Goal: Task Accomplishment & Management: Complete application form

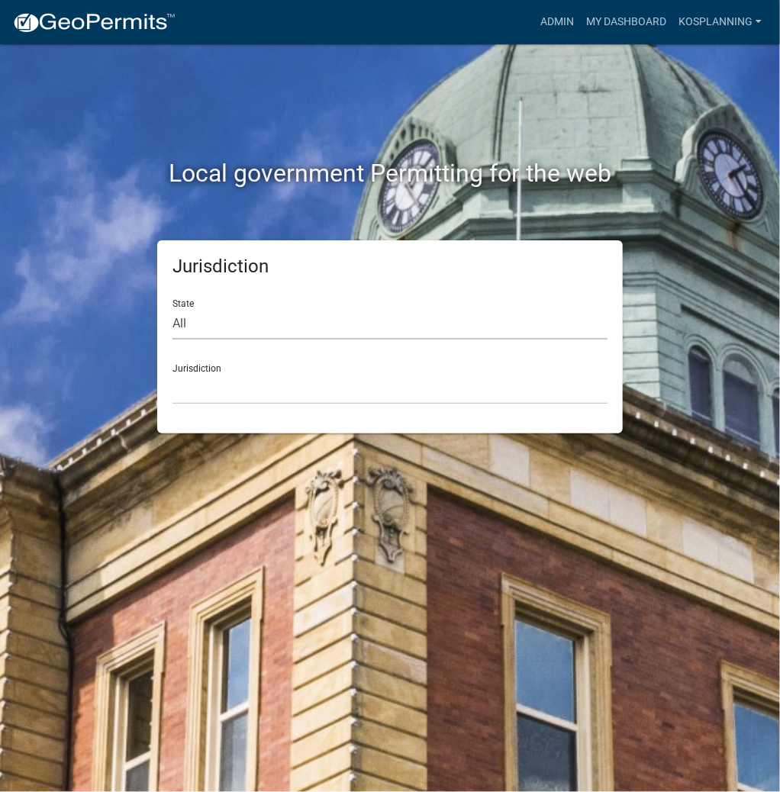
click at [299, 317] on select "All [US_STATE] [US_STATE] [US_STATE] [US_STATE] [US_STATE] [US_STATE] [US_STATE…" at bounding box center [389, 323] width 435 height 31
select select "[US_STATE]"
click at [172, 308] on select "All [US_STATE] [US_STATE] [US_STATE] [US_STATE] [US_STATE] [US_STATE] [US_STATE…" at bounding box center [389, 323] width 435 height 31
click at [226, 395] on select "City of [GEOGRAPHIC_DATA], [US_STATE] City of [GEOGRAPHIC_DATA], [US_STATE] Cit…" at bounding box center [389, 388] width 435 height 31
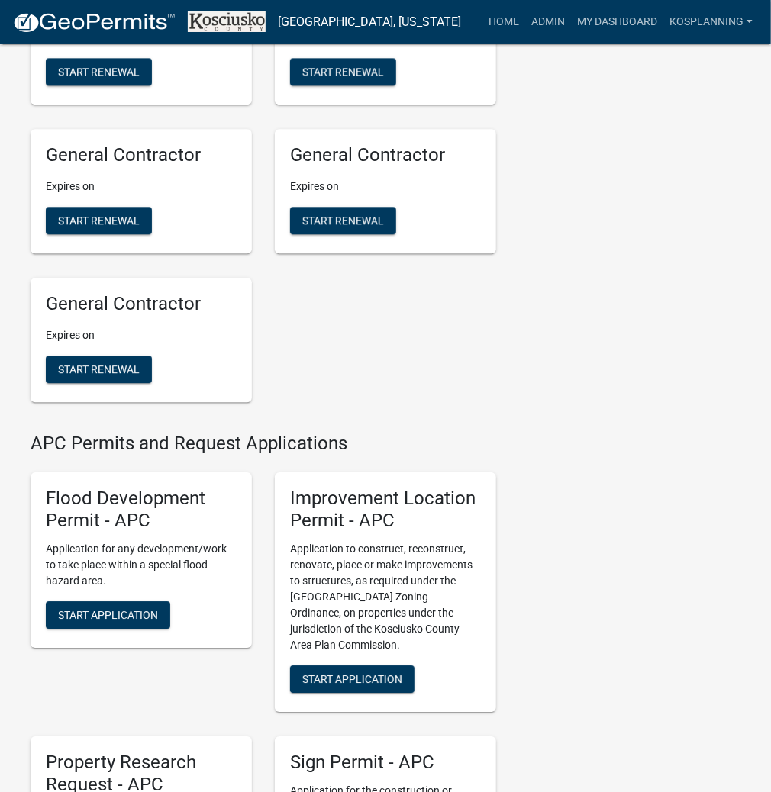
scroll to position [1343, 0]
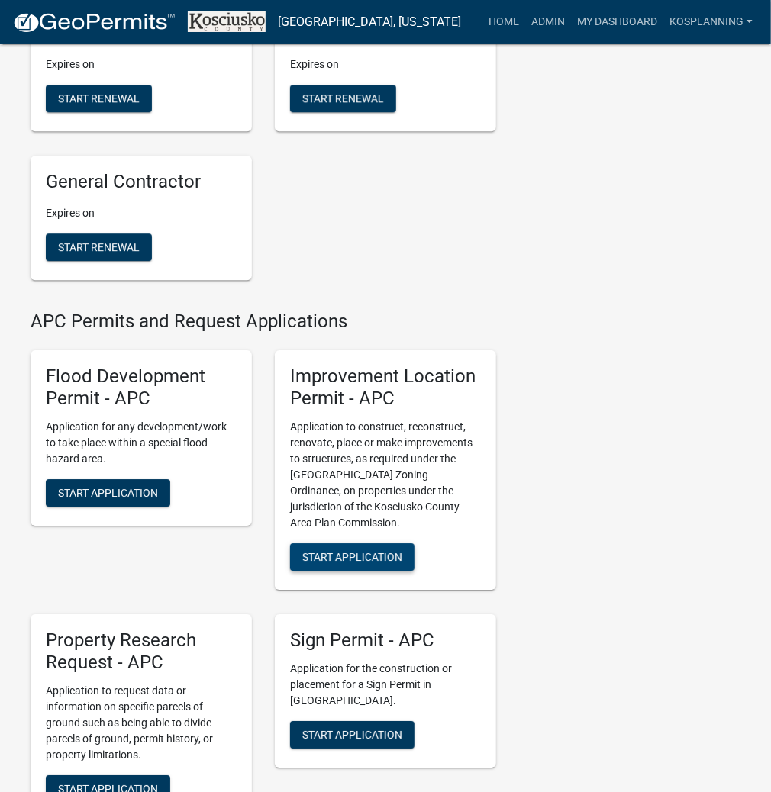
click at [333, 557] on span "Start Application" at bounding box center [352, 557] width 100 height 12
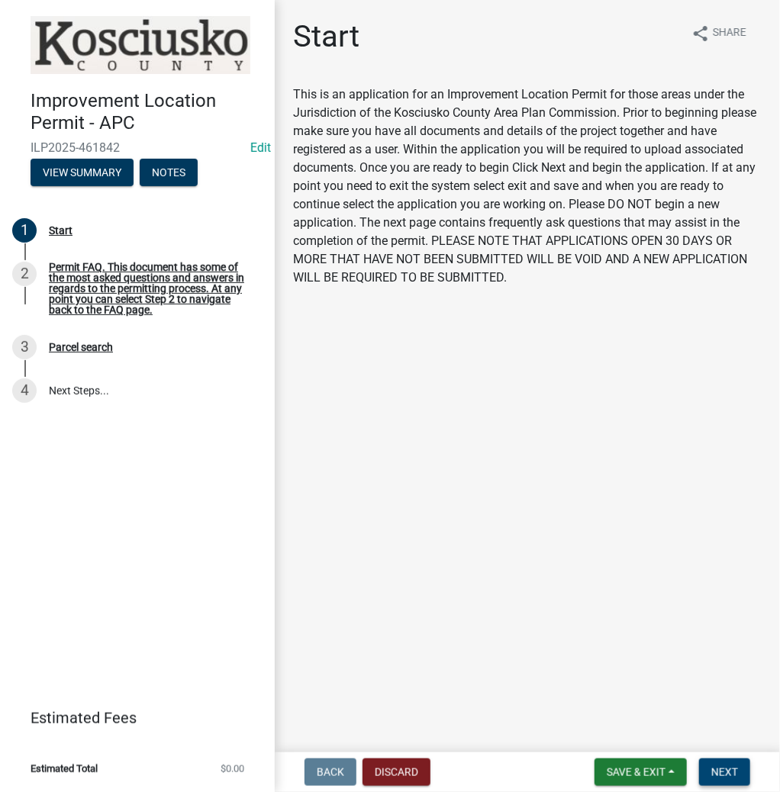
click at [720, 769] on span "Next" at bounding box center [724, 772] width 27 height 12
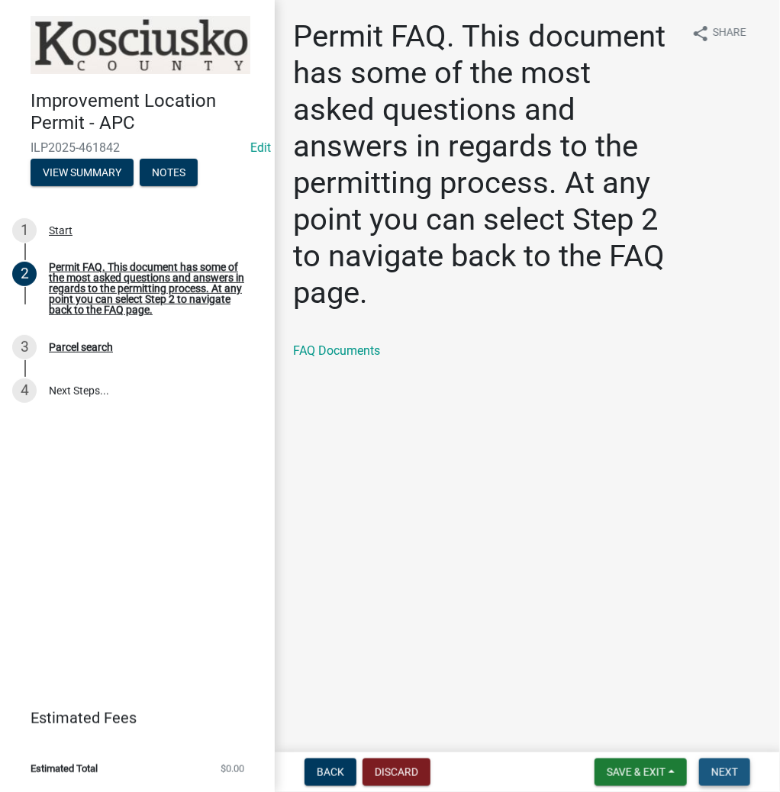
click at [719, 775] on span "Next" at bounding box center [724, 772] width 27 height 12
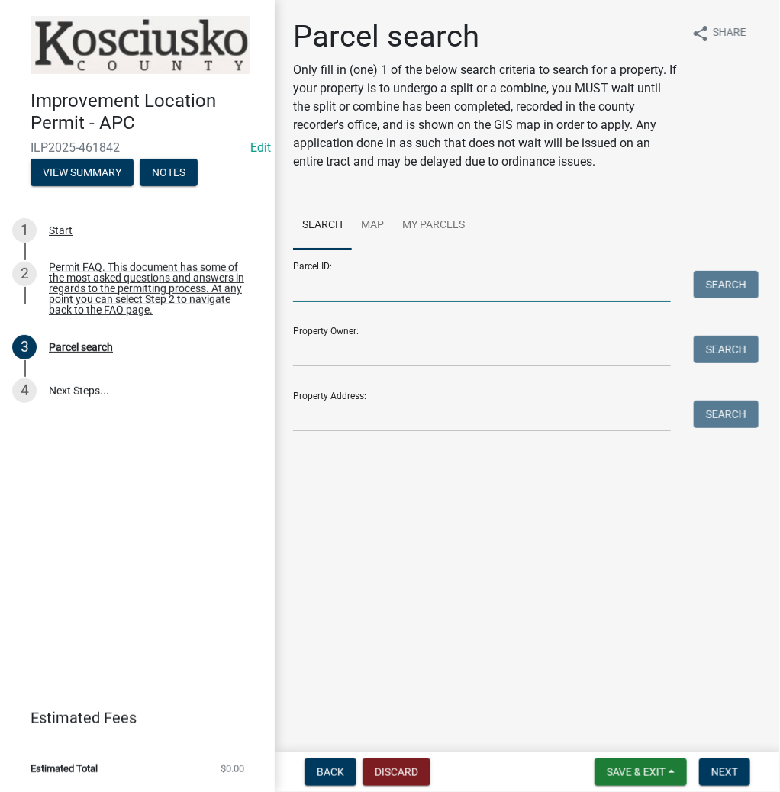
click at [385, 281] on input "Parcel ID:" at bounding box center [482, 286] width 378 height 31
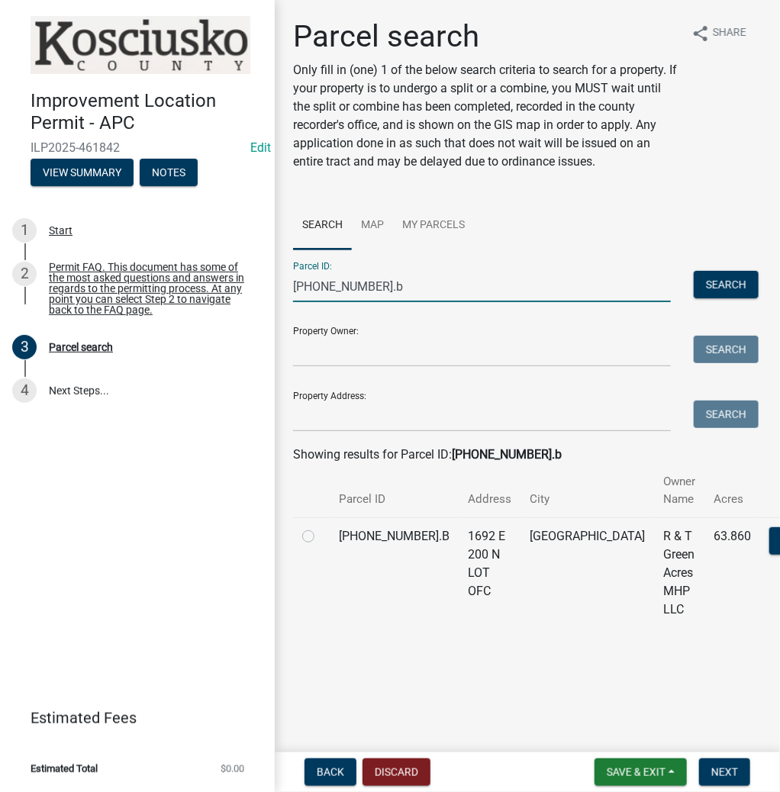
type input "[PHONE_NUMBER].b"
click at [321, 527] on label at bounding box center [321, 527] width 0 height 0
click at [321, 537] on input "radio" at bounding box center [326, 532] width 10 height 10
radio input "true"
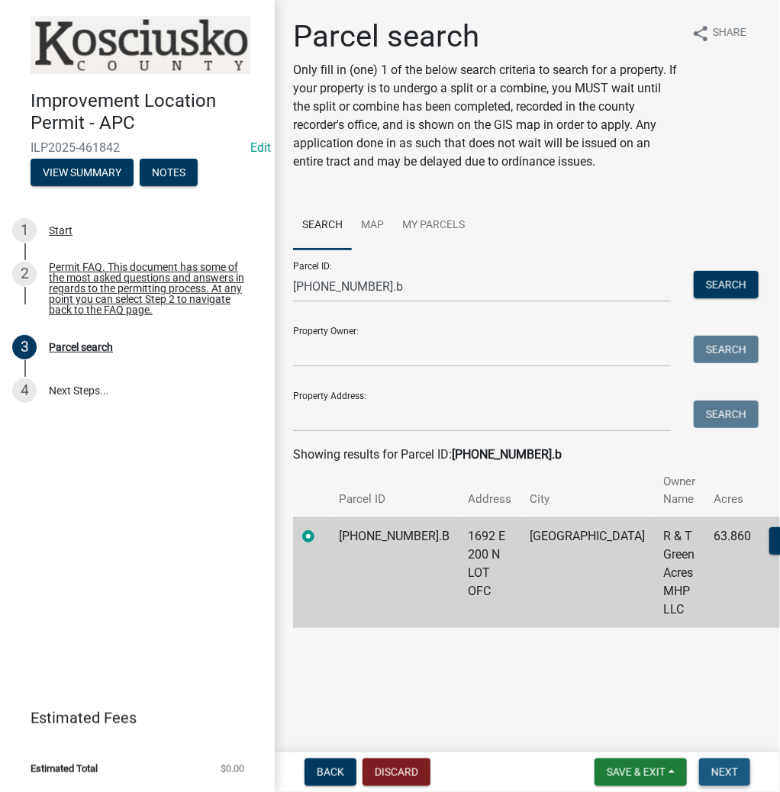
click at [721, 769] on span "Next" at bounding box center [724, 772] width 27 height 12
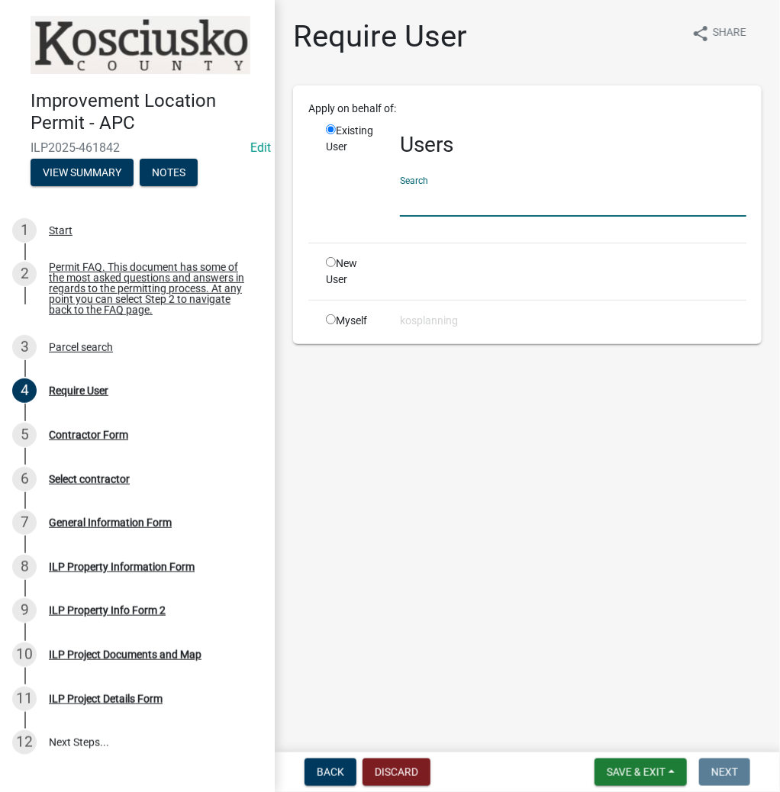
click at [540, 205] on input "text" at bounding box center [573, 200] width 346 height 31
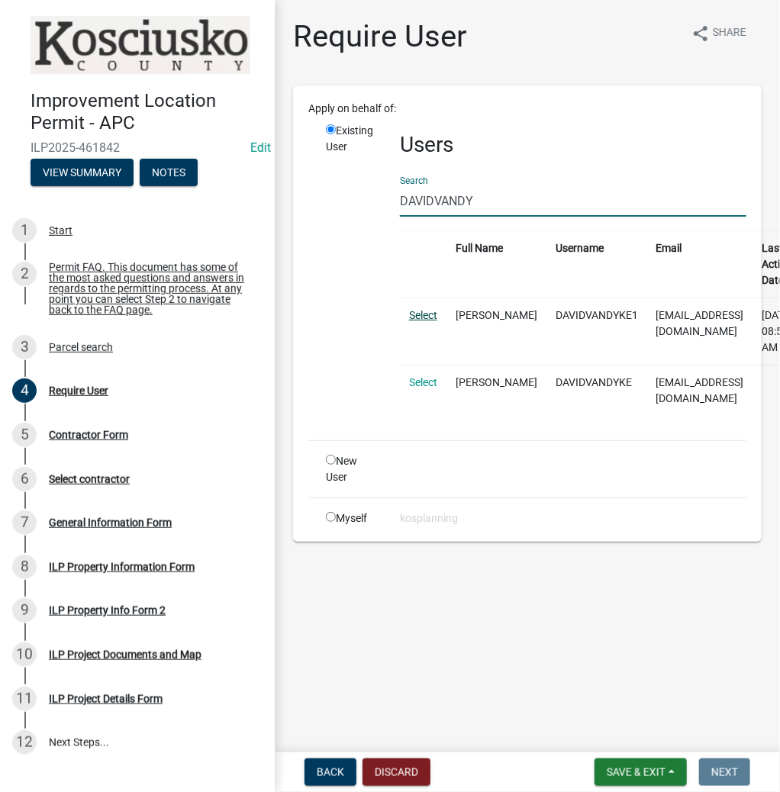
type input "DAVIDVANDY"
click at [424, 312] on link "Select" at bounding box center [423, 315] width 28 height 12
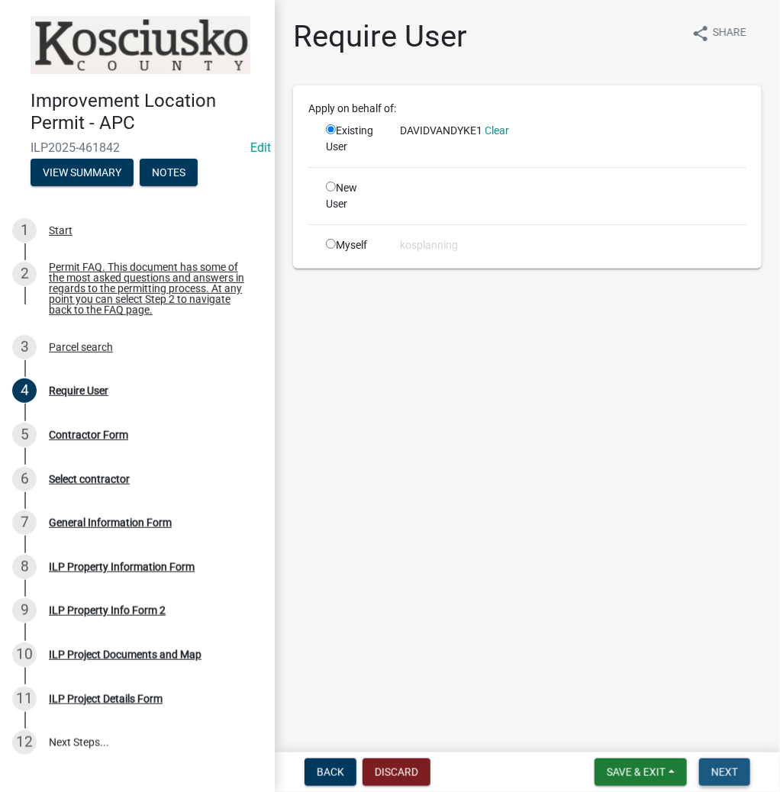
click at [721, 769] on span "Next" at bounding box center [724, 772] width 27 height 12
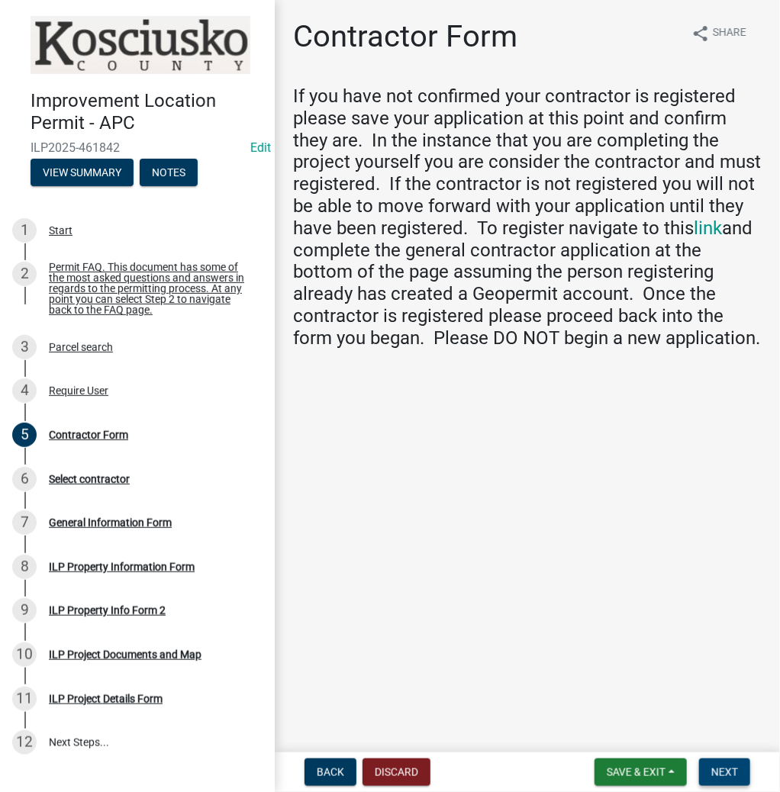
click at [719, 766] on span "Next" at bounding box center [724, 772] width 27 height 12
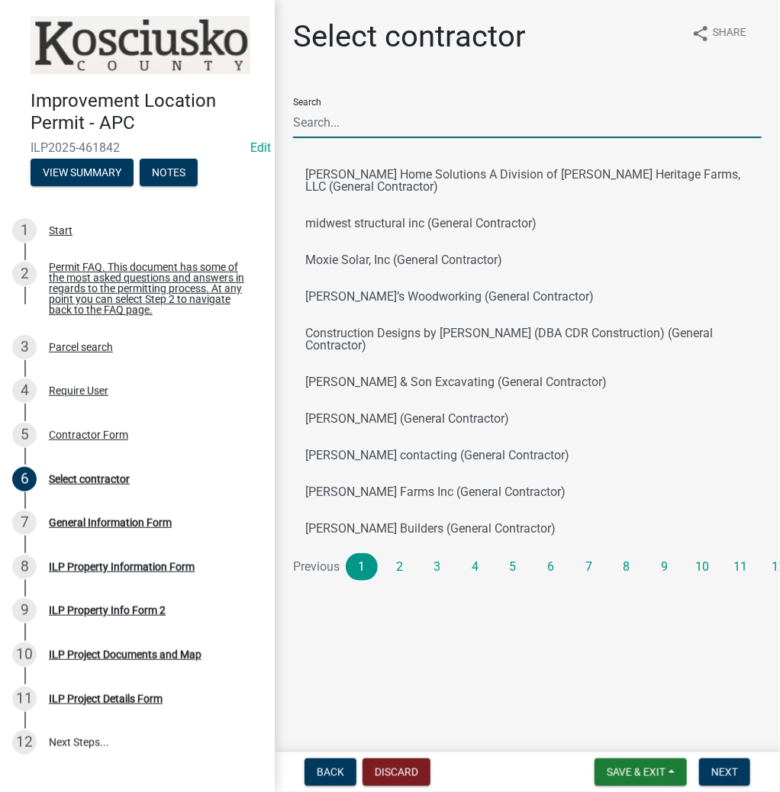
click at [430, 122] on input "Search" at bounding box center [527, 122] width 469 height 31
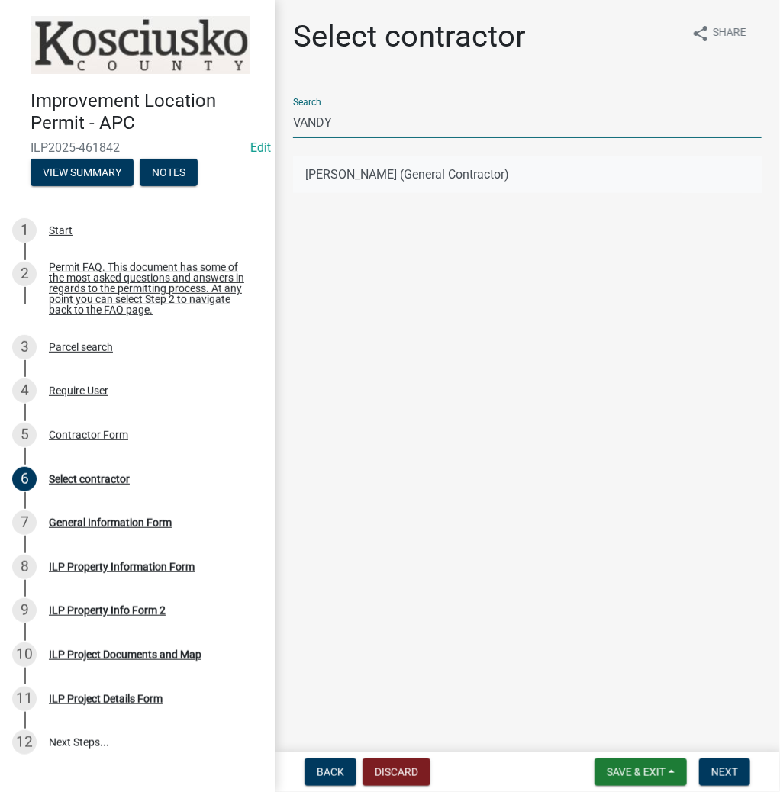
type input "VANDY"
click at [373, 171] on button "[PERSON_NAME] (General Contractor)" at bounding box center [527, 174] width 469 height 37
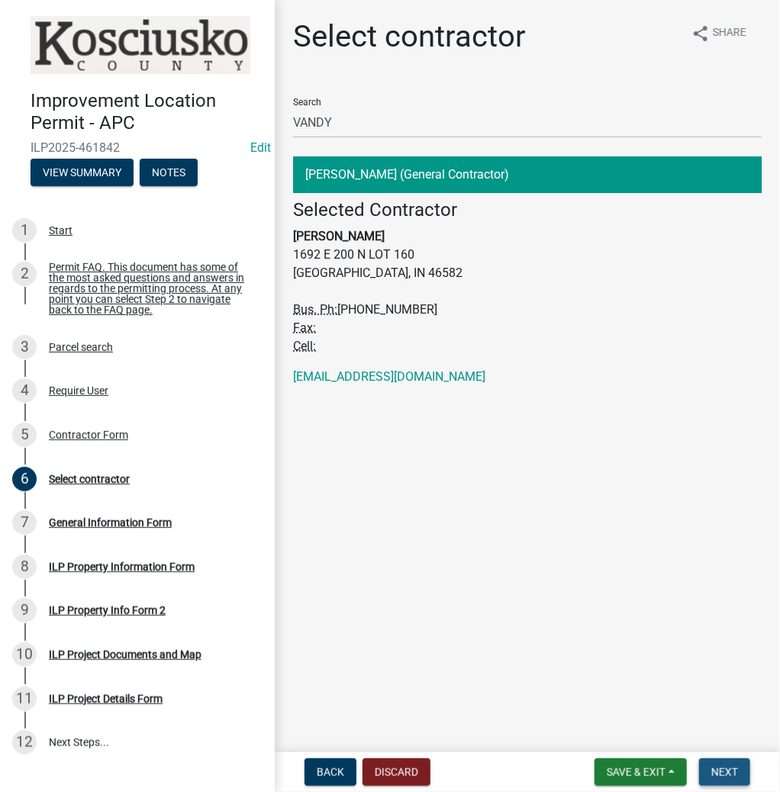
click at [713, 775] on span "Next" at bounding box center [724, 772] width 27 height 12
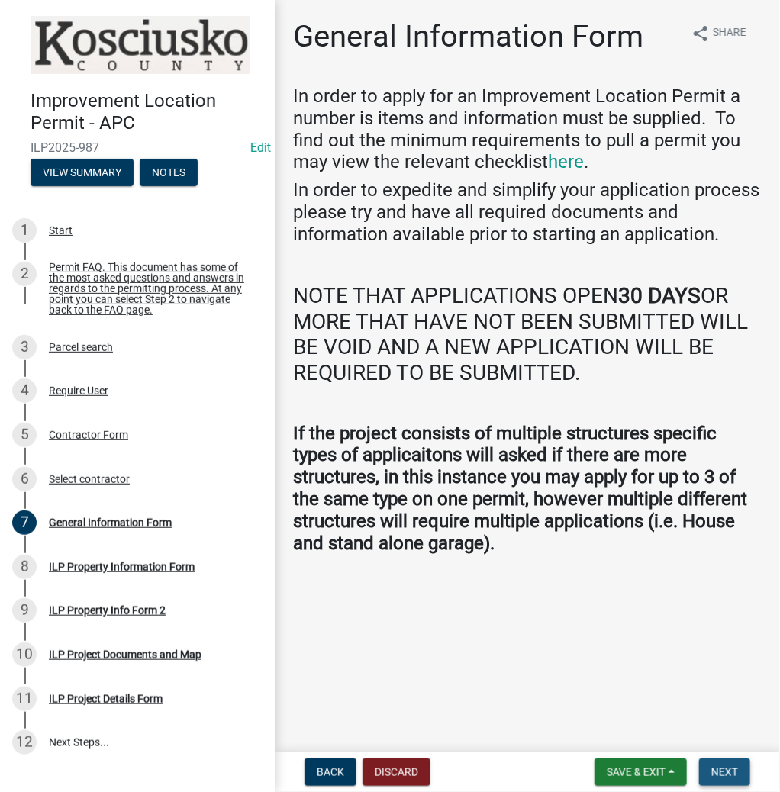
click at [721, 772] on span "Next" at bounding box center [724, 772] width 27 height 12
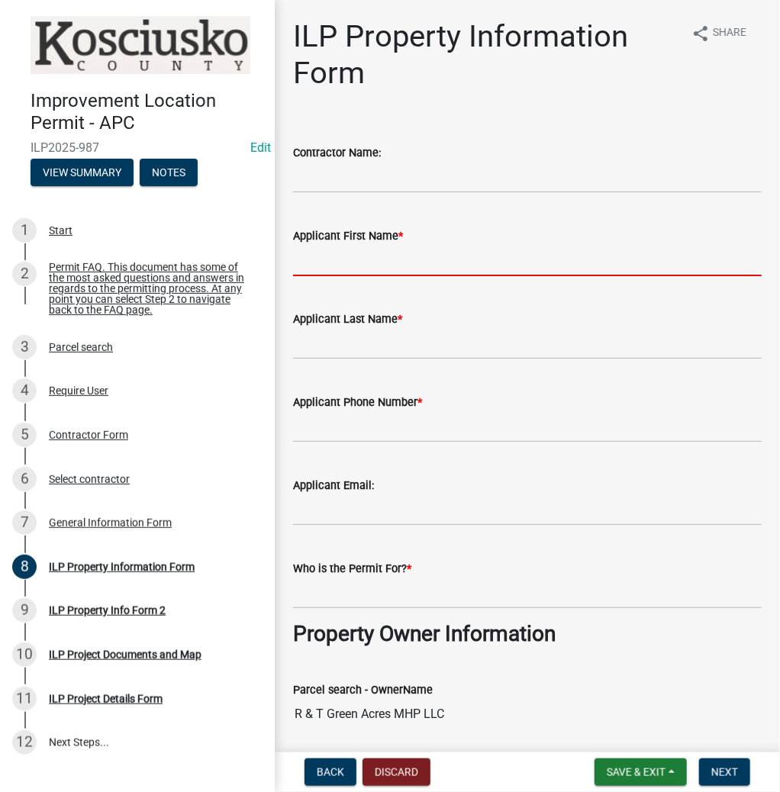
click at [421, 266] on input "Applicant First Name *" at bounding box center [527, 260] width 469 height 31
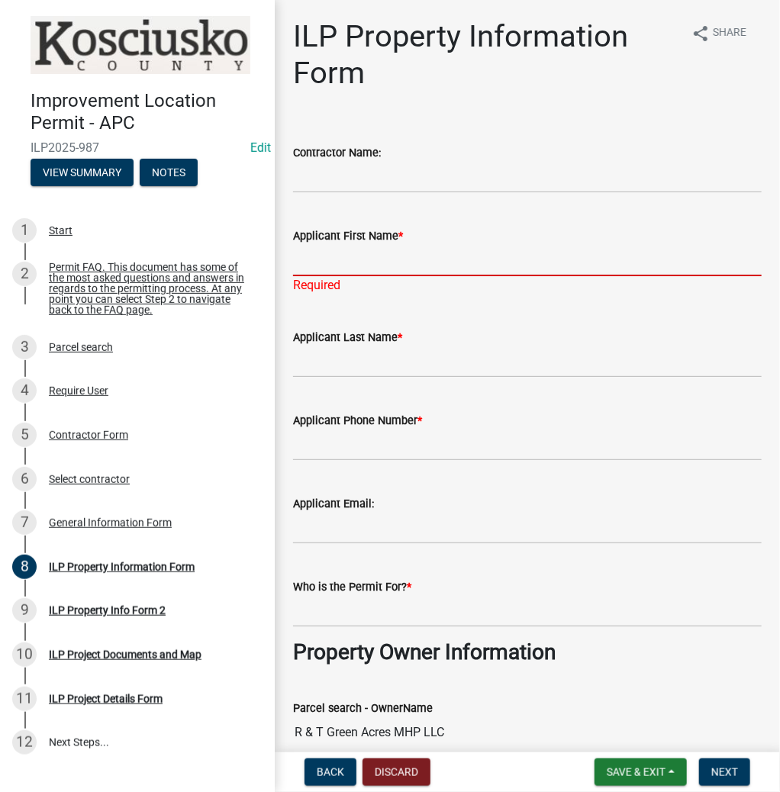
click at [395, 259] on input "Applicant First Name *" at bounding box center [527, 260] width 469 height 31
type input "[PERSON_NAME]"
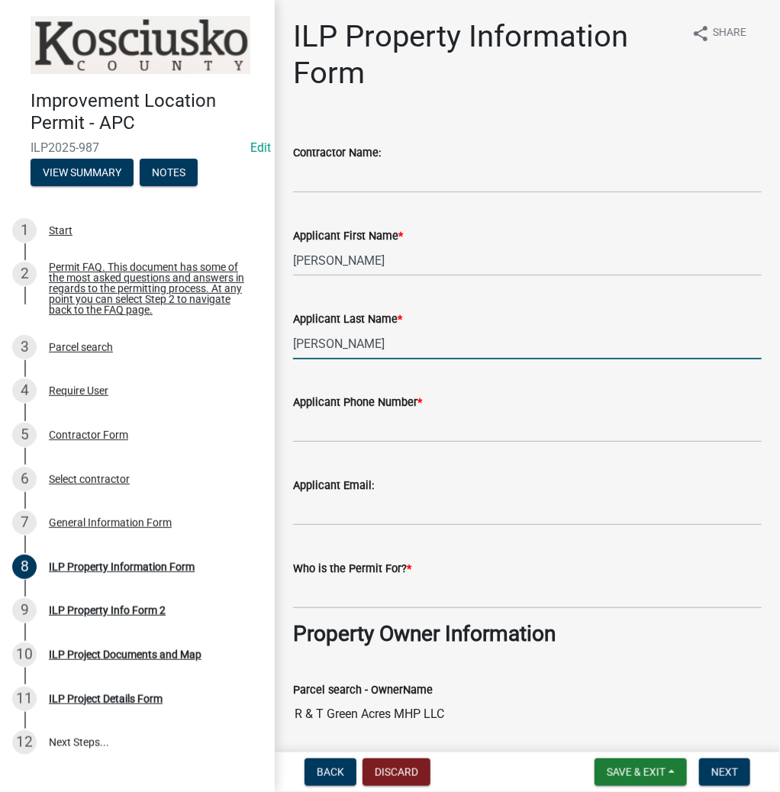
type input "[PERSON_NAME]"
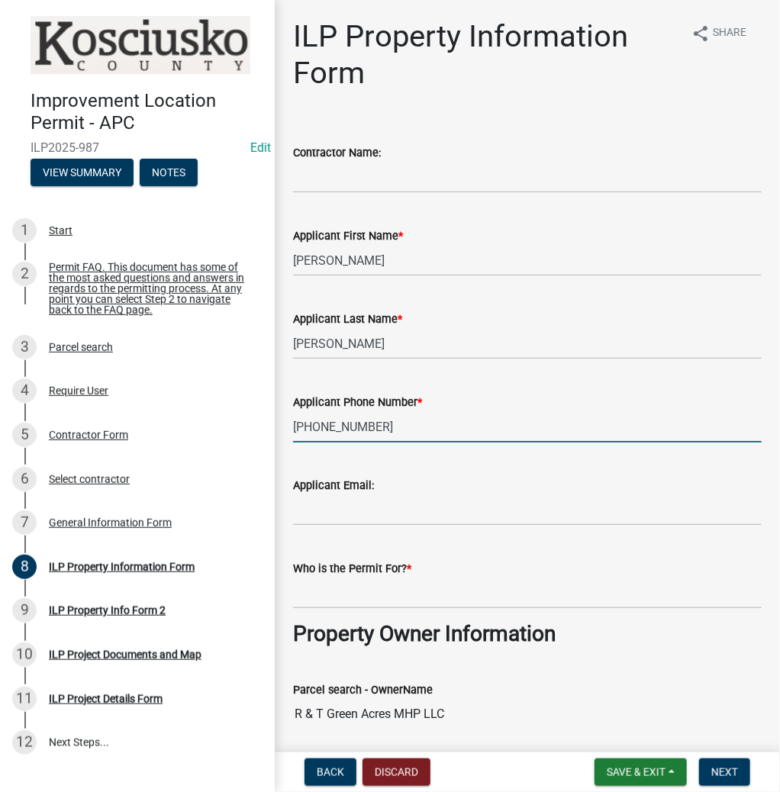
type input "[PHONE_NUMBER]"
click at [428, 588] on input "Who is the Permit For? *" at bounding box center [527, 593] width 469 height 31
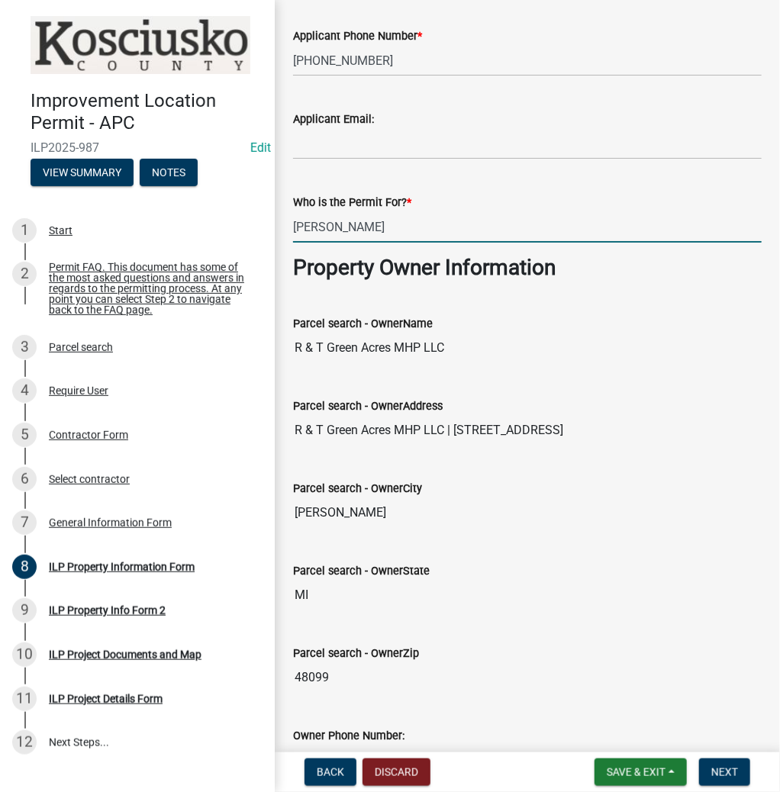
scroll to position [549, 0]
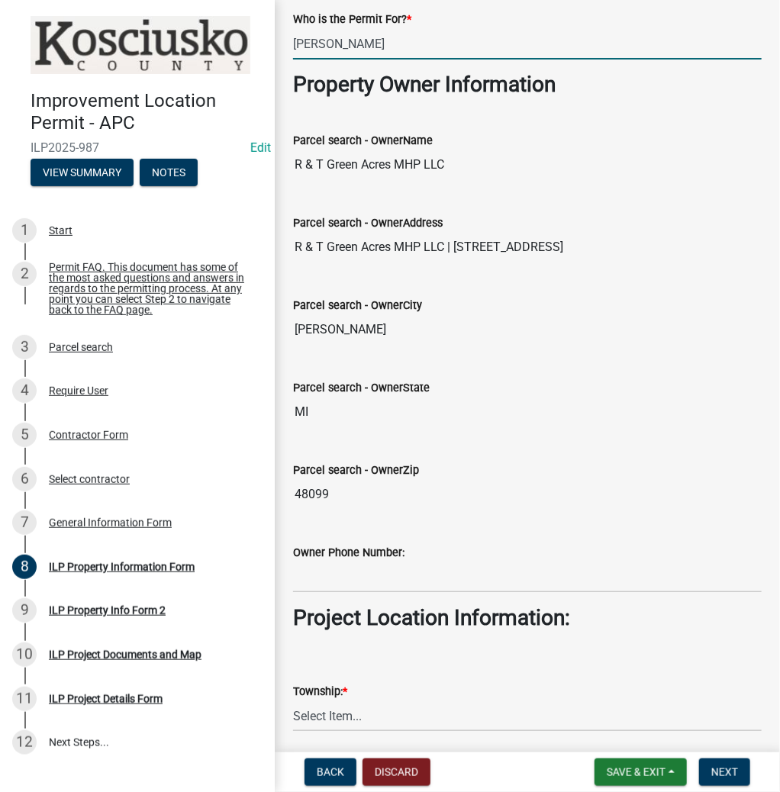
type input "[PERSON_NAME]"
click at [424, 720] on select "Select Item... [PERSON_NAME] - Elkhart Co Clay Etna [GEOGRAPHIC_DATA][PERSON_NA…" at bounding box center [527, 716] width 469 height 31
click at [293, 701] on select "Select Item... [PERSON_NAME] - Elkhart Co Clay Etna [GEOGRAPHIC_DATA][PERSON_NA…" at bounding box center [527, 716] width 469 height 31
select select "ce5e5af6-c6c5-4687-8c03-18a23ec22597"
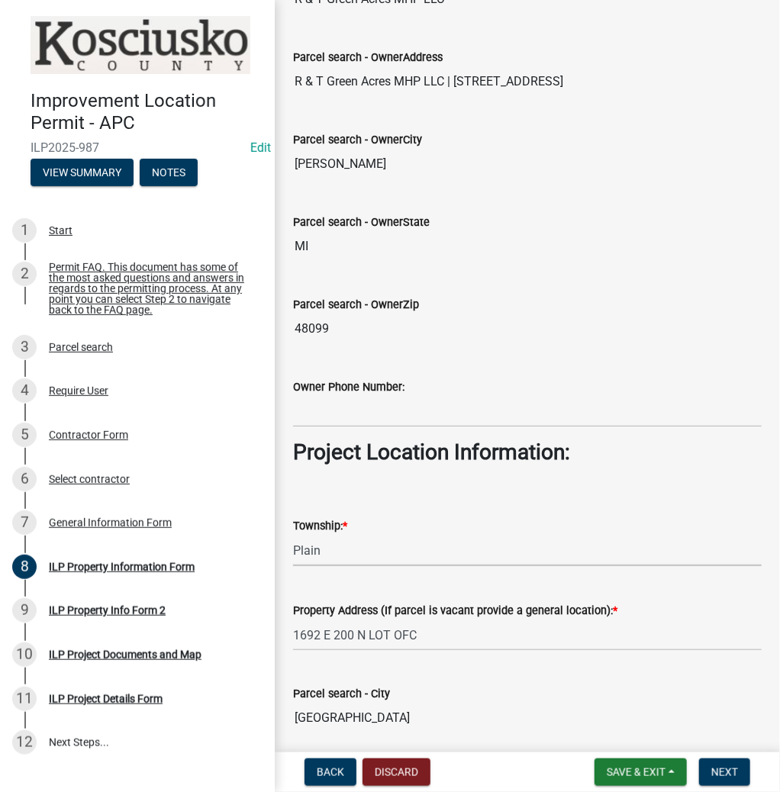
scroll to position [733, 0]
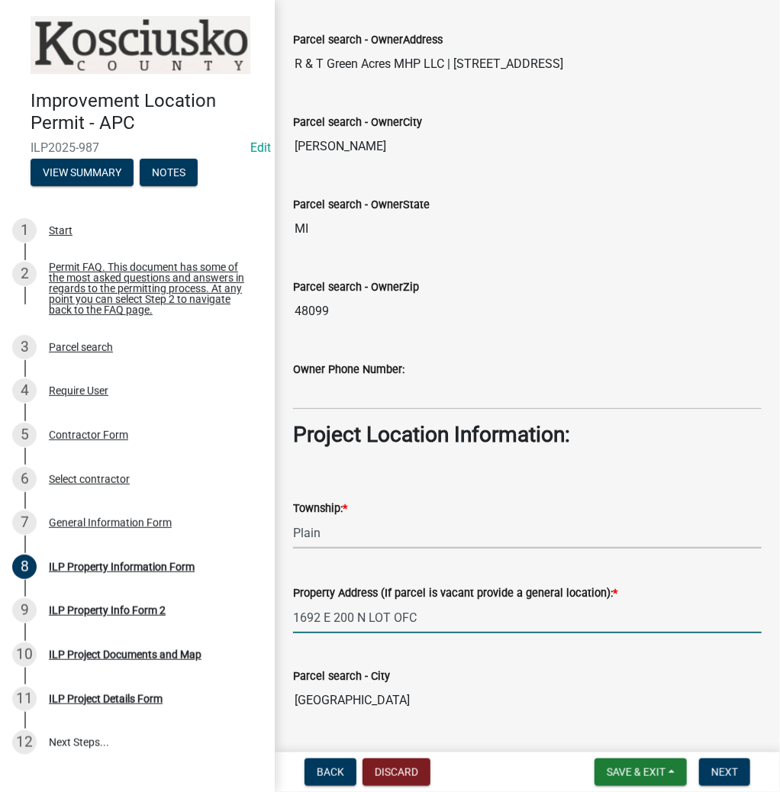
click at [448, 614] on input "1692 E 200 N LOT OFC" at bounding box center [527, 617] width 469 height 31
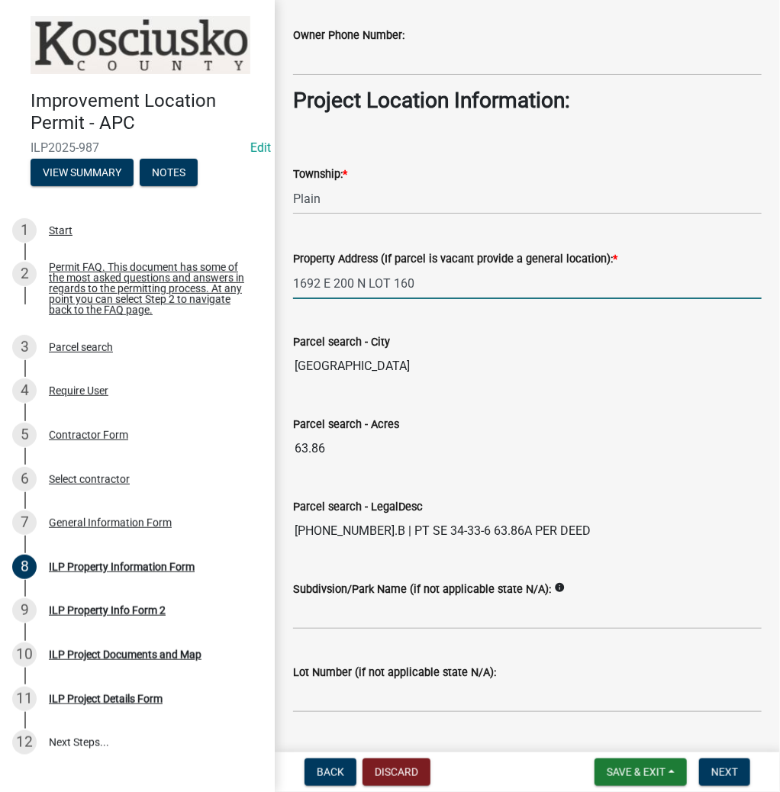
scroll to position [1099, 0]
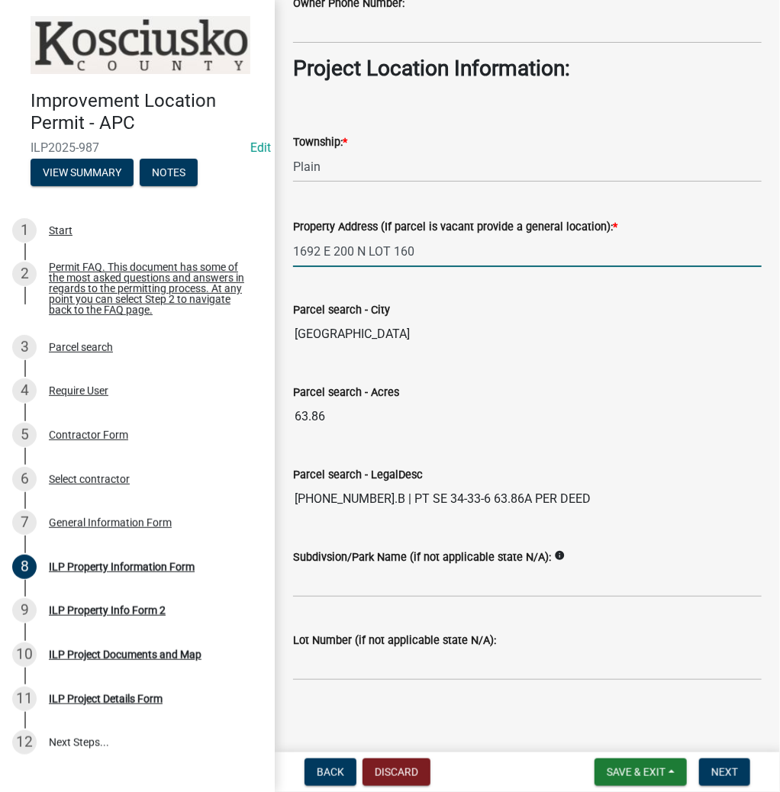
type input "1692 E 200 N LOT 160"
click at [462, 586] on input "Subdivsion/Park Name (if not applicable state N/A):" at bounding box center [527, 581] width 469 height 31
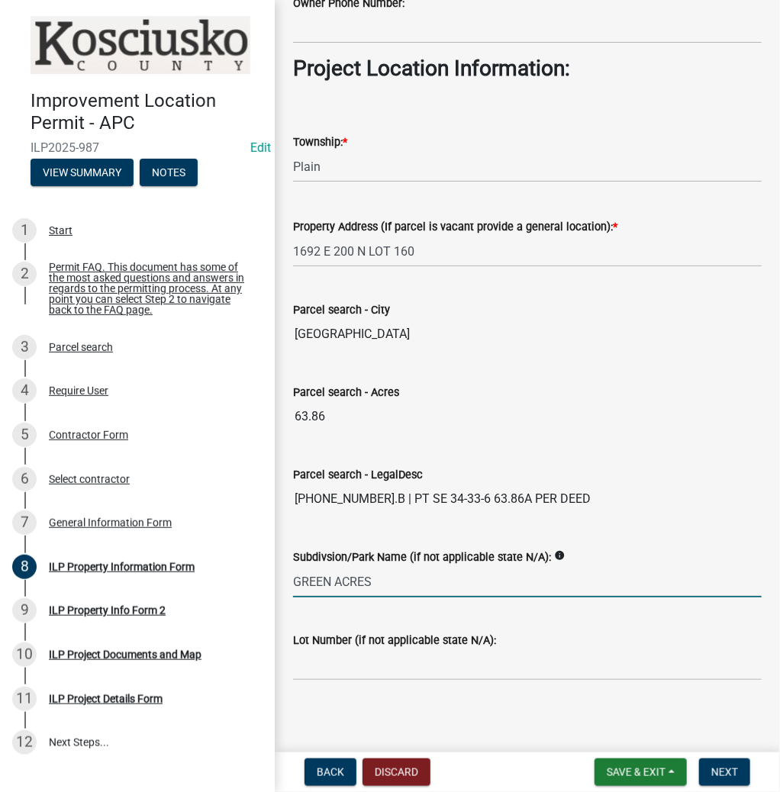
type input "GREEN ACRES"
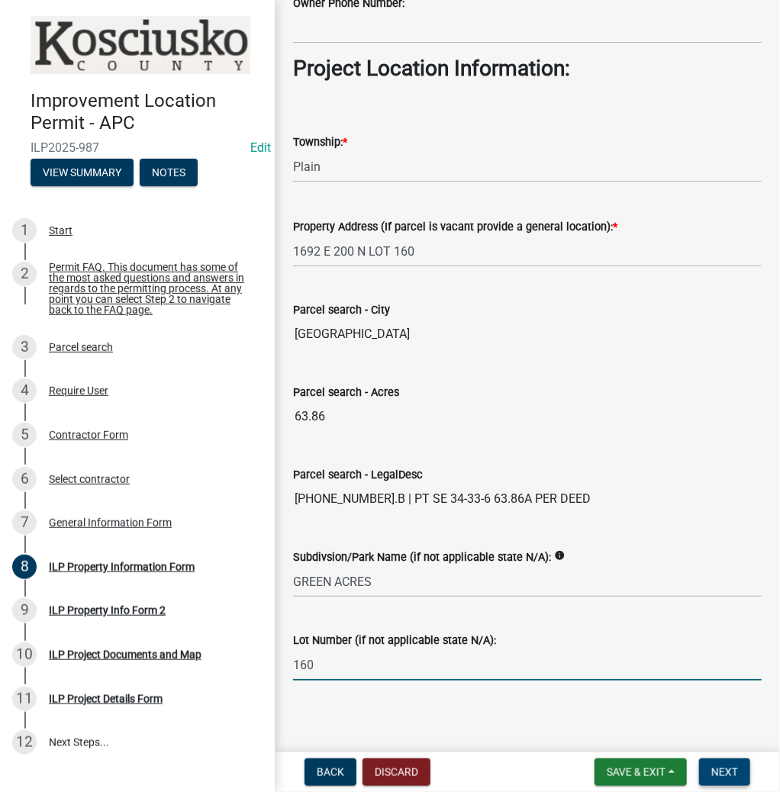
type input "160"
click at [720, 762] on button "Next" at bounding box center [724, 772] width 51 height 27
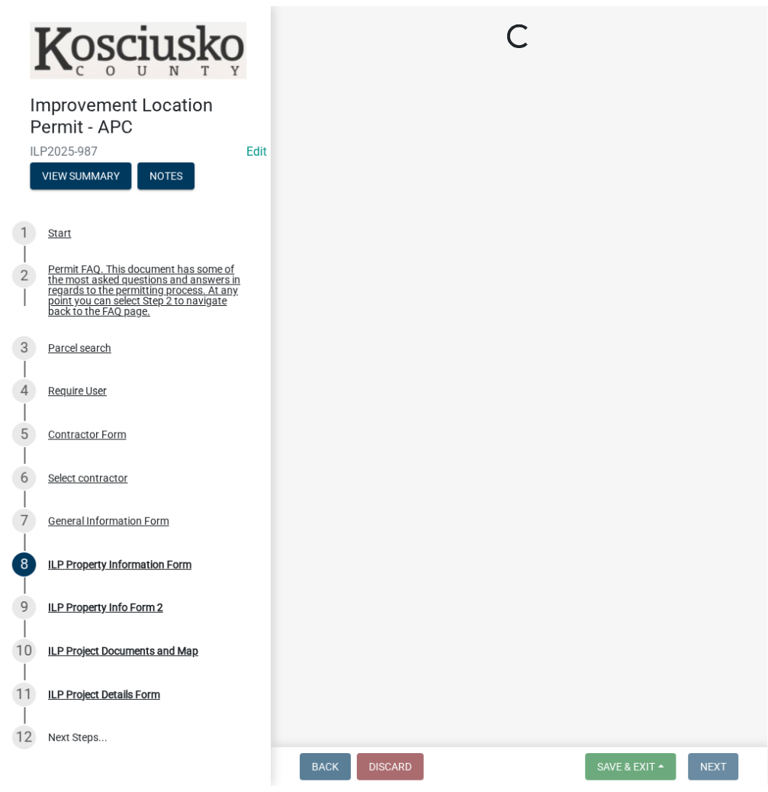
scroll to position [0, 0]
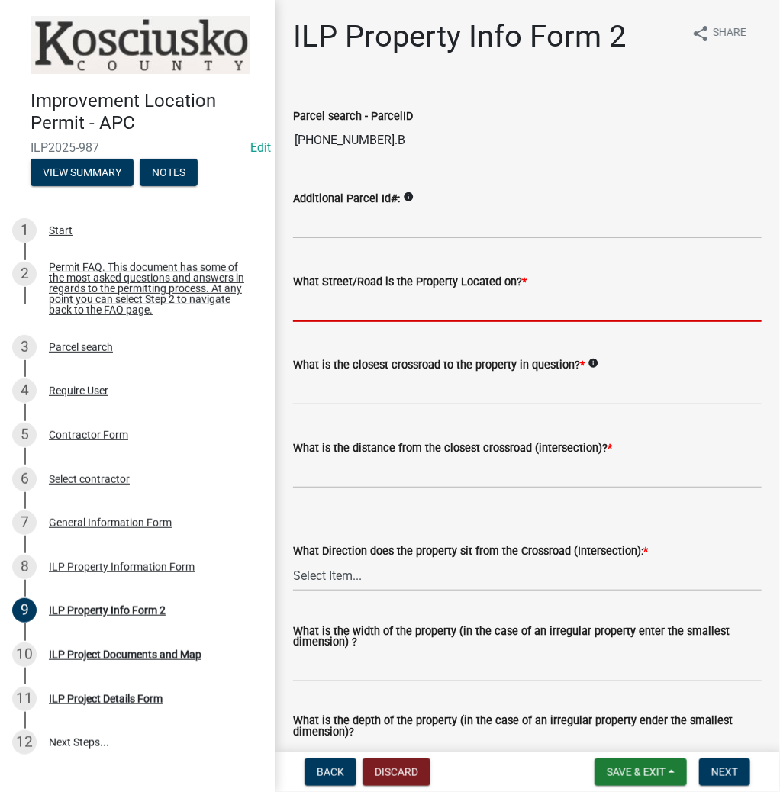
click at [375, 308] on input "What Street/Road is the Property Located on? *" at bounding box center [527, 306] width 469 height 31
type input "200 N"
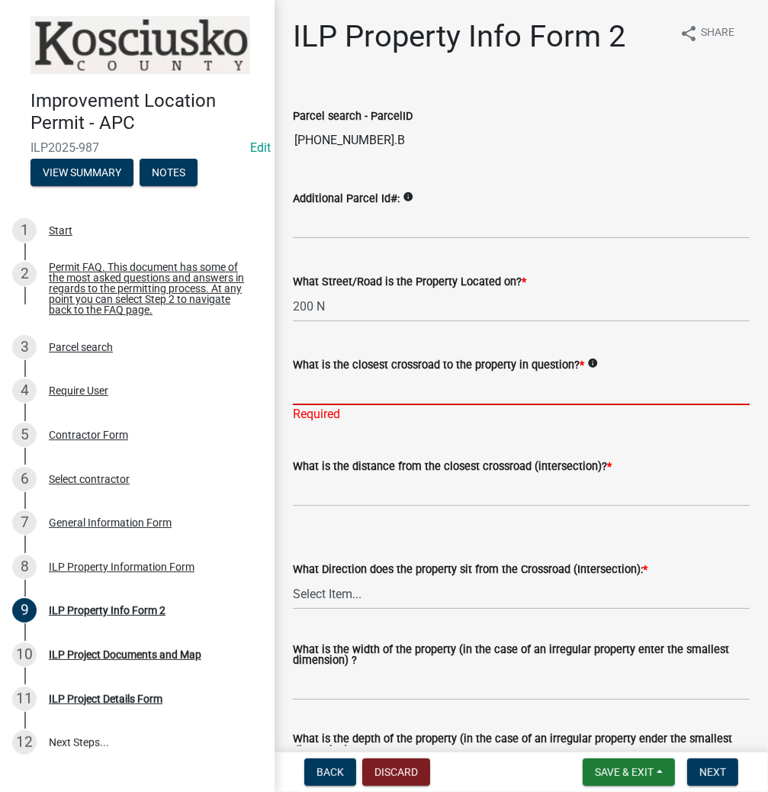
click at [382, 394] on input "What is the closest crossroad to the property in question? *" at bounding box center [521, 389] width 457 height 31
type input "175 E"
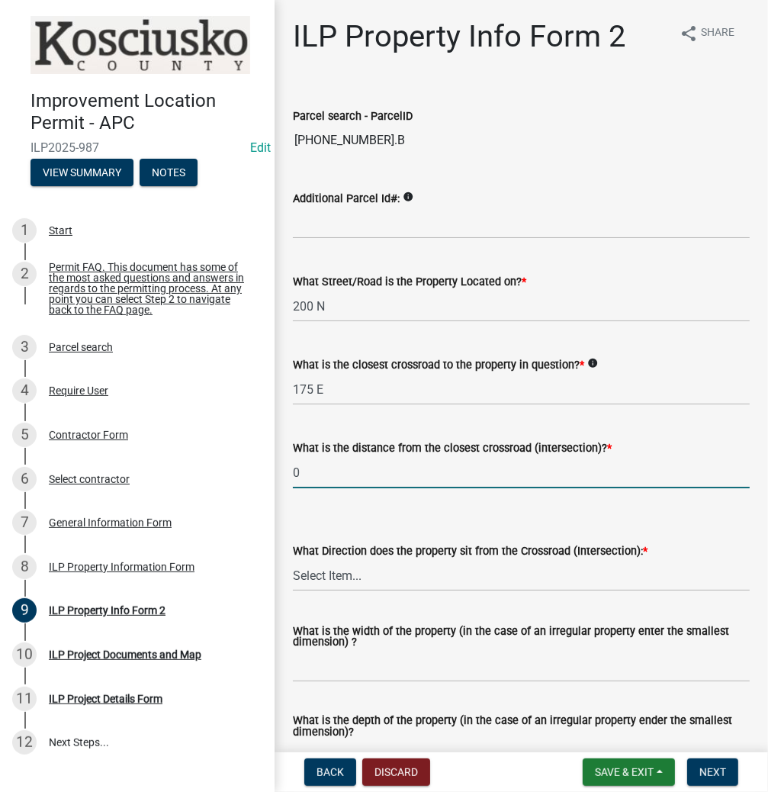
type input "0"
select select "7b11be74-d7bb-4878-8b50-4ecdc0000cbf"
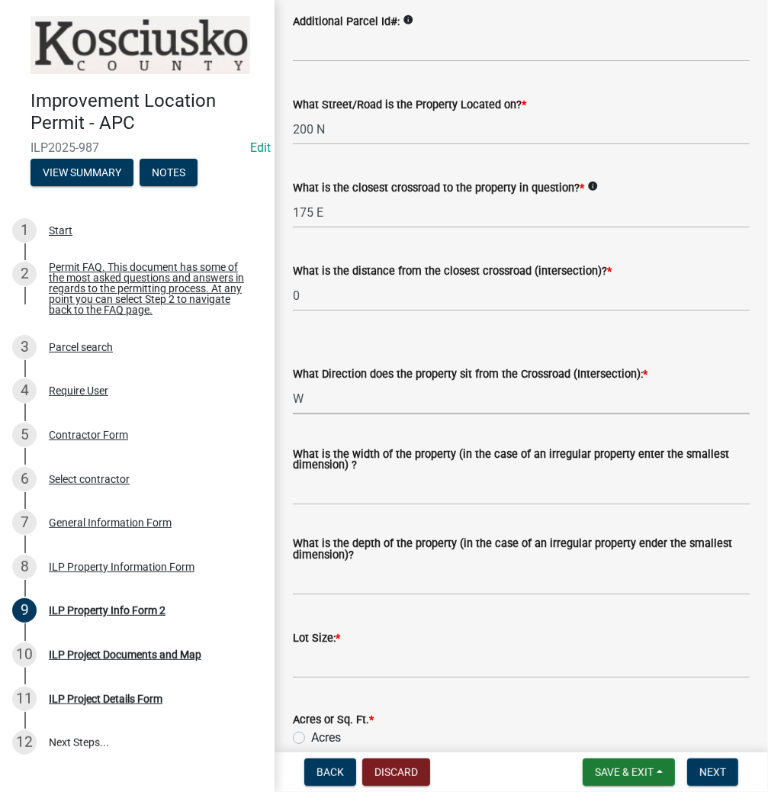
scroll to position [183, 0]
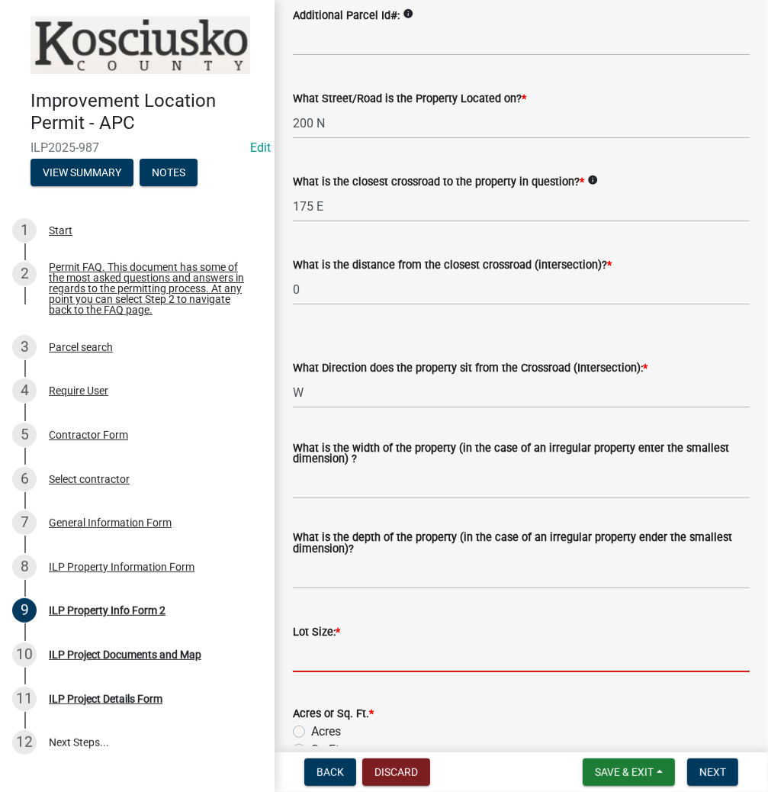
click at [371, 657] on input "text" at bounding box center [521, 656] width 457 height 31
type input "63.86"
click at [311, 733] on label "Acres" at bounding box center [326, 732] width 30 height 18
click at [311, 733] on input "Acres" at bounding box center [316, 728] width 10 height 10
radio input "true"
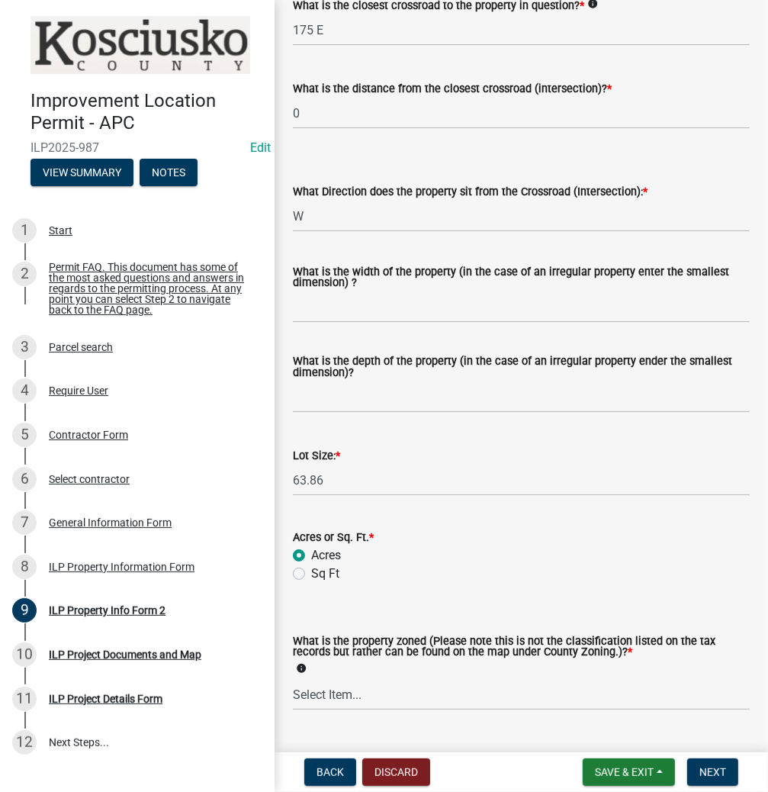
scroll to position [366, 0]
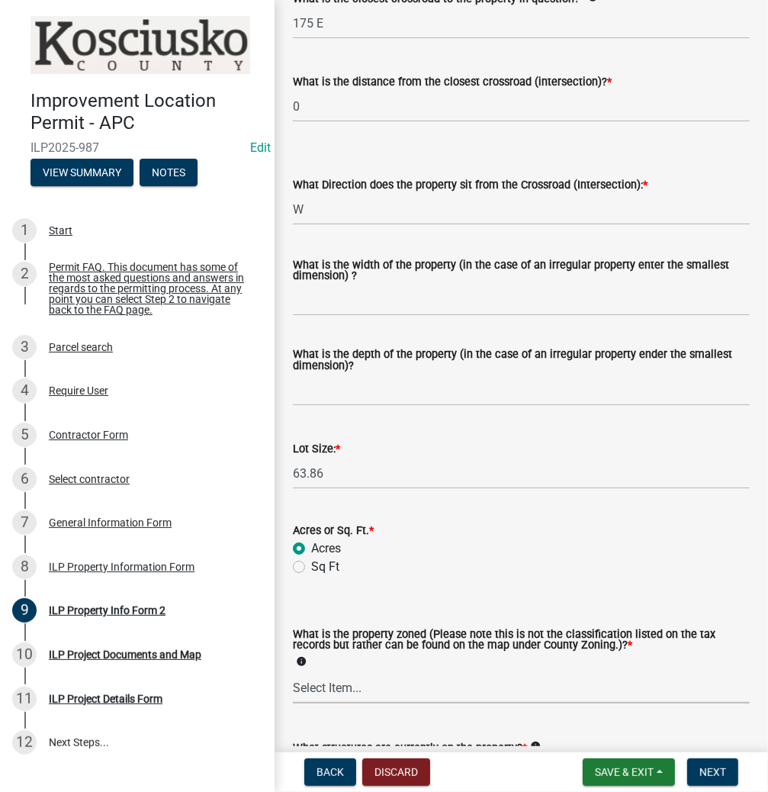
click at [403, 694] on select "Select Item... Agricultural Agricultural 2 Commercial Environmental Industrial …" at bounding box center [521, 687] width 457 height 31
click at [293, 673] on select "Select Item... Agricultural Agricultural 2 Commercial Environmental Industrial …" at bounding box center [521, 687] width 457 height 31
select select "1146270b-2111-4e23-bf7f-74ce85cf7041"
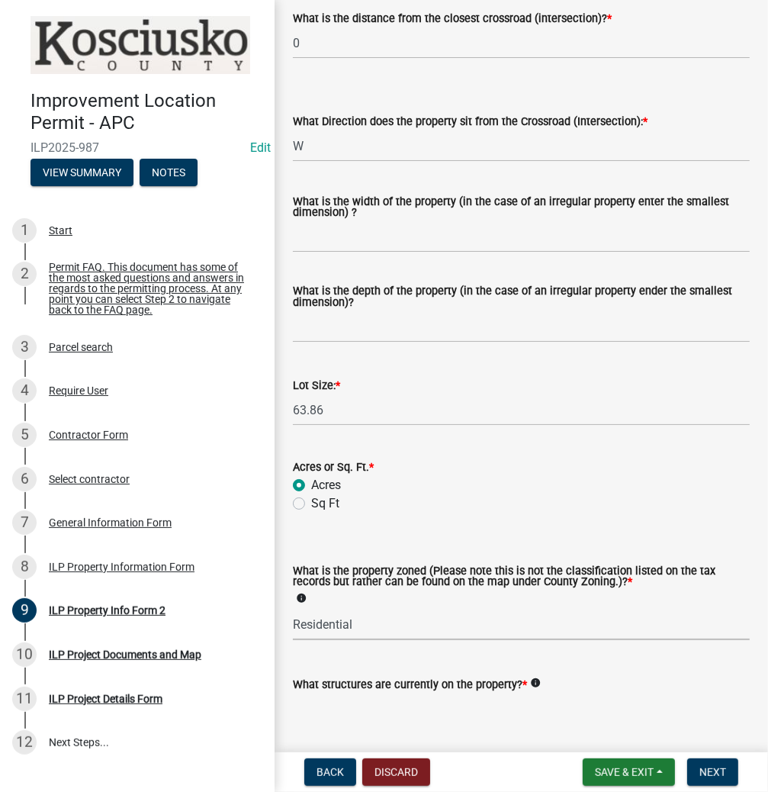
scroll to position [488, 0]
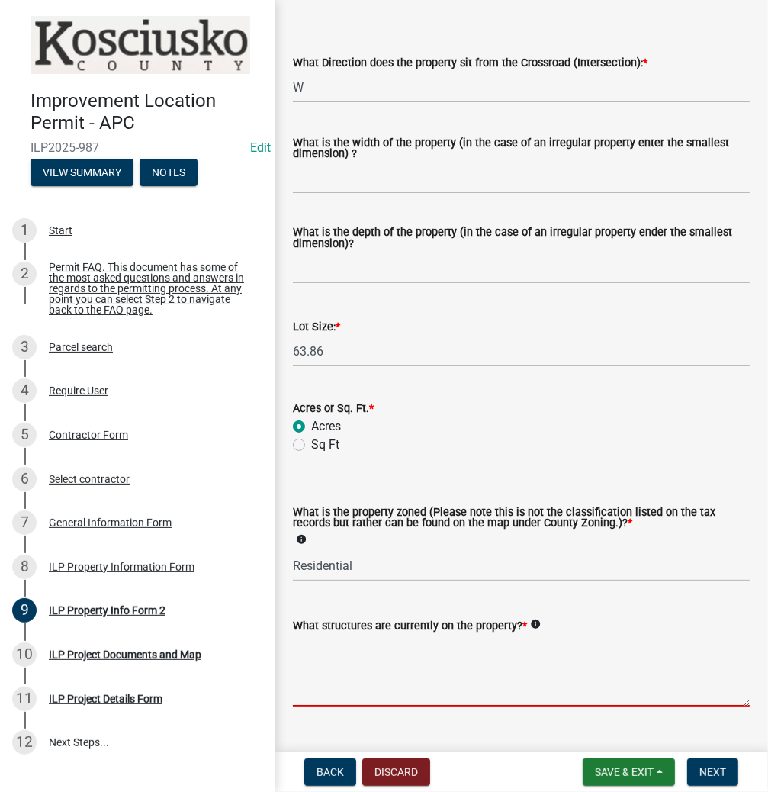
click at [424, 695] on textarea "What structures are currently on the property? *" at bounding box center [521, 671] width 457 height 72
type textarea "[GEOGRAPHIC_DATA]"
click at [383, 567] on select "Select Item... Agricultural Agricultural 2 Commercial Environmental Industrial …" at bounding box center [521, 565] width 457 height 31
click at [293, 551] on select "Select Item... Agricultural Agricultural 2 Commercial Environmental Industrial …" at bounding box center [521, 565] width 457 height 31
select select "ea119d11-e52e-4559-b746-af06211fe819"
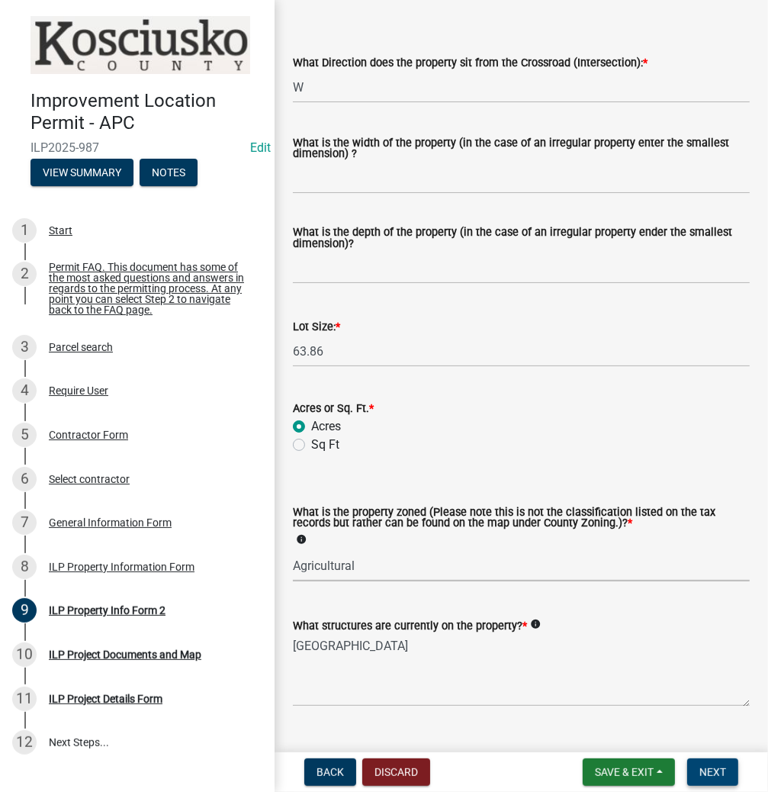
click at [714, 772] on span "Next" at bounding box center [713, 772] width 27 height 12
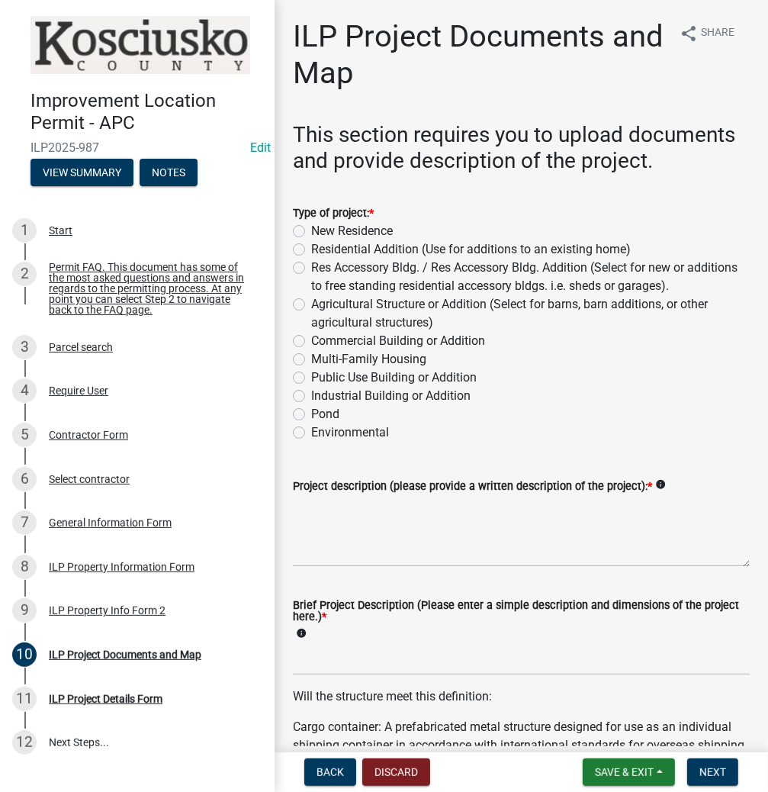
click at [311, 248] on label "Residential Addition (Use for additions to an existing home)" at bounding box center [471, 249] width 320 height 18
click at [311, 248] on input "Residential Addition (Use for additions to an existing home)" at bounding box center [316, 245] width 10 height 10
radio input "true"
click at [430, 532] on textarea "Project description (please provide a written description of the project): *" at bounding box center [521, 531] width 457 height 72
type textarea "ROOF OVER DECK"
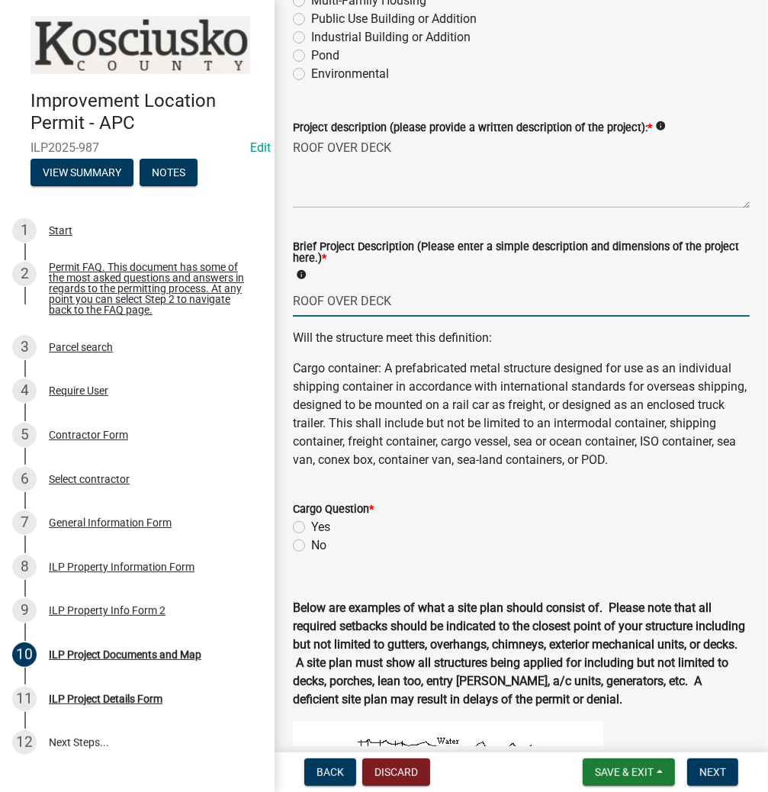
scroll to position [366, 0]
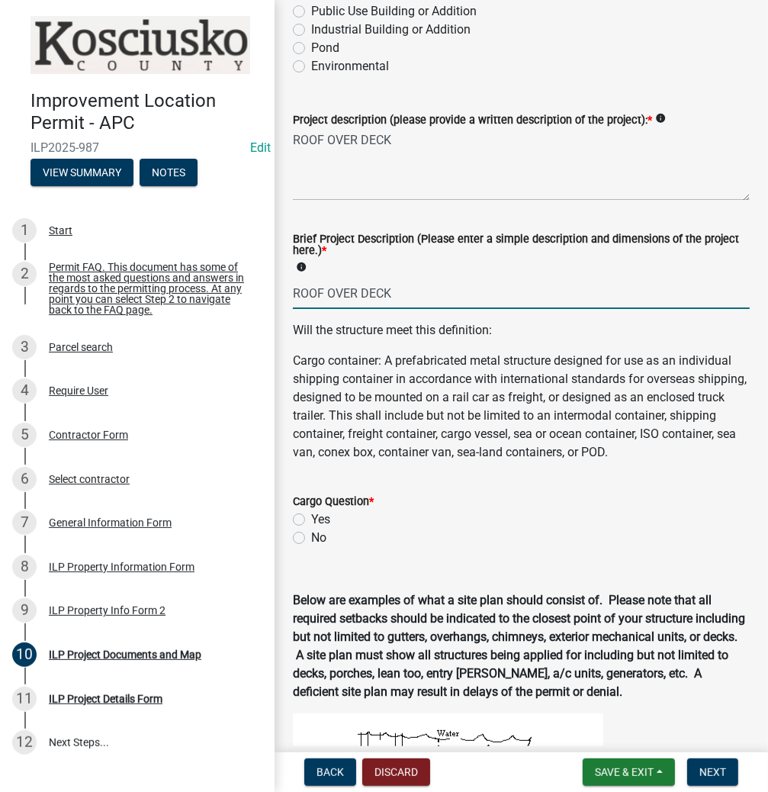
type input "ROOF OVER DECK"
click at [311, 547] on label "No" at bounding box center [318, 538] width 15 height 18
click at [311, 539] on input "No" at bounding box center [316, 534] width 10 height 10
radio input "true"
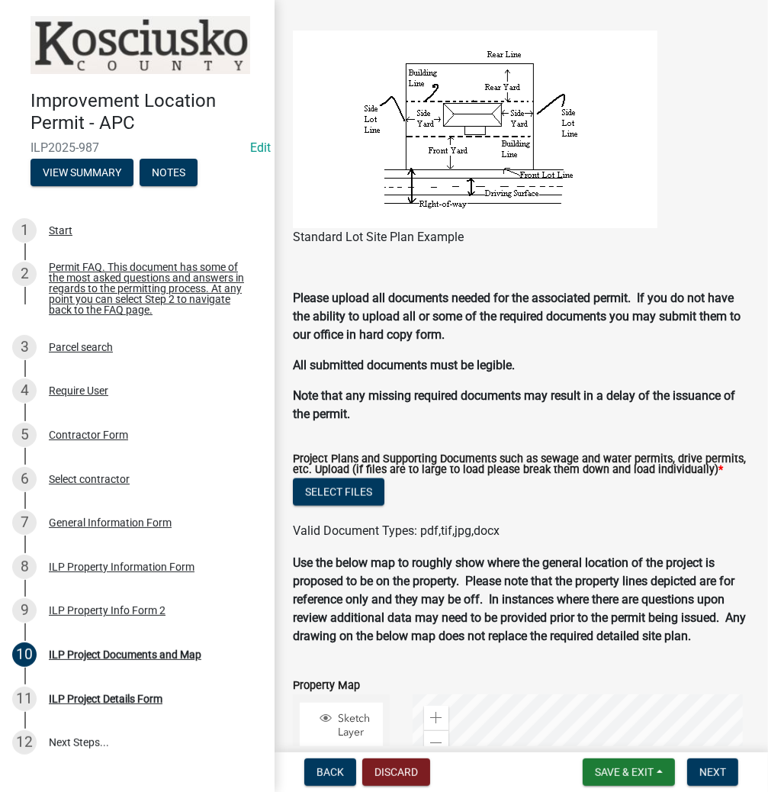
scroll to position [1343, 0]
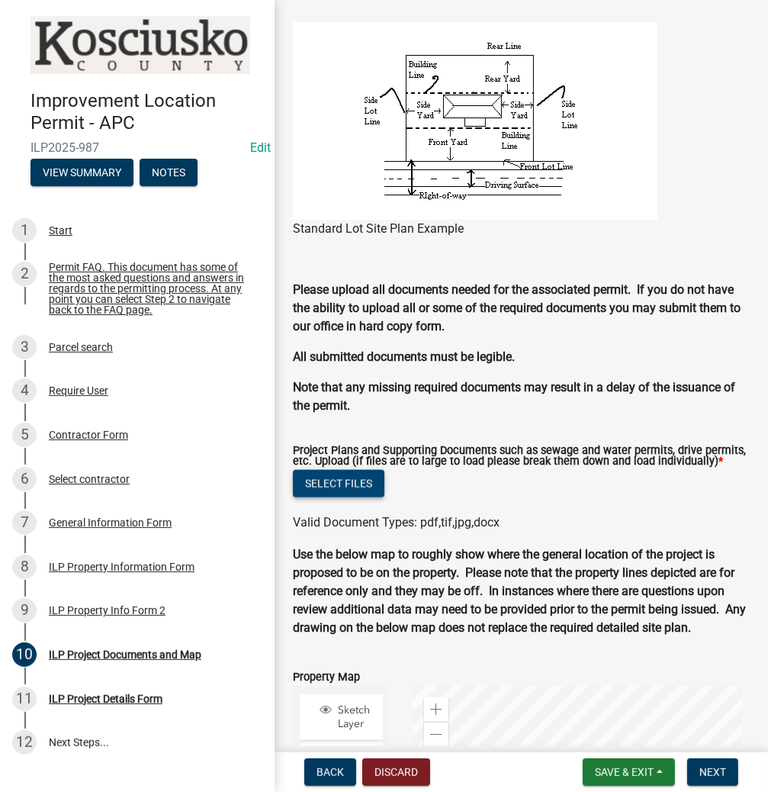
click at [340, 498] on button "Select files" at bounding box center [339, 483] width 92 height 27
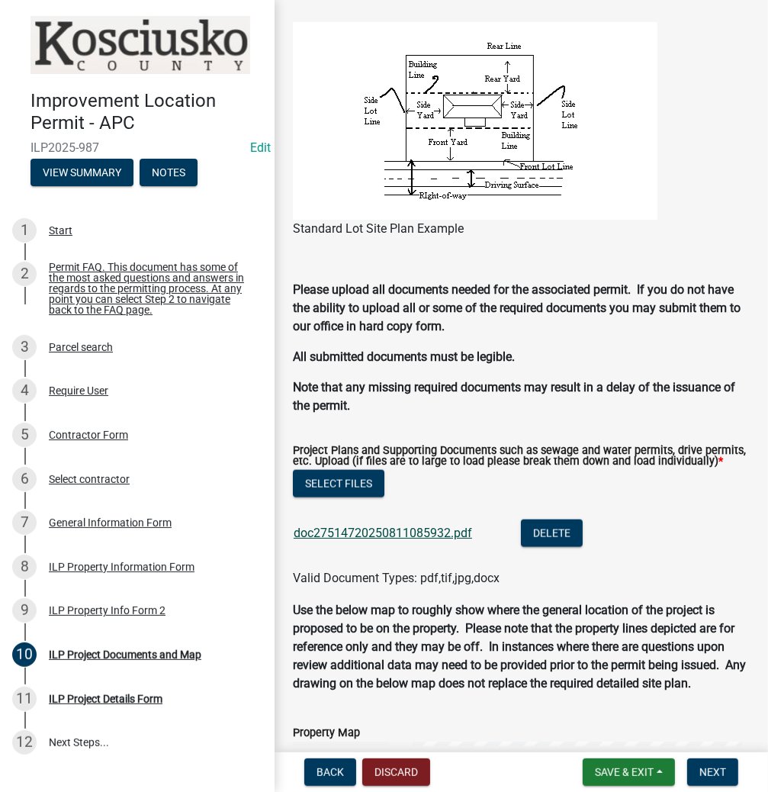
click at [384, 540] on link "doc27514720250811085932.pdf" at bounding box center [383, 533] width 179 height 14
click at [333, 498] on button "Select files" at bounding box center [339, 483] width 92 height 27
click at [710, 770] on span "Next" at bounding box center [713, 772] width 27 height 12
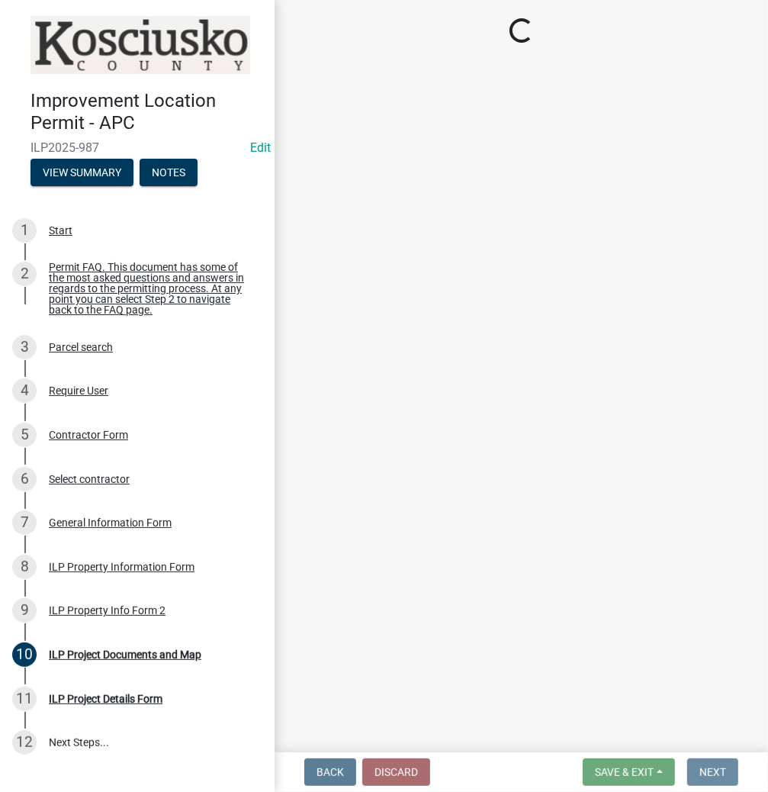
scroll to position [0, 0]
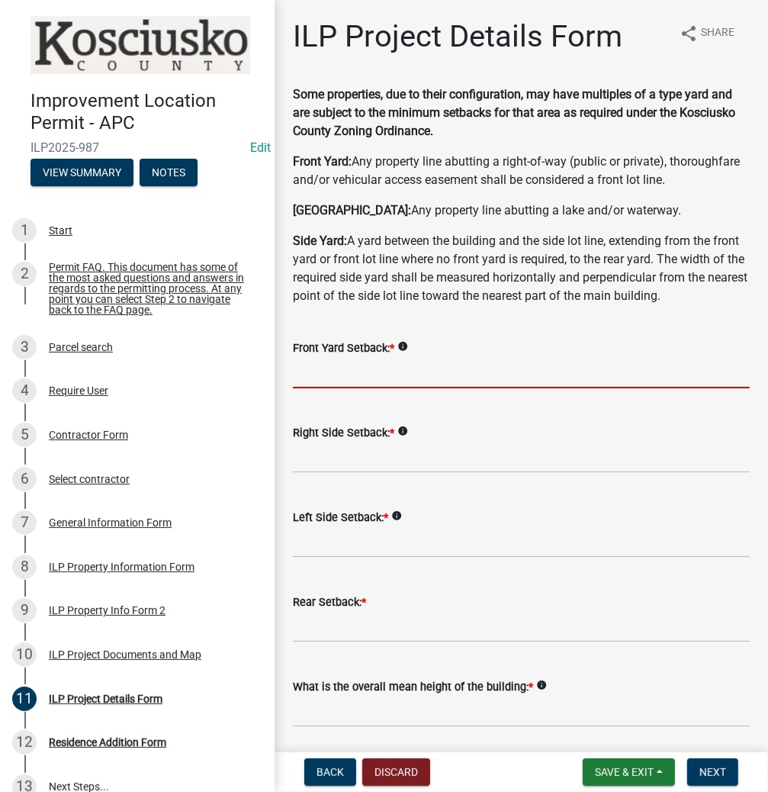
click at [435, 388] on input "text" at bounding box center [521, 372] width 457 height 31
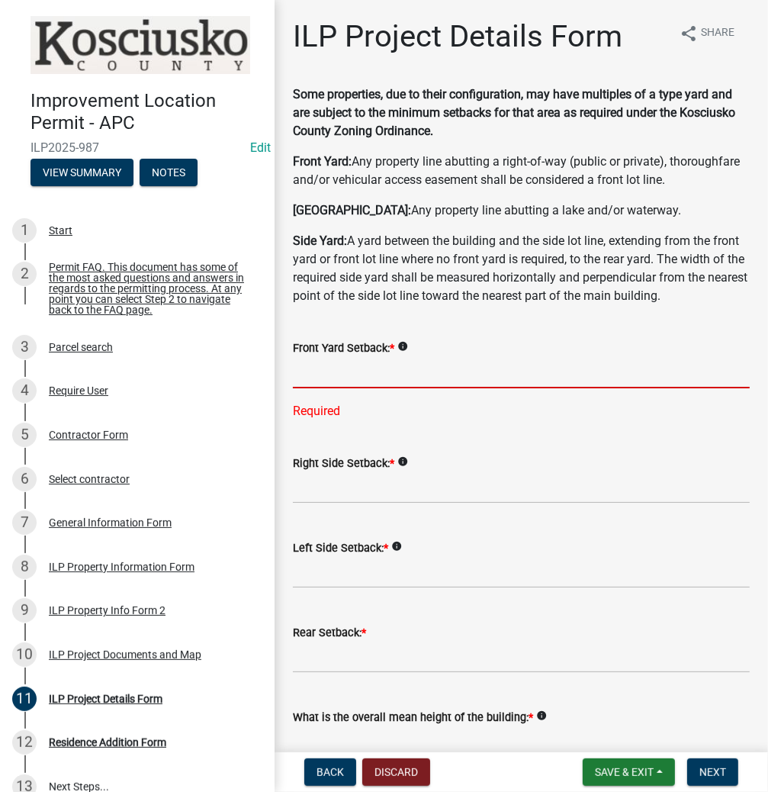
click at [446, 388] on input "text" at bounding box center [521, 372] width 457 height 31
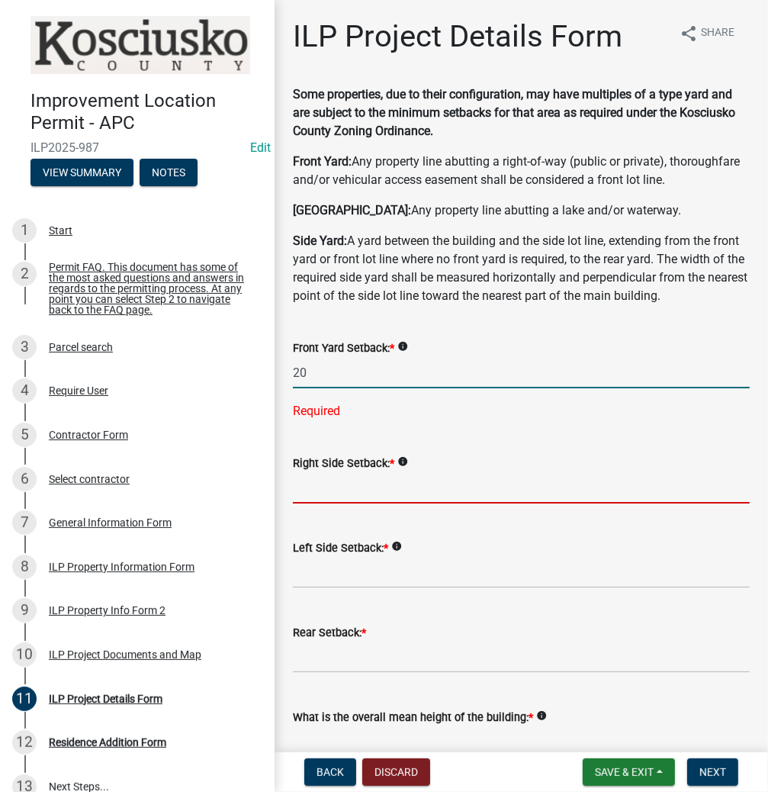
type input "20.0"
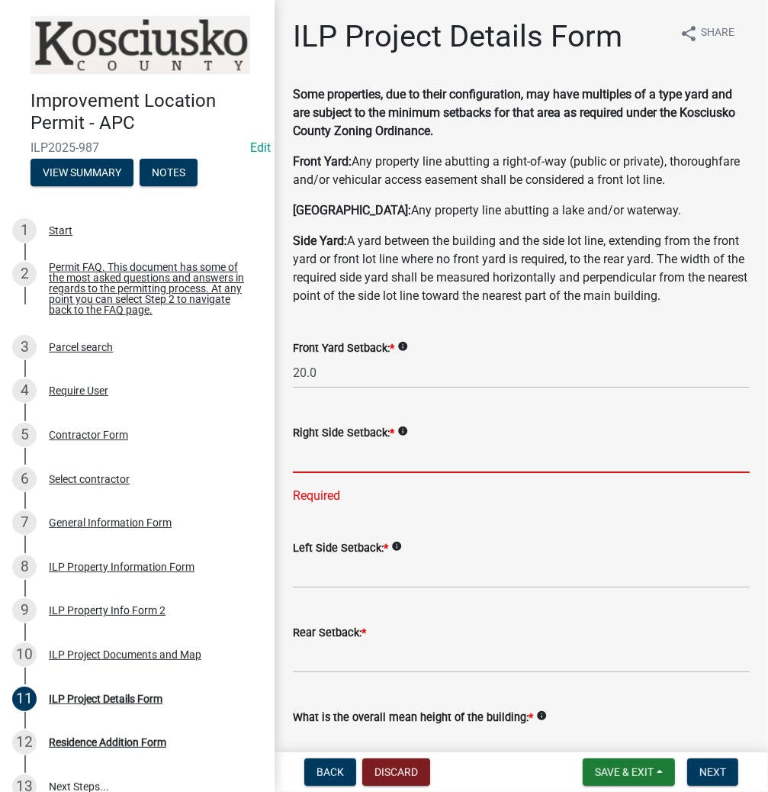
click at [411, 473] on input "text" at bounding box center [521, 457] width 457 height 31
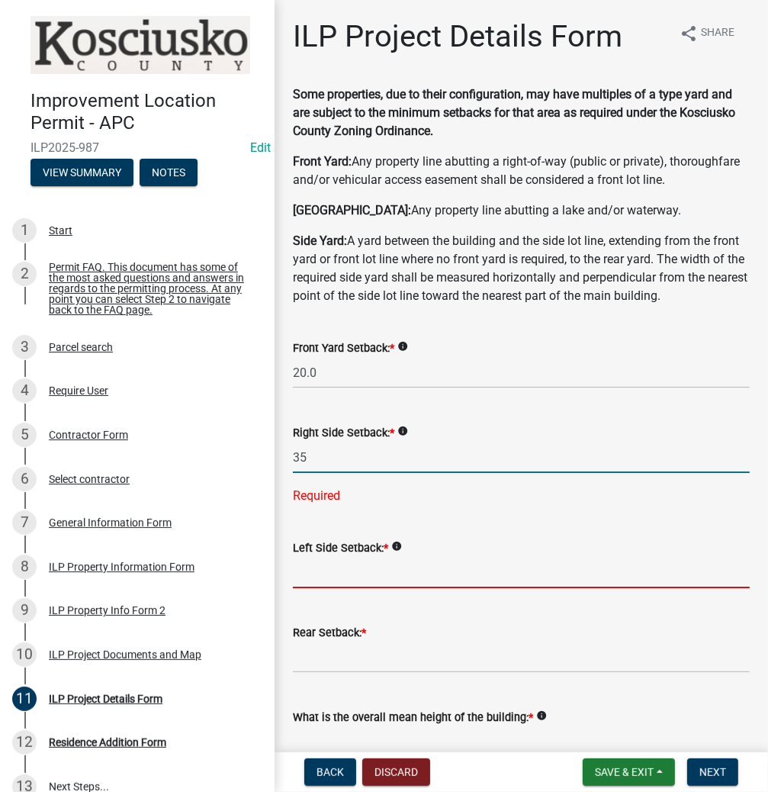
type input "35.0"
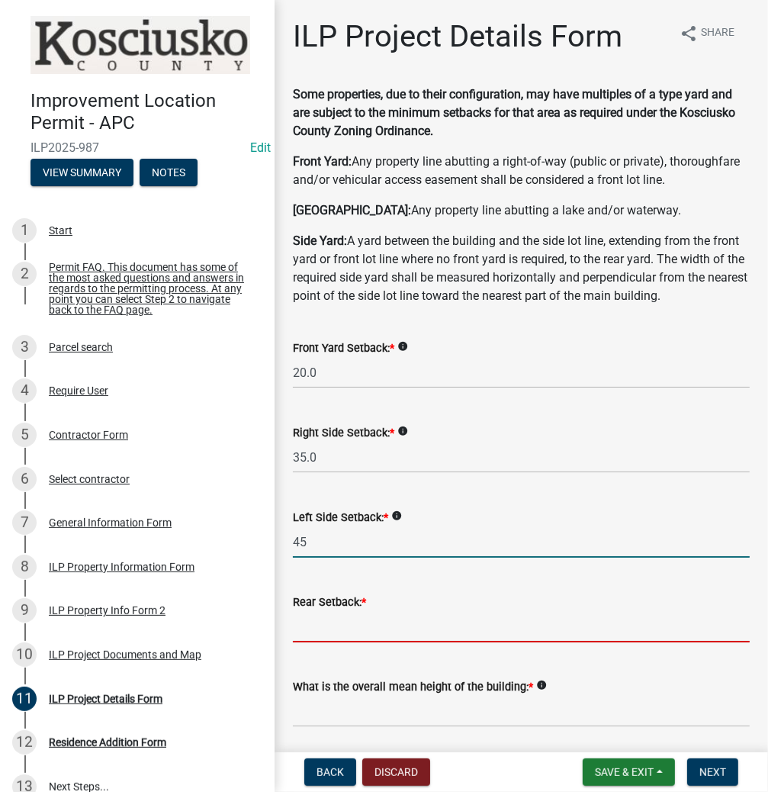
type input "45.0"
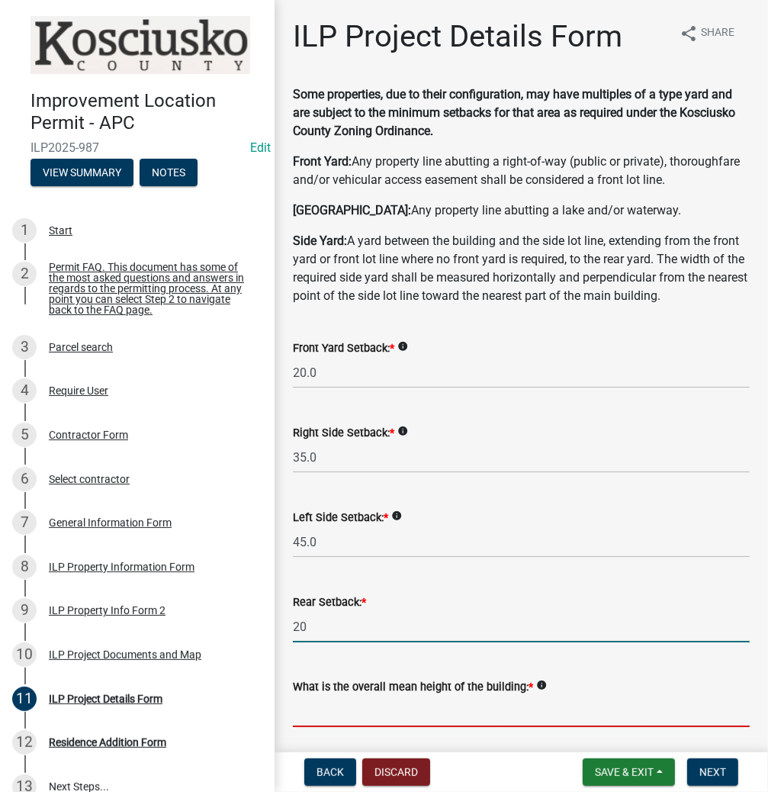
type input "20.0"
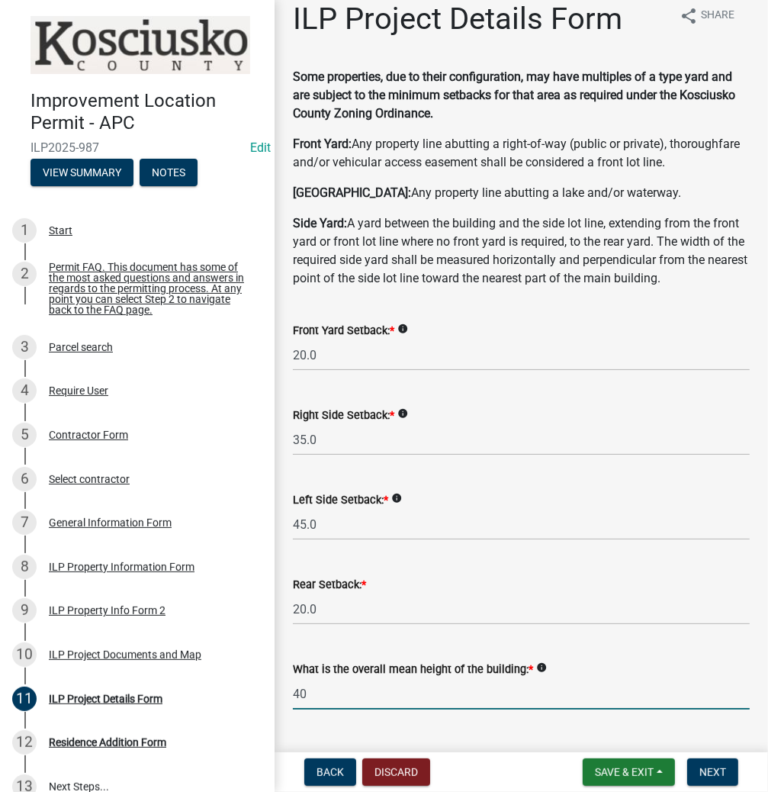
type input "40.0"
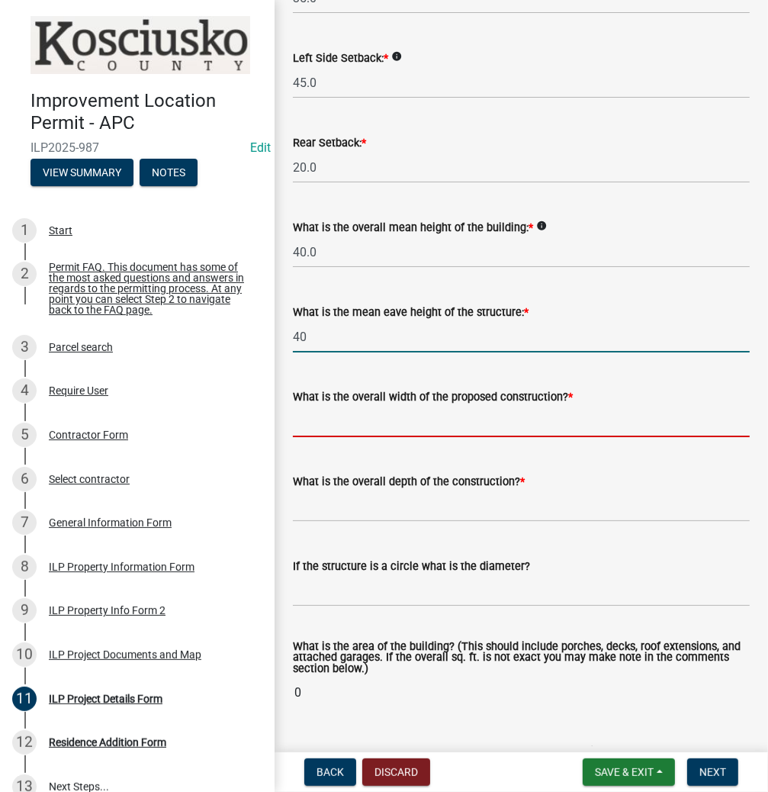
type input "40.0"
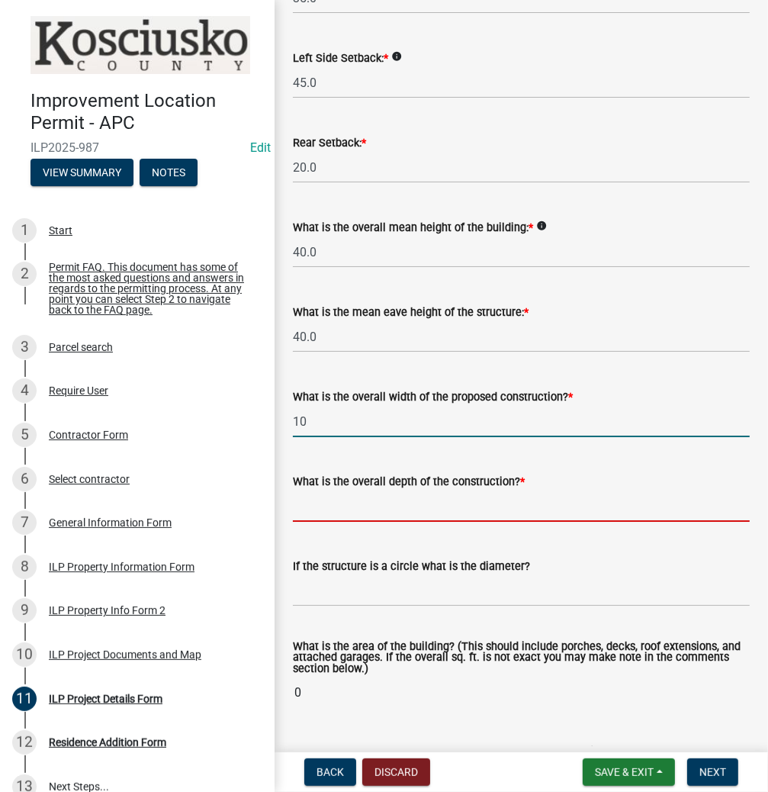
type input "10.00"
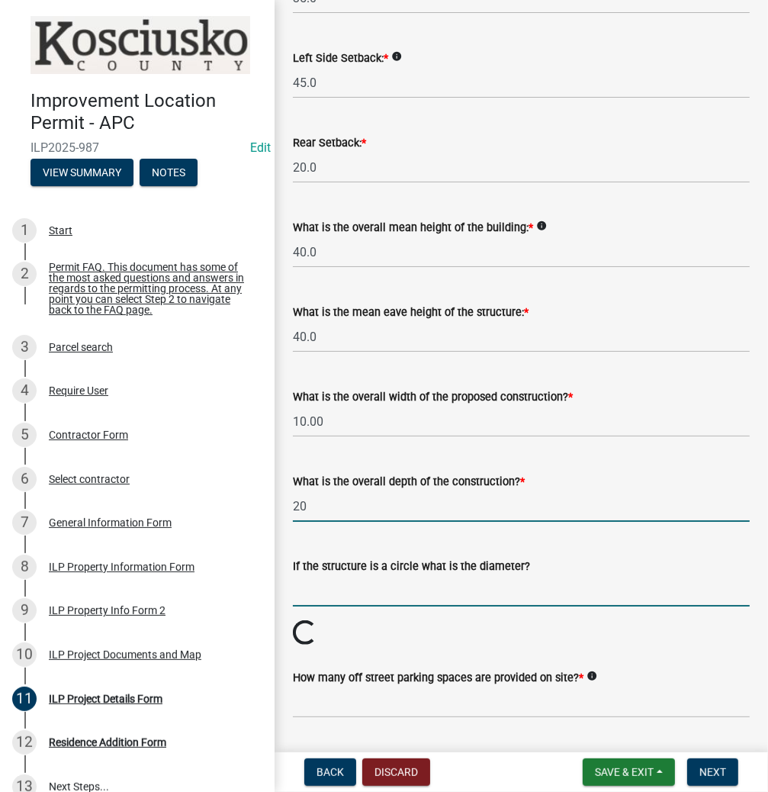
type input "20.00"
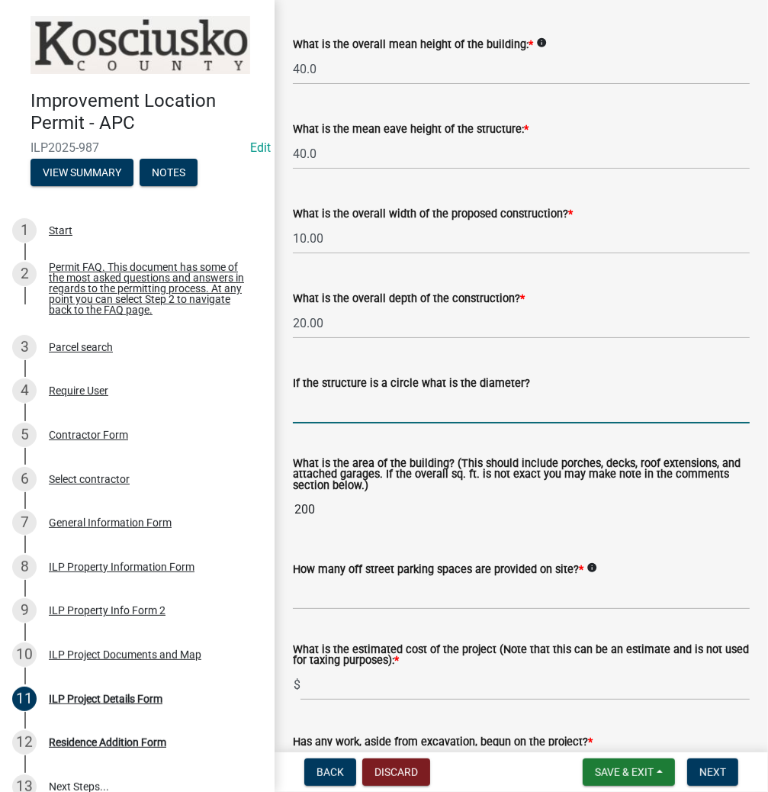
scroll to position [826, 0]
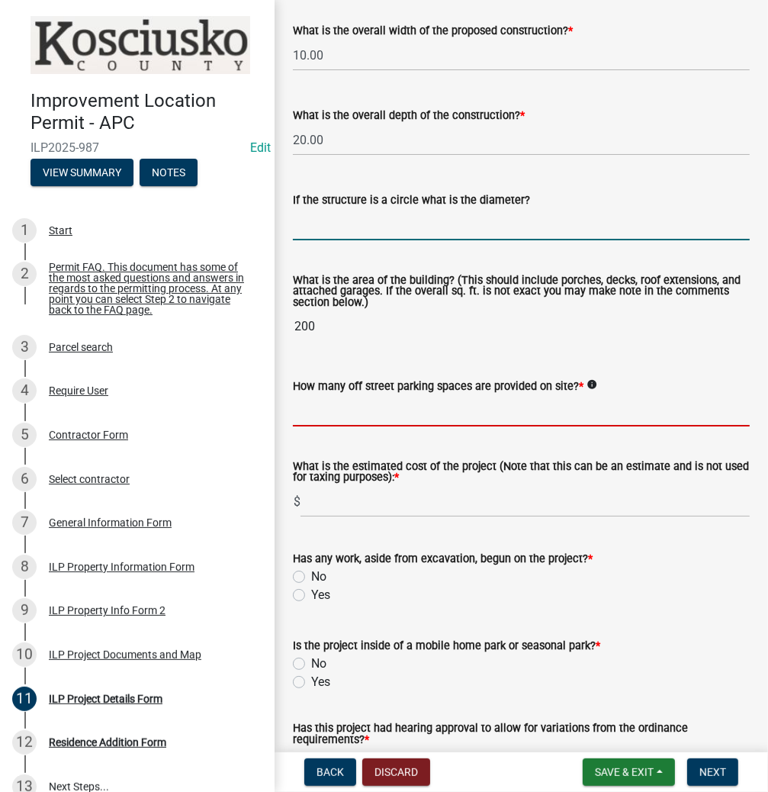
click at [332, 427] on input "text" at bounding box center [521, 410] width 457 height 31
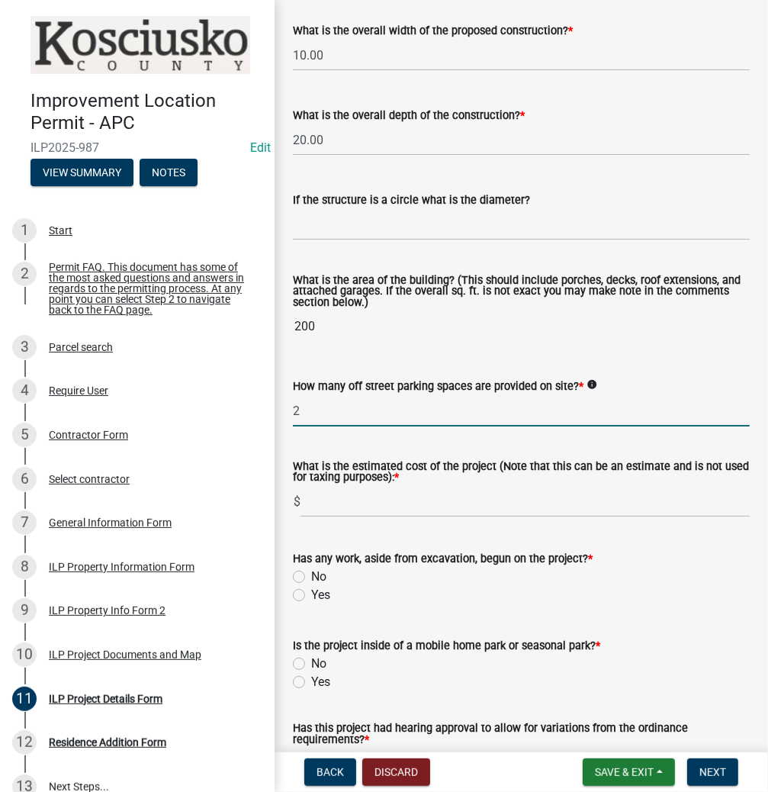
type input "2"
type input "200"
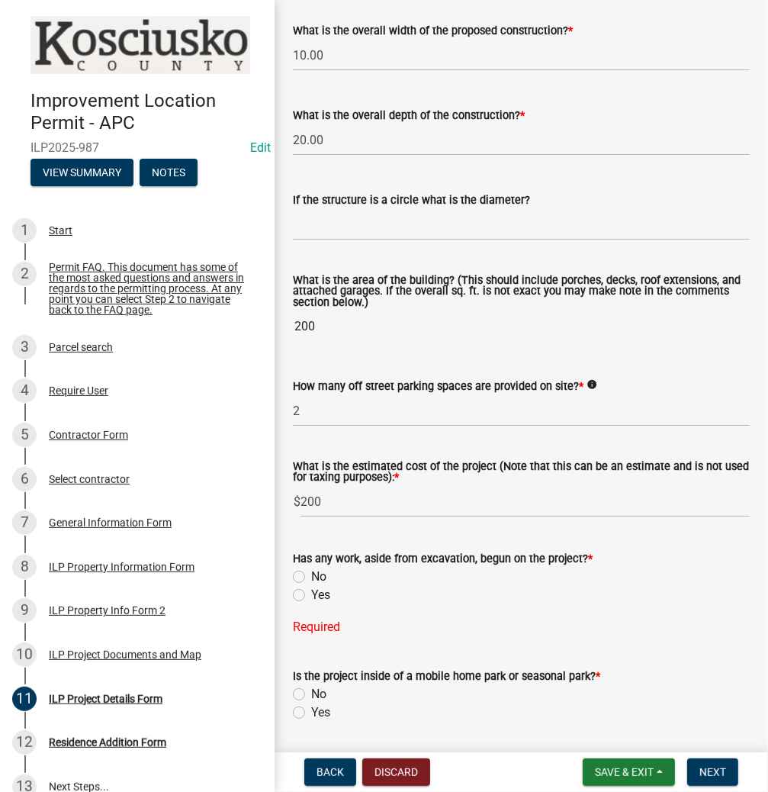
click at [311, 586] on label "No" at bounding box center [318, 577] width 15 height 18
click at [311, 578] on input "No" at bounding box center [316, 573] width 10 height 10
radio input "true"
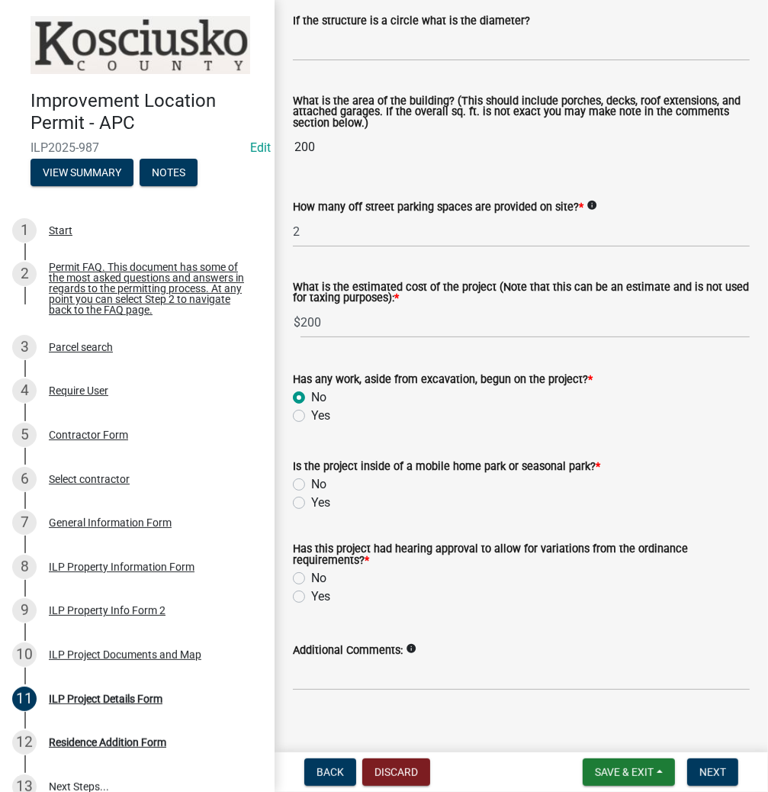
scroll to position [1009, 0]
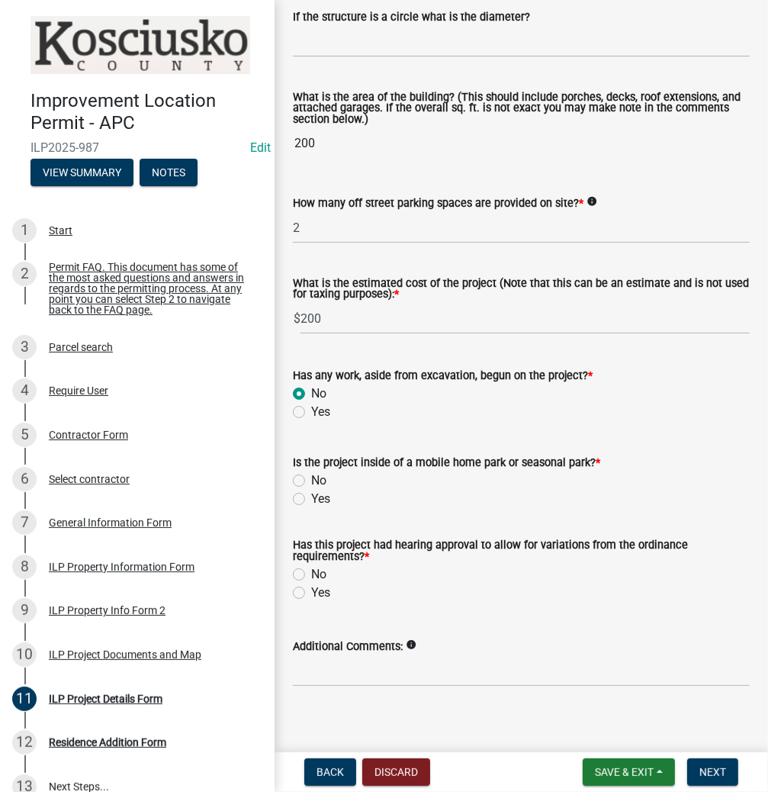
click at [311, 508] on label "Yes" at bounding box center [320, 499] width 19 height 18
click at [311, 500] on input "Yes" at bounding box center [316, 495] width 10 height 10
radio input "true"
click at [311, 584] on label "No" at bounding box center [318, 574] width 15 height 18
click at [311, 575] on input "No" at bounding box center [316, 570] width 10 height 10
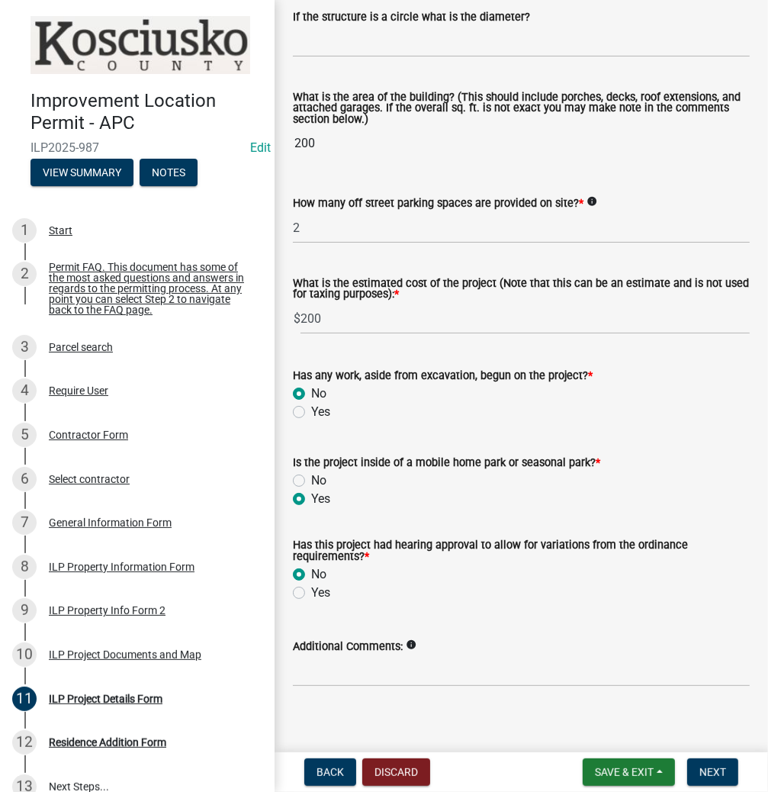
radio input "true"
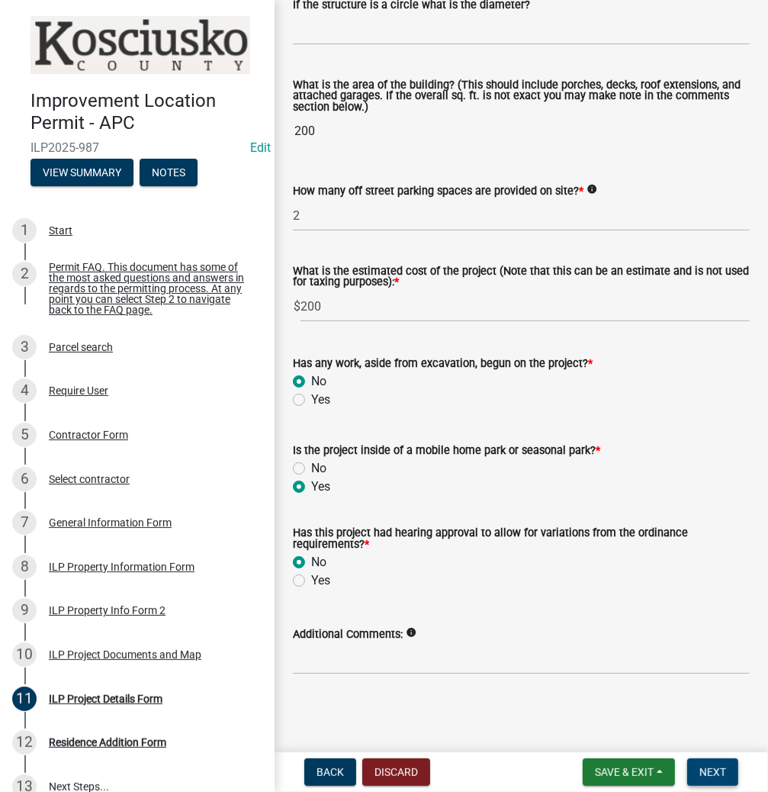
click at [703, 773] on span "Next" at bounding box center [713, 772] width 27 height 12
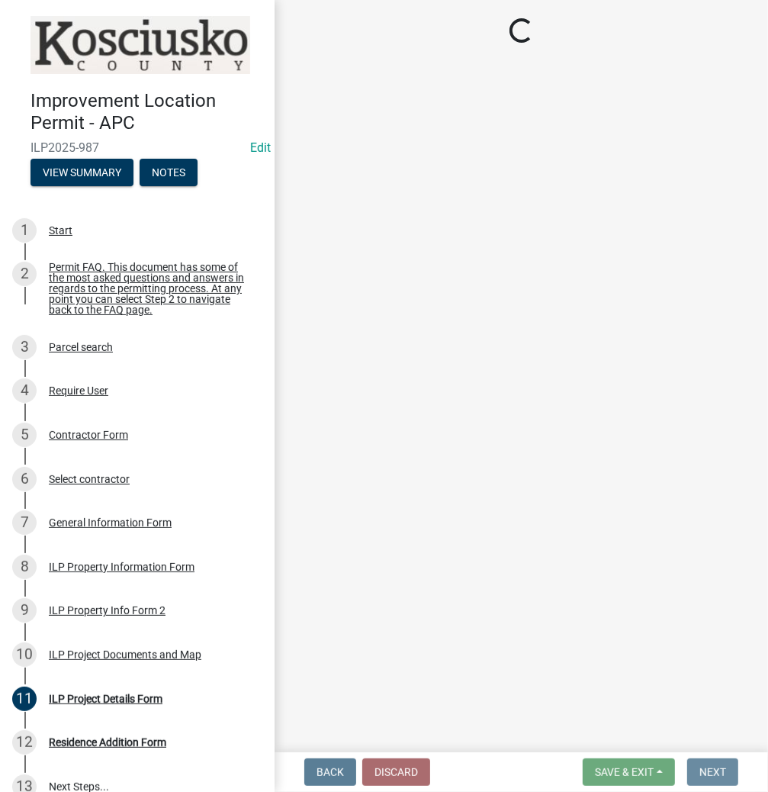
scroll to position [0, 0]
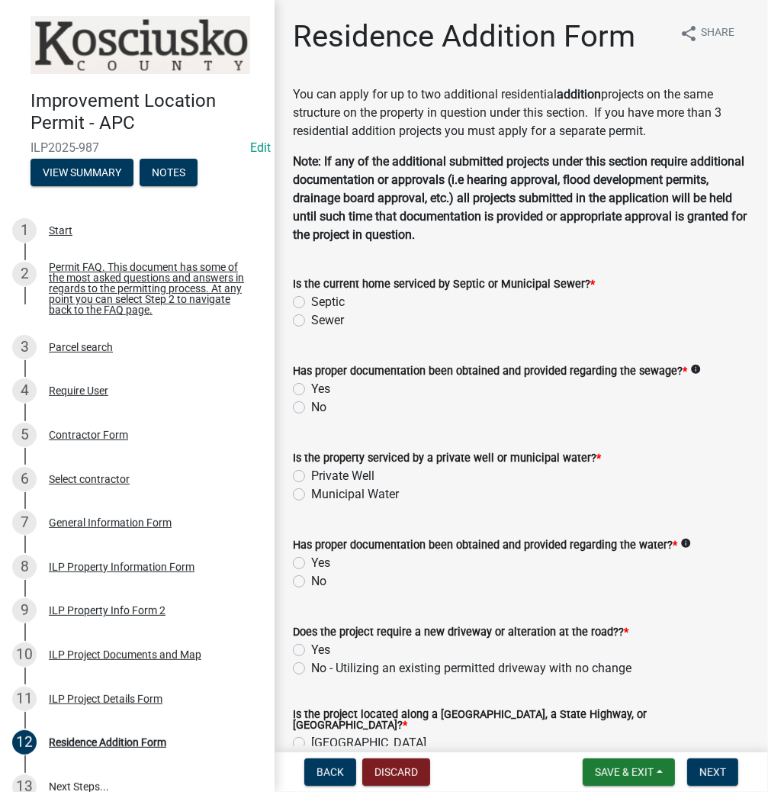
click at [311, 302] on label "Septic" at bounding box center [328, 302] width 34 height 18
click at [311, 302] on input "Septic" at bounding box center [316, 298] width 10 height 10
radio input "true"
click at [311, 391] on label "Yes" at bounding box center [320, 389] width 19 height 18
click at [311, 390] on input "Yes" at bounding box center [316, 385] width 10 height 10
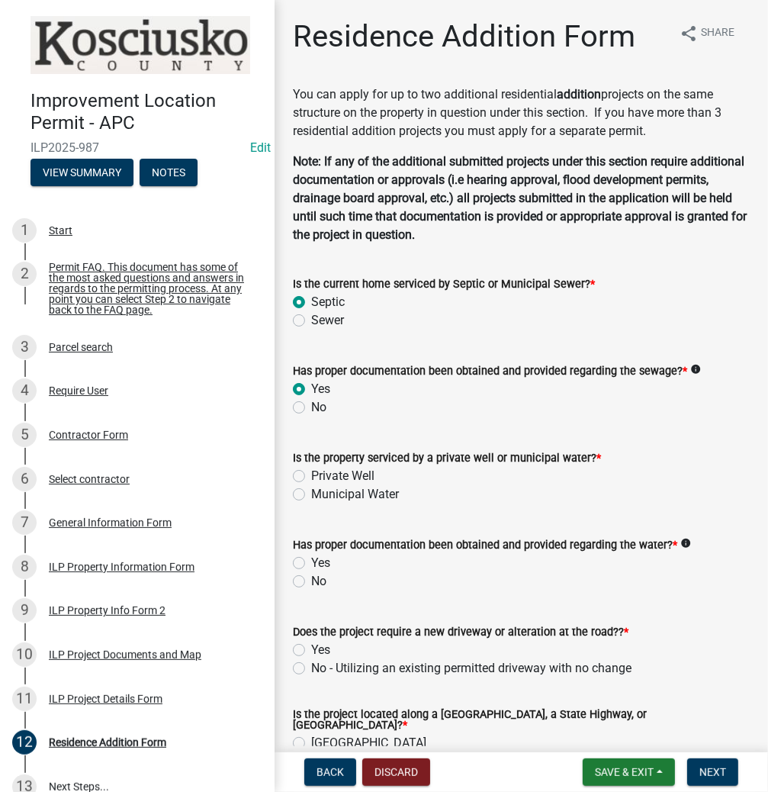
radio input "true"
click at [311, 477] on label "Private Well" at bounding box center [342, 476] width 63 height 18
click at [311, 477] on input "Private Well" at bounding box center [316, 472] width 10 height 10
radio input "true"
click at [311, 567] on label "Yes" at bounding box center [320, 563] width 19 height 18
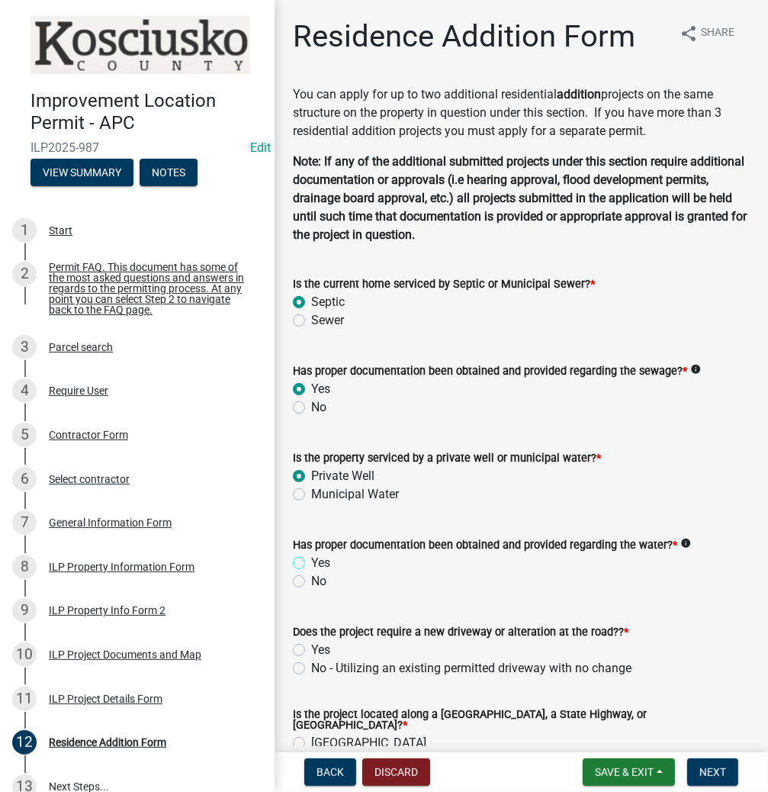
click at [311, 564] on input "Yes" at bounding box center [316, 559] width 10 height 10
radio input "true"
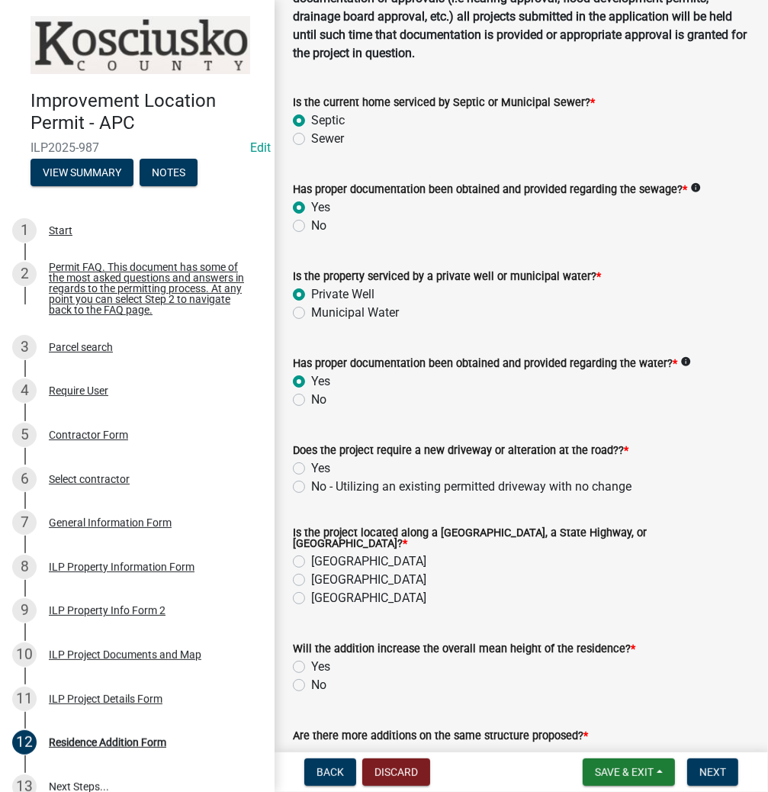
scroll to position [183, 0]
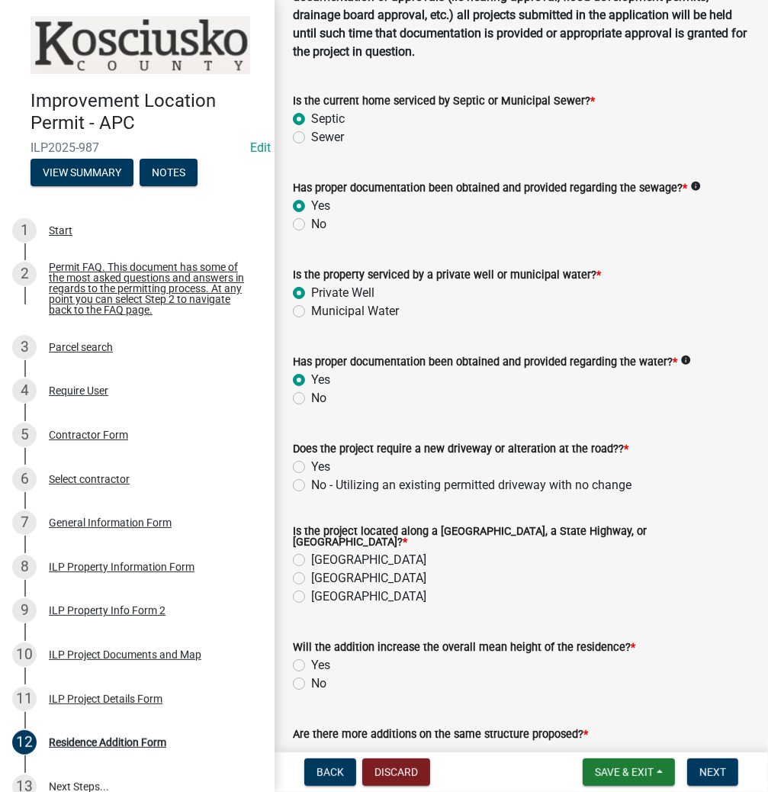
click at [311, 485] on label "No - Utilizing an existing permitted driveway with no change" at bounding box center [471, 485] width 321 height 18
click at [311, 485] on input "No - Utilizing an existing permitted driveway with no change" at bounding box center [316, 481] width 10 height 10
radio input "true"
click at [311, 551] on label "[GEOGRAPHIC_DATA]" at bounding box center [368, 560] width 115 height 18
click at [311, 551] on input "[GEOGRAPHIC_DATA]" at bounding box center [316, 556] width 10 height 10
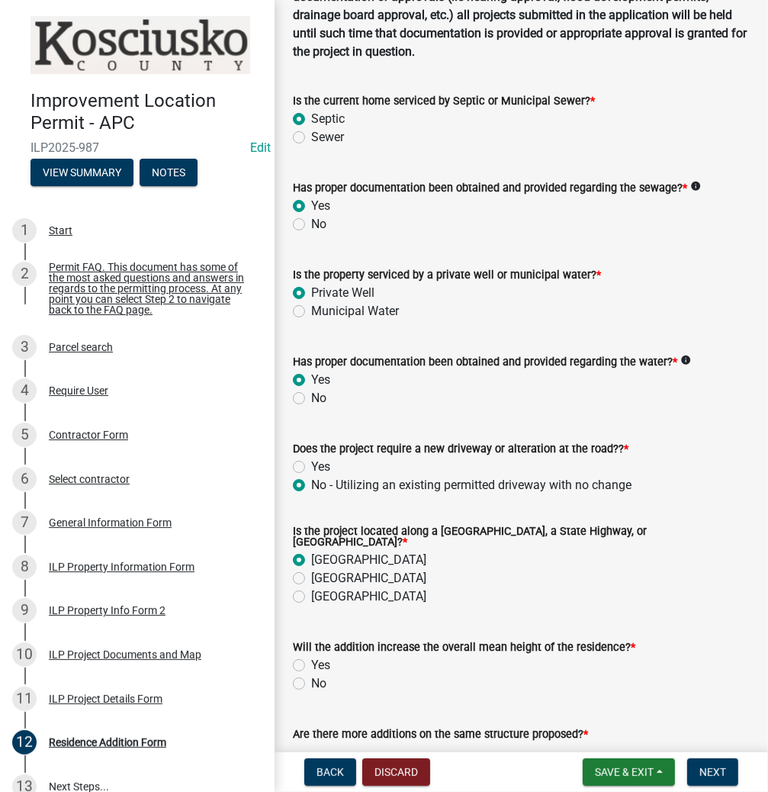
radio input "true"
click at [311, 678] on label "No" at bounding box center [318, 684] width 15 height 18
click at [311, 678] on input "No" at bounding box center [316, 680] width 10 height 10
radio input "true"
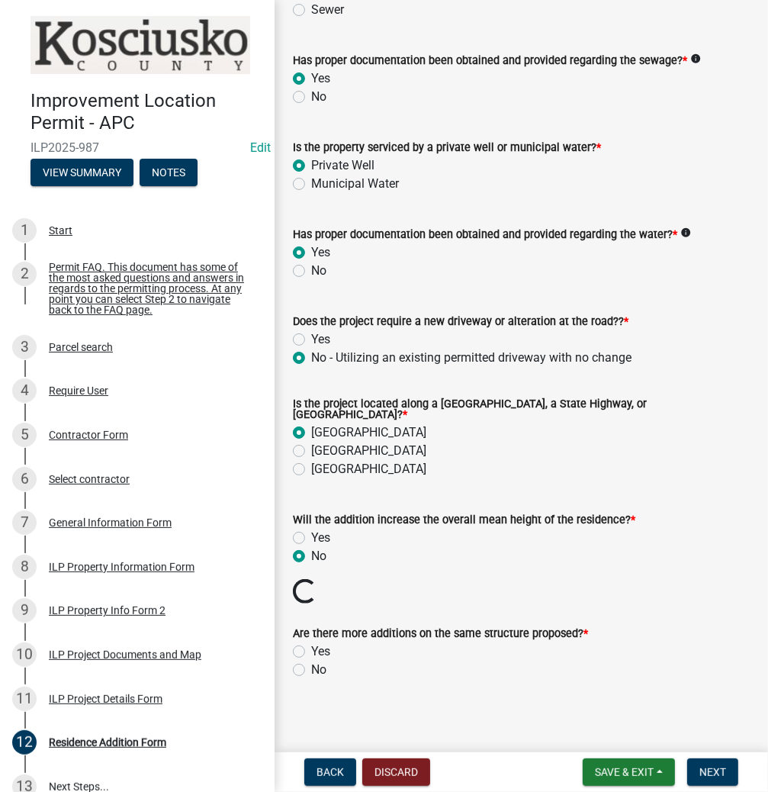
scroll to position [284, 0]
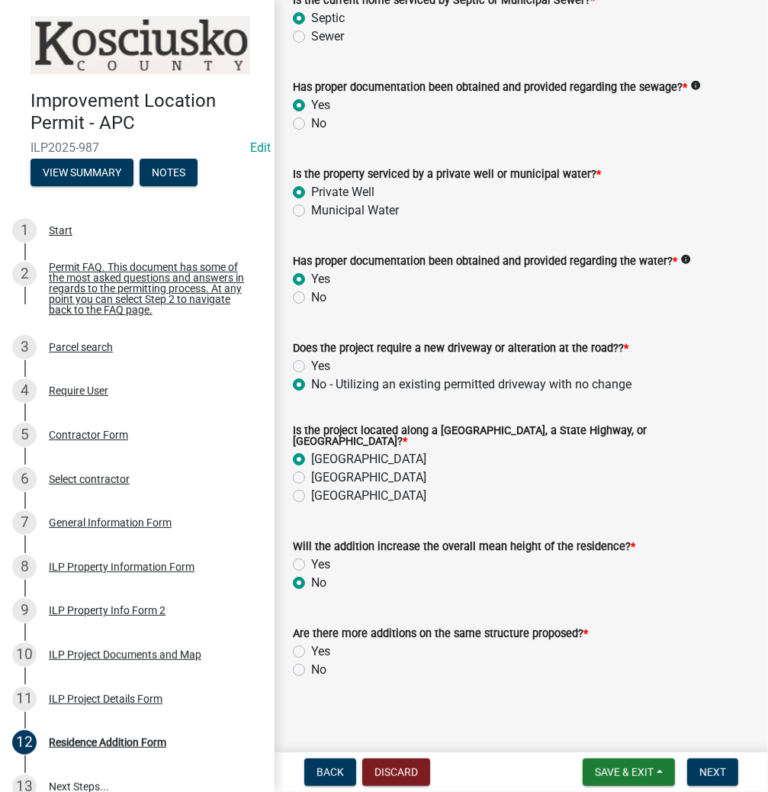
click at [311, 662] on label "No" at bounding box center [318, 670] width 15 height 18
click at [311, 662] on input "No" at bounding box center [316, 666] width 10 height 10
radio input "true"
drag, startPoint x: 702, startPoint y: 767, endPoint x: 685, endPoint y: 775, distance: 19.1
click at [701, 767] on span "Next" at bounding box center [713, 772] width 27 height 12
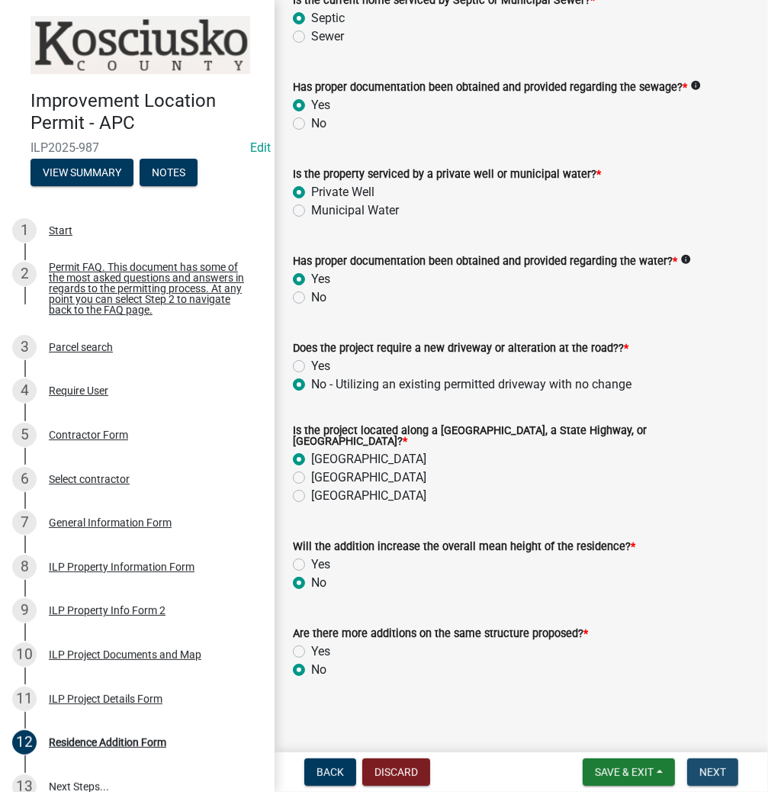
scroll to position [0, 0]
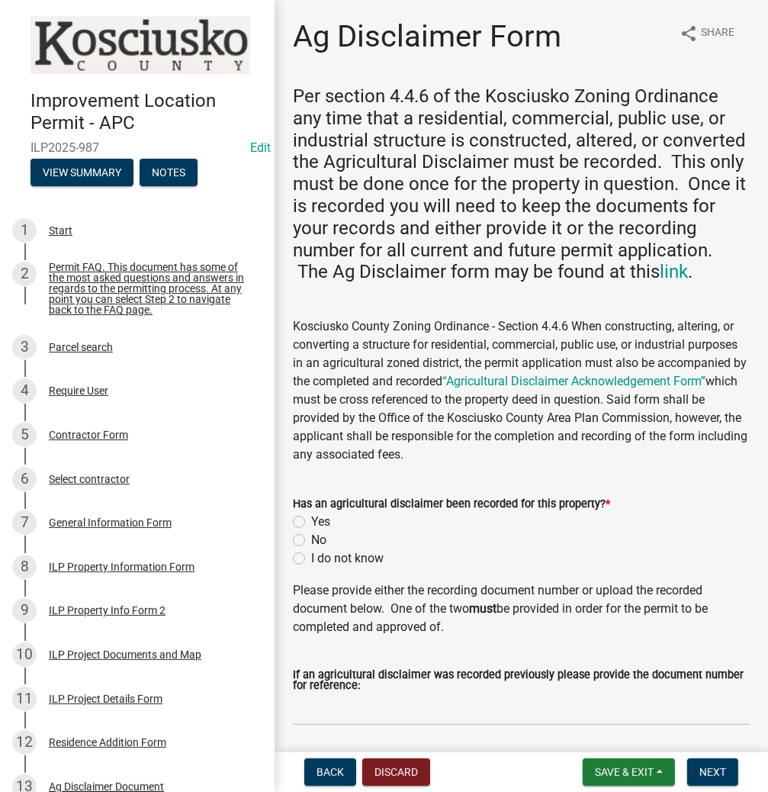
click at [311, 568] on label "I do not know" at bounding box center [347, 558] width 72 height 18
click at [311, 559] on input "I do not know" at bounding box center [316, 554] width 10 height 10
radio input "true"
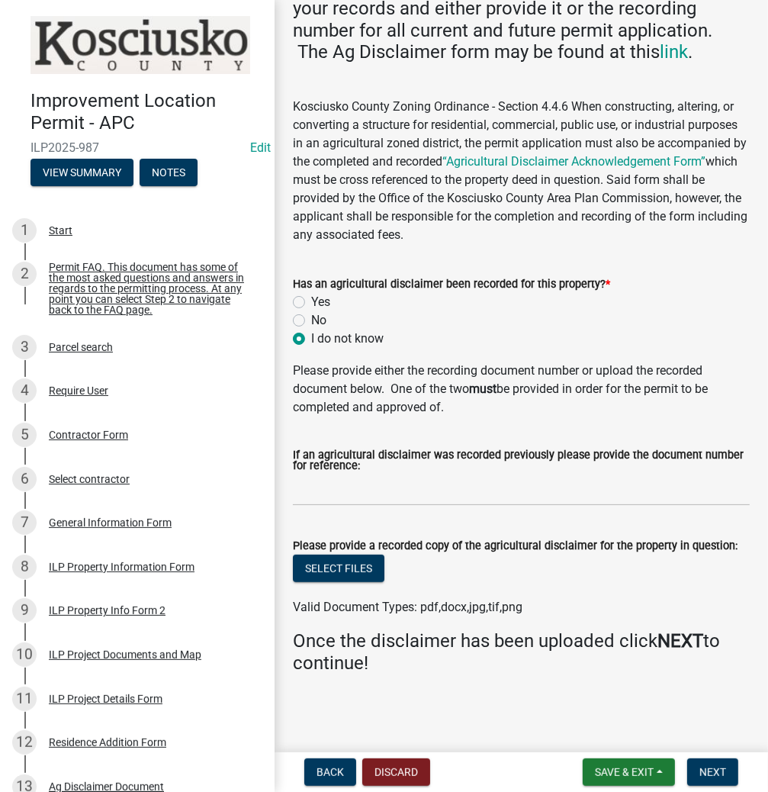
scroll to position [242, 0]
click at [700, 766] on span "Next" at bounding box center [713, 772] width 27 height 12
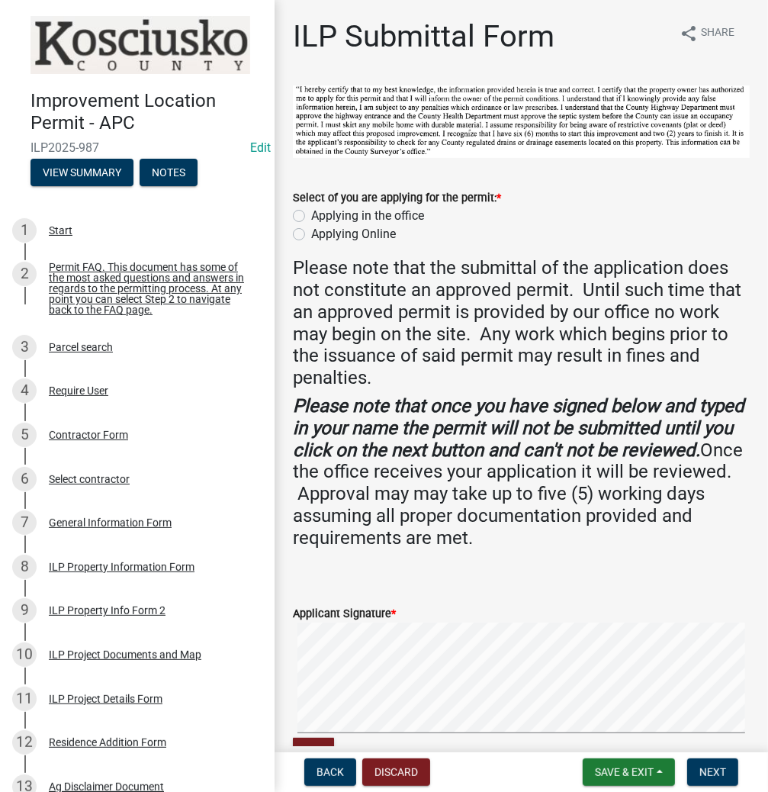
click at [311, 217] on label "Applying in the office" at bounding box center [367, 216] width 113 height 18
click at [311, 217] on input "Applying in the office" at bounding box center [316, 212] width 10 height 10
radio input "true"
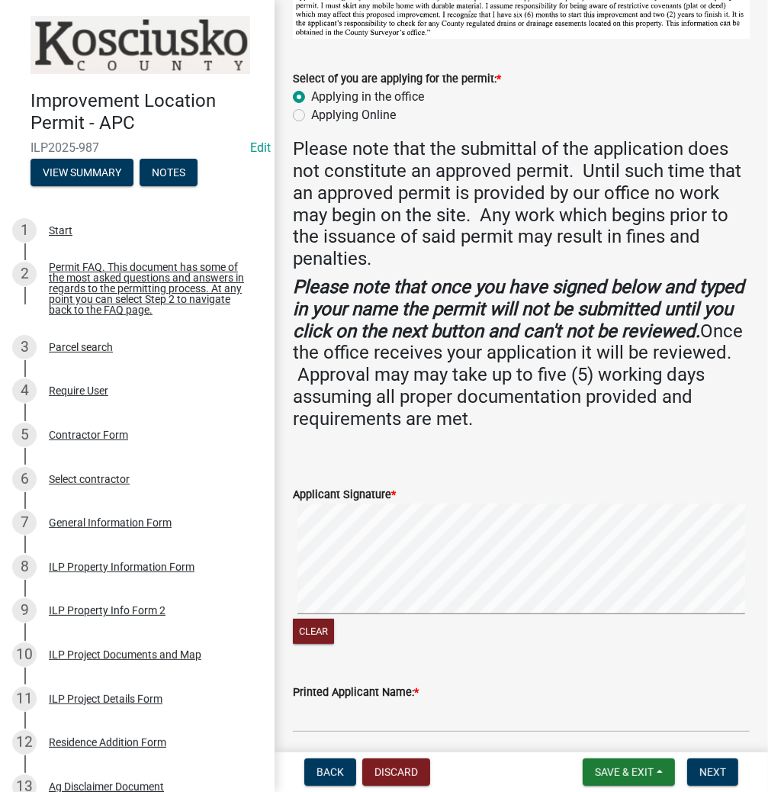
scroll to position [122, 0]
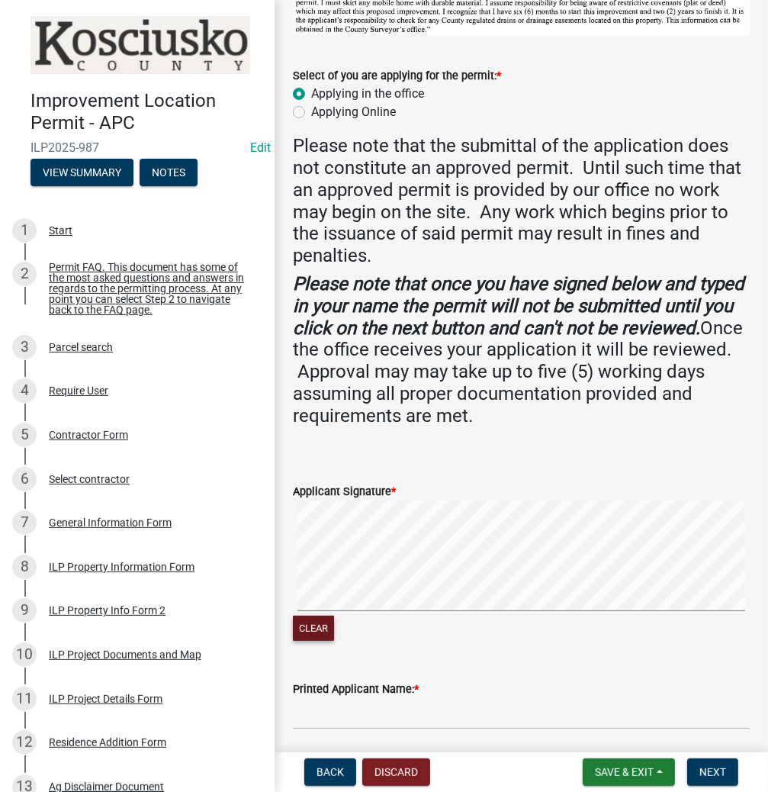
click at [504, 491] on form "Applicant Signature * Clear" at bounding box center [521, 554] width 457 height 181
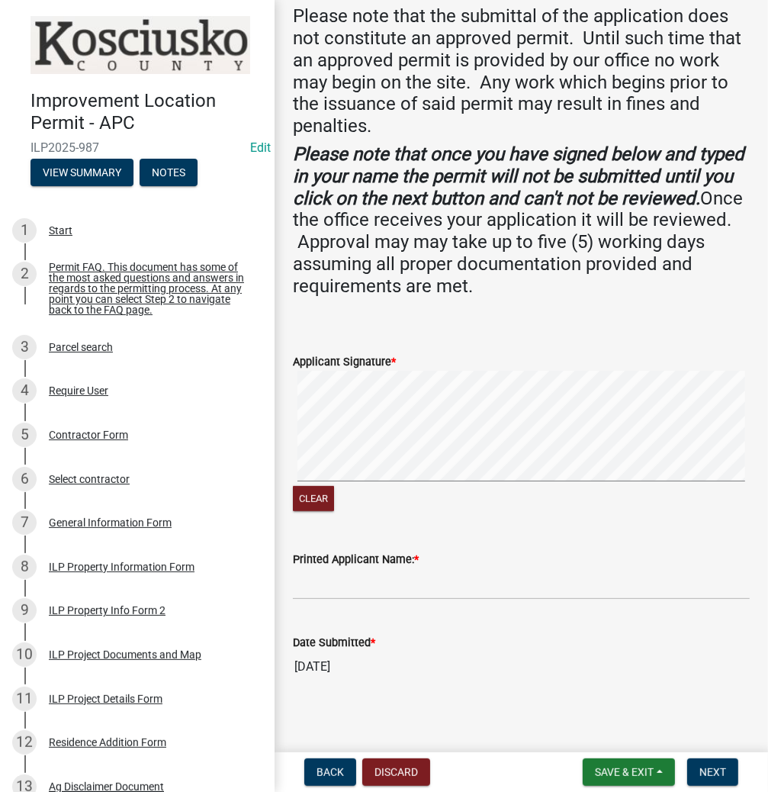
scroll to position [258, 0]
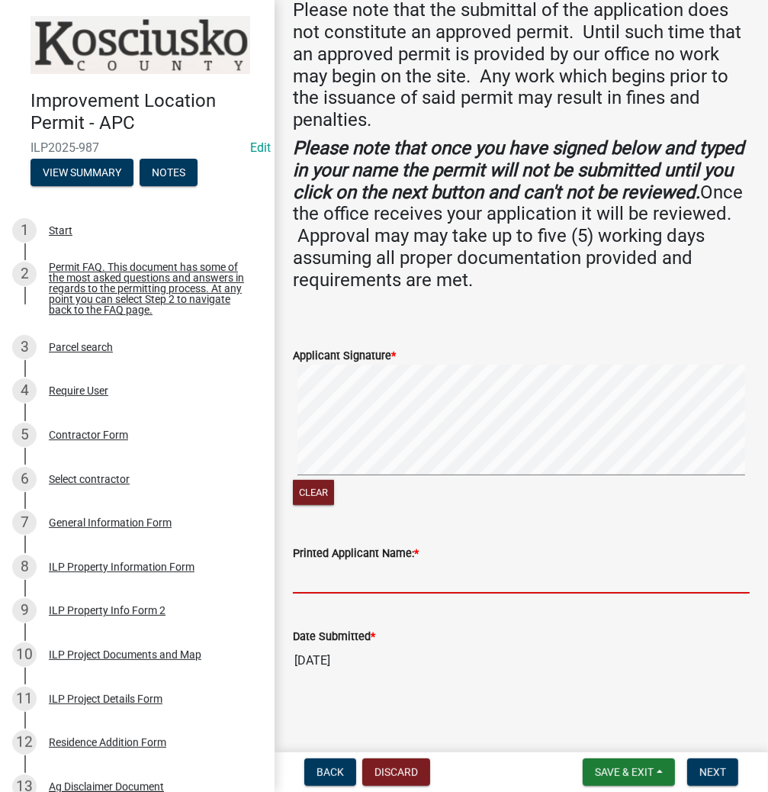
click at [414, 577] on input "Printed Applicant Name: *" at bounding box center [521, 577] width 457 height 31
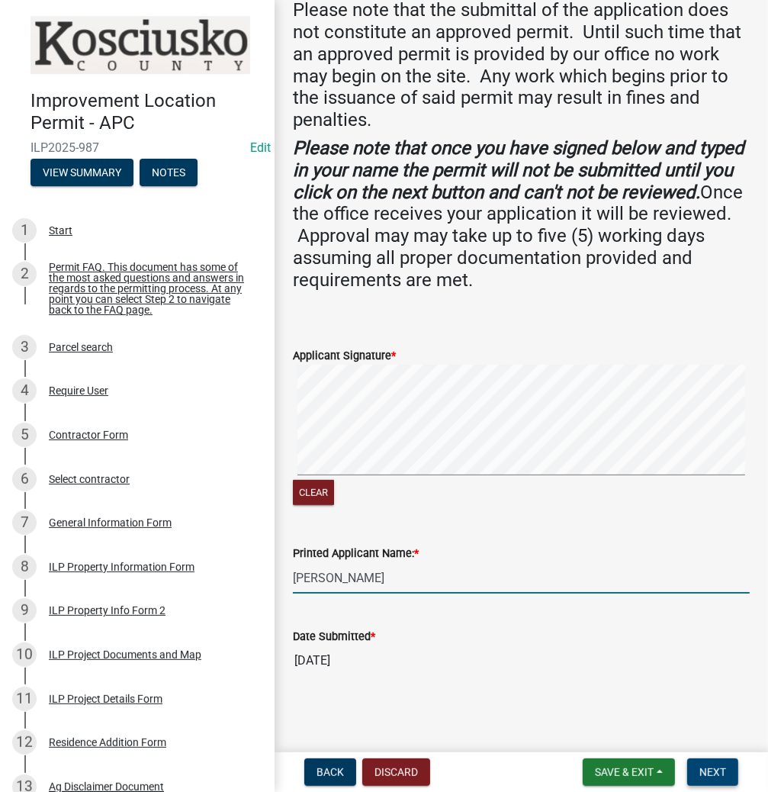
type input "[PERSON_NAME]"
drag, startPoint x: 723, startPoint y: 769, endPoint x: 714, endPoint y: 764, distance: 10.6
click at [720, 766] on span "Next" at bounding box center [713, 772] width 27 height 12
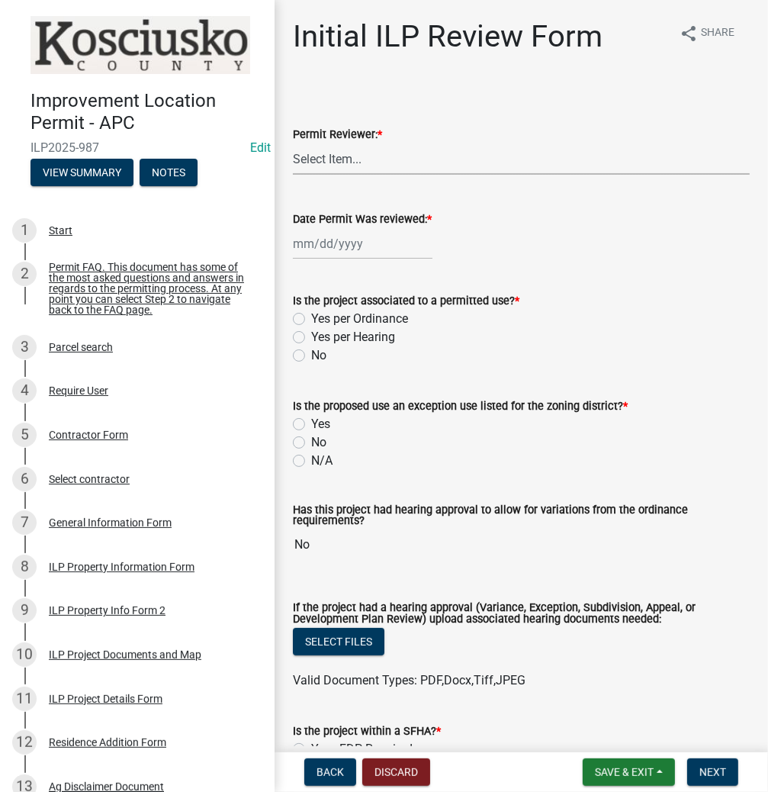
click at [335, 168] on select "Select Item... MMS LT AT CS [PERSON_NAME]" at bounding box center [521, 158] width 457 height 31
click at [293, 143] on select "Select Item... MMS LT AT CS [PERSON_NAME]" at bounding box center [521, 158] width 457 height 31
select select "d95389f4-ab5a-4603-9826-29cf73316391"
select select "8"
select select "2025"
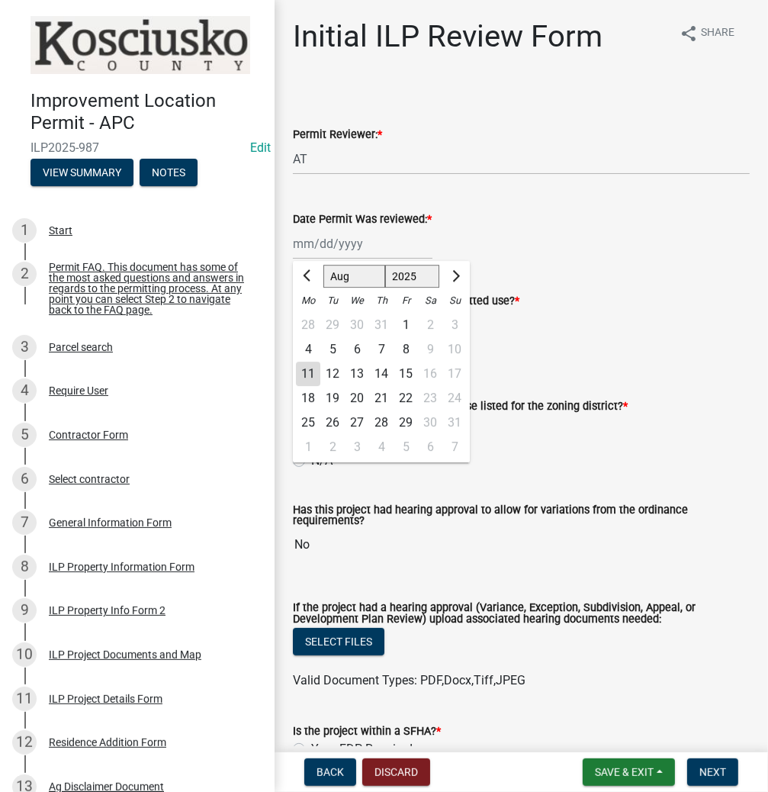
click at [380, 250] on div "[PERSON_NAME] Feb Mar Apr [PERSON_NAME][DATE] Oct Nov [DATE] 1526 1527 1528 152…" at bounding box center [363, 243] width 140 height 31
click at [303, 366] on div "11" at bounding box center [308, 374] width 24 height 24
type input "[DATE]"
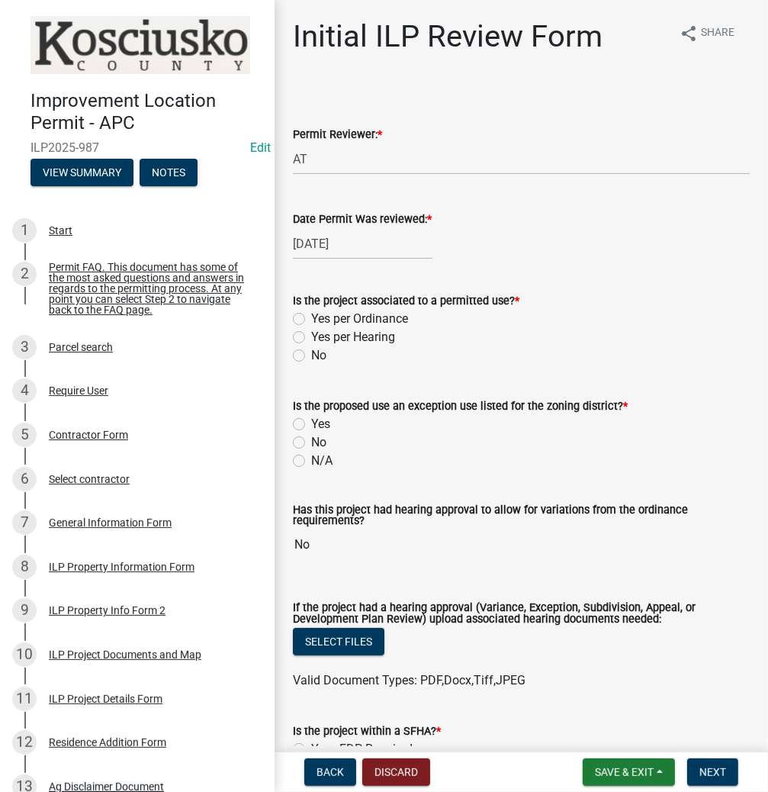
click at [311, 318] on label "Yes per Ordinance" at bounding box center [359, 319] width 97 height 18
click at [311, 318] on input "Yes per Ordinance" at bounding box center [316, 315] width 10 height 10
radio input "true"
click at [311, 461] on label "N/A" at bounding box center [321, 461] width 21 height 18
click at [311, 461] on input "N/A" at bounding box center [316, 457] width 10 height 10
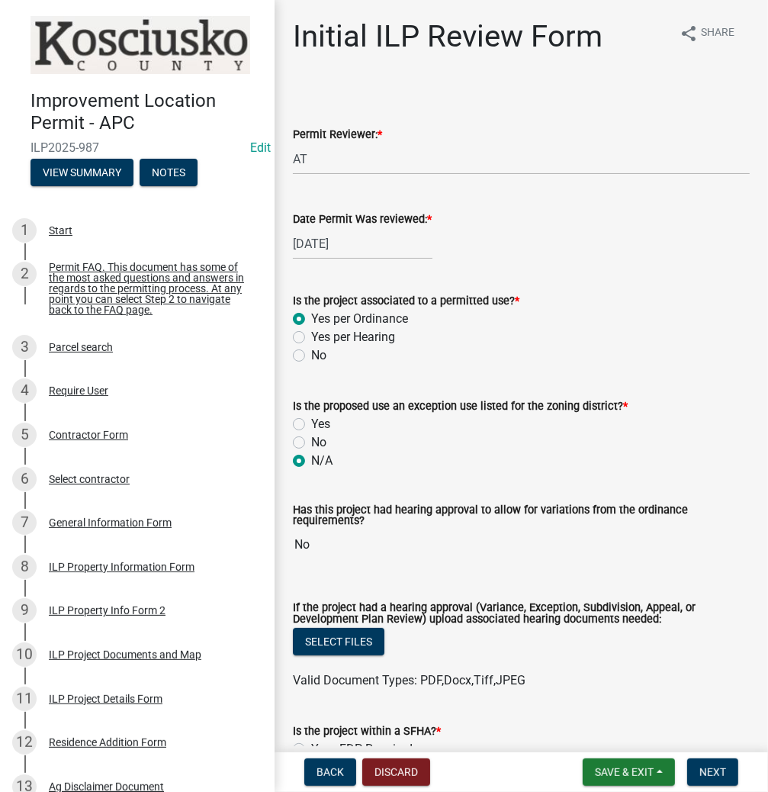
radio input "true"
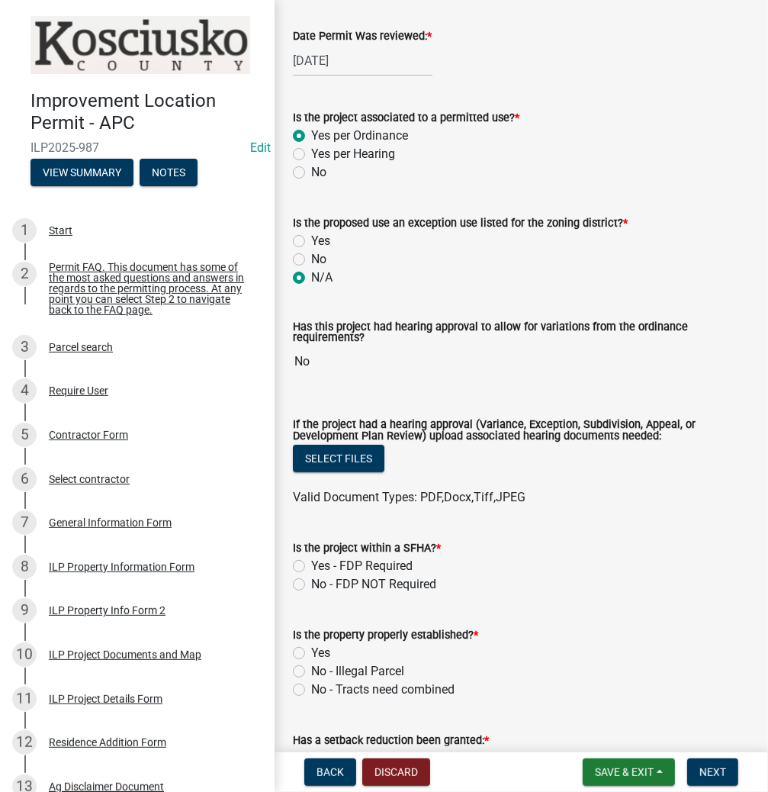
scroll to position [305, 0]
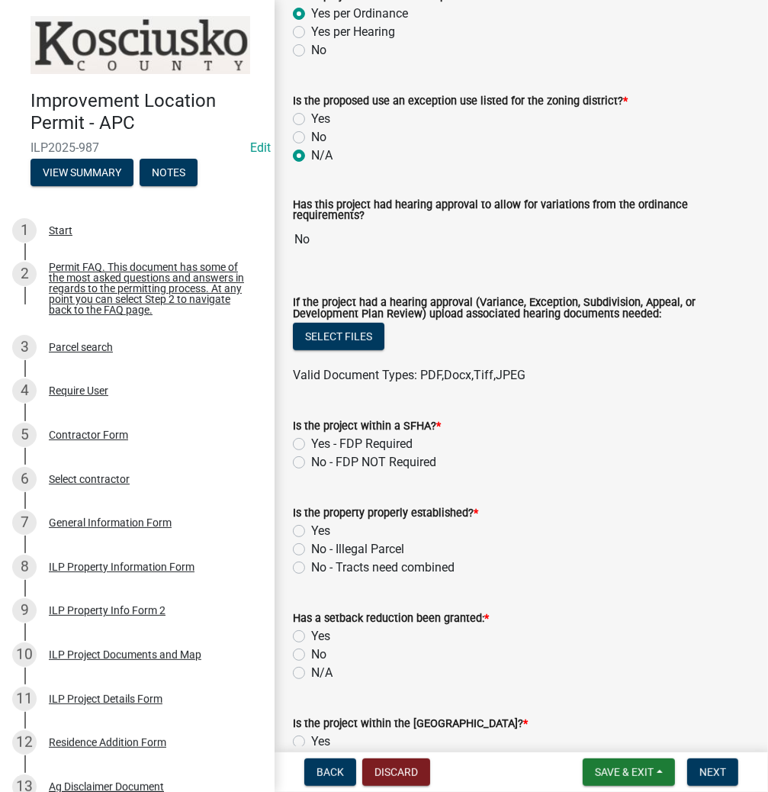
drag, startPoint x: 295, startPoint y: 464, endPoint x: 302, endPoint y: 481, distance: 18.4
click at [311, 464] on label "No - FDP NOT Required" at bounding box center [373, 462] width 125 height 18
click at [311, 463] on input "No - FDP NOT Required" at bounding box center [316, 458] width 10 height 10
radio input "true"
click at [311, 533] on label "Yes" at bounding box center [320, 531] width 19 height 18
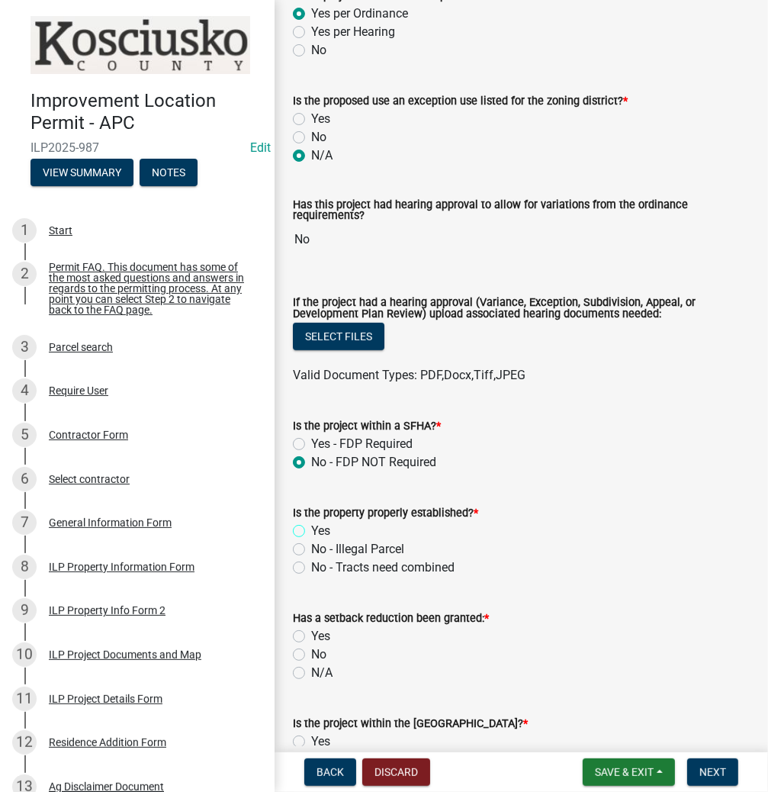
click at [311, 532] on input "Yes" at bounding box center [316, 527] width 10 height 10
radio input "true"
click at [311, 677] on label "N/A" at bounding box center [321, 673] width 21 height 18
click at [311, 674] on input "N/A" at bounding box center [316, 669] width 10 height 10
radio input "true"
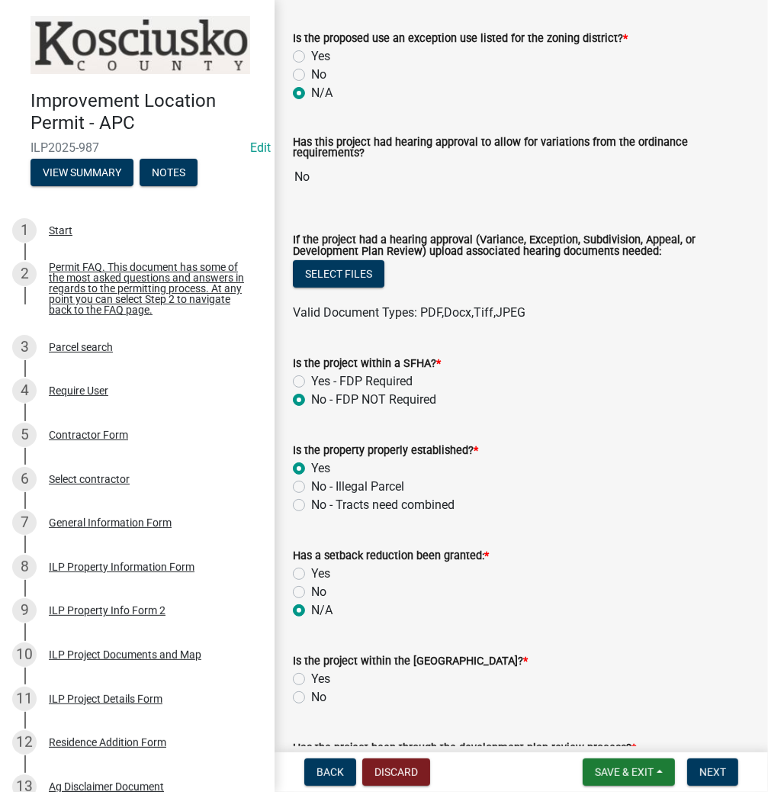
scroll to position [488, 0]
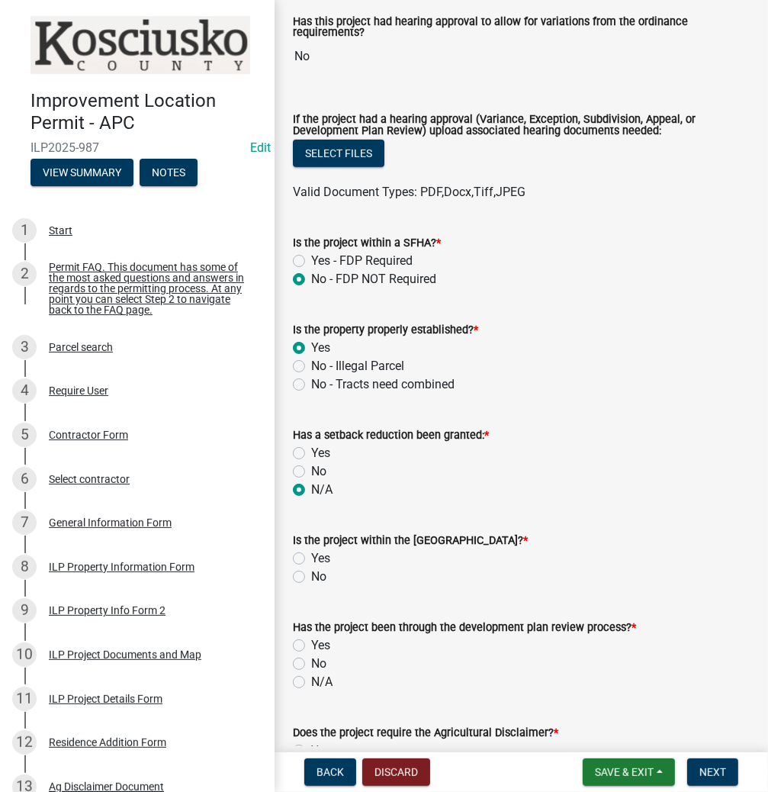
click at [311, 575] on label "No" at bounding box center [318, 577] width 15 height 18
click at [311, 575] on input "No" at bounding box center [316, 573] width 10 height 10
radio input "true"
click at [311, 682] on label "N/A" at bounding box center [321, 682] width 21 height 18
click at [311, 682] on input "N/A" at bounding box center [316, 678] width 10 height 10
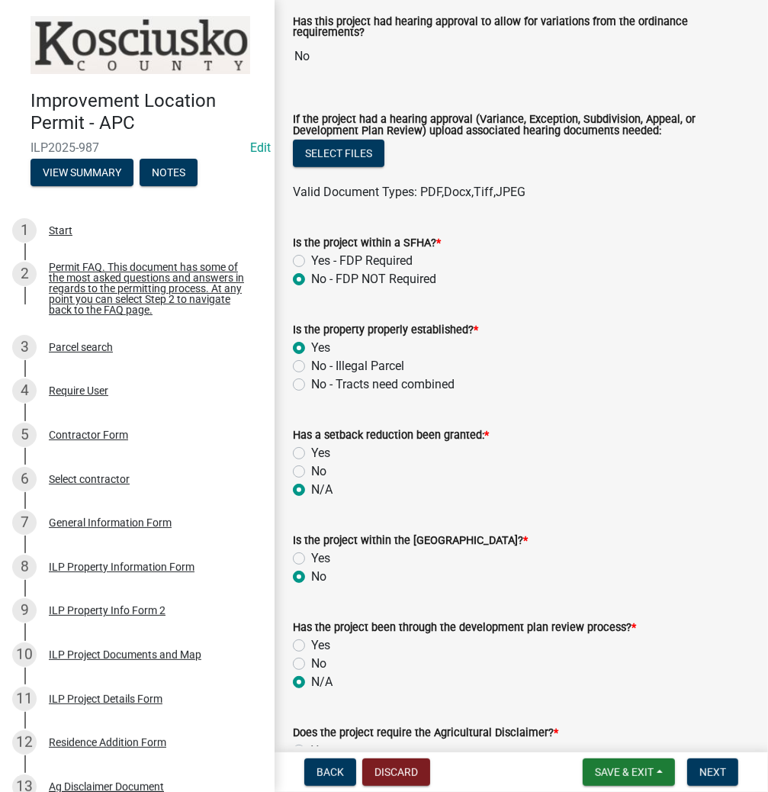
radio input "true"
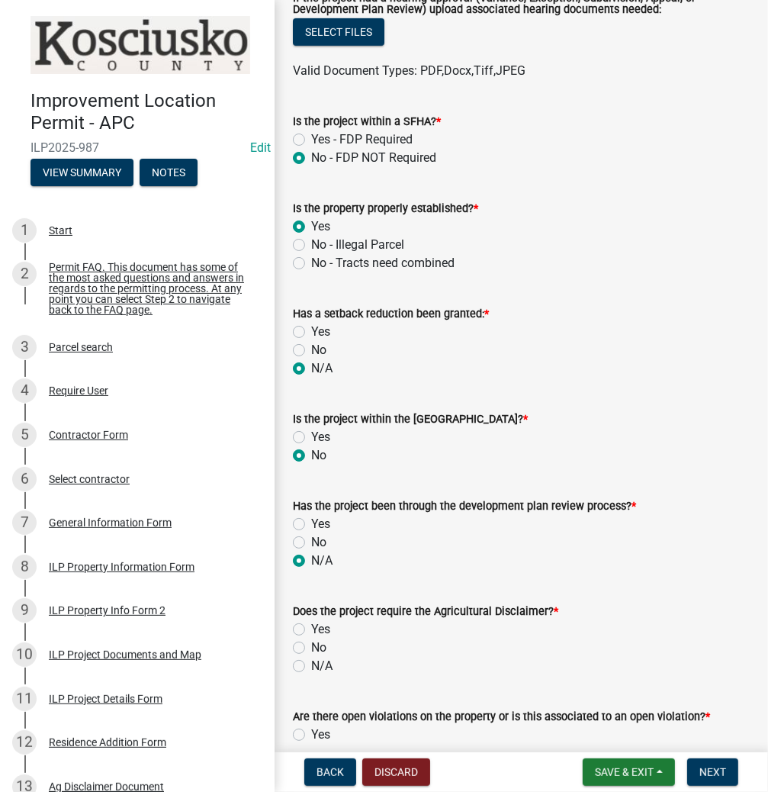
scroll to position [610, 0]
click at [311, 649] on label "No" at bounding box center [318, 647] width 15 height 18
click at [311, 648] on input "No" at bounding box center [316, 643] width 10 height 10
radio input "true"
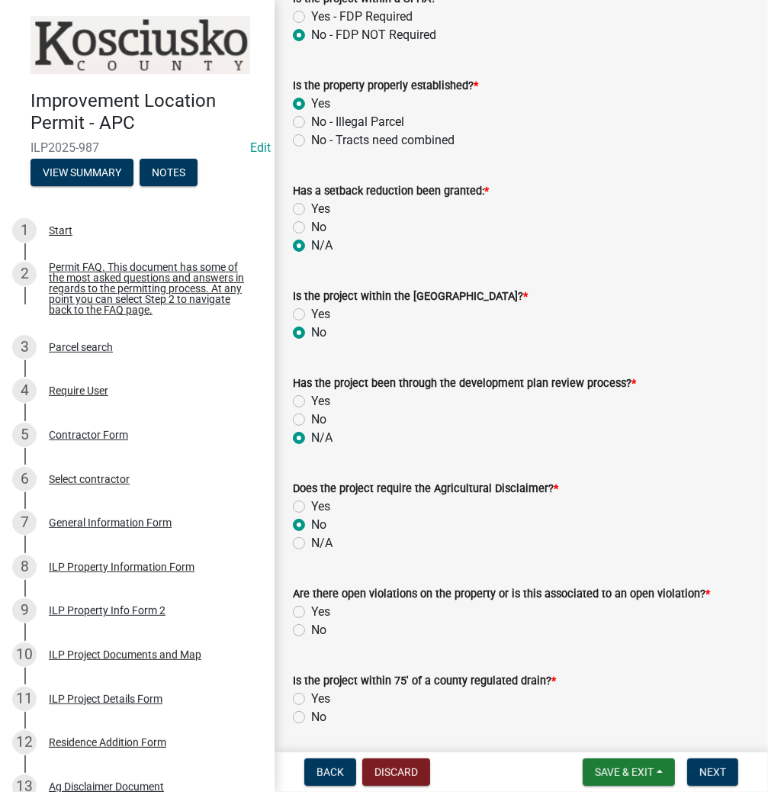
click at [311, 627] on label "No" at bounding box center [318, 630] width 15 height 18
click at [311, 627] on input "No" at bounding box center [316, 626] width 10 height 10
radio input "true"
click at [311, 720] on label "No" at bounding box center [318, 717] width 15 height 18
click at [311, 718] on input "No" at bounding box center [316, 713] width 10 height 10
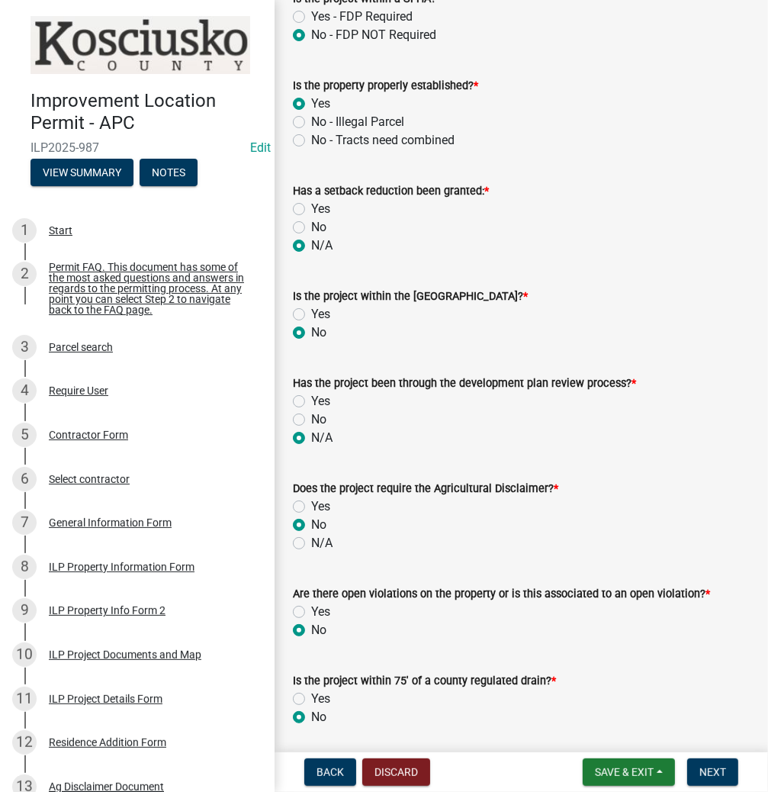
radio input "true"
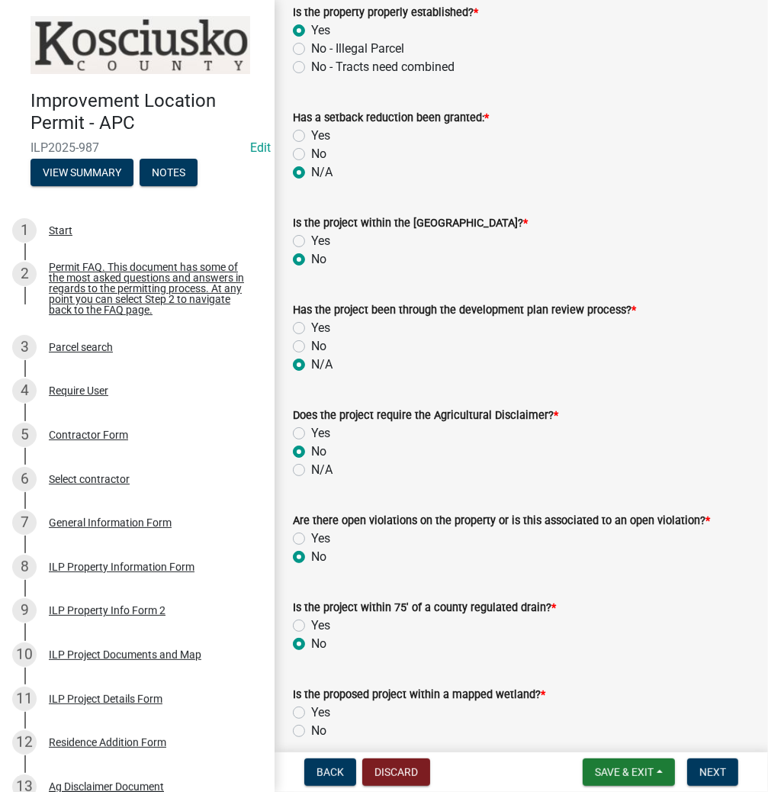
scroll to position [916, 0]
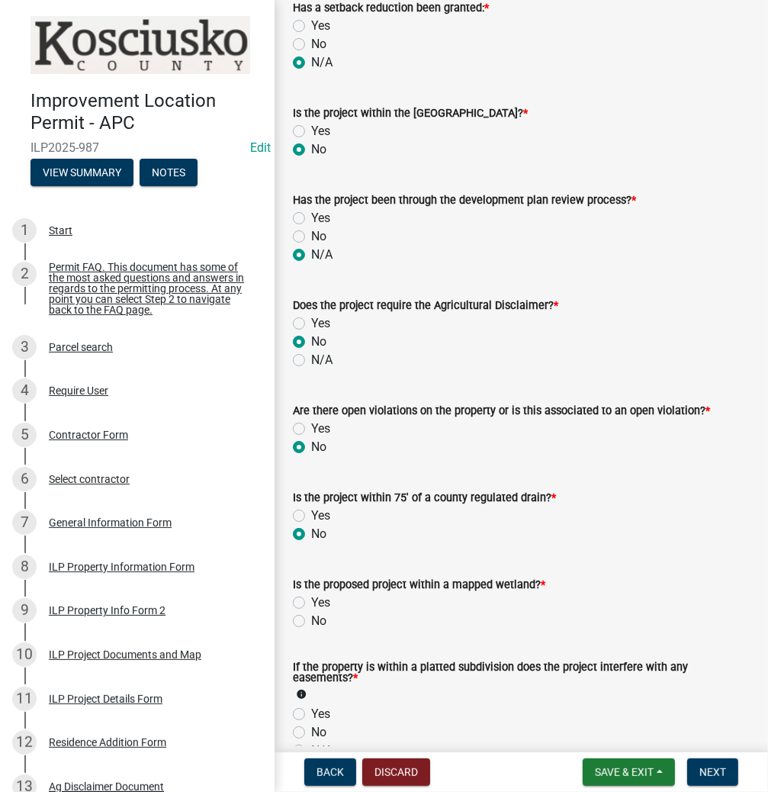
click at [311, 620] on label "No" at bounding box center [318, 621] width 15 height 18
click at [311, 620] on input "No" at bounding box center [316, 617] width 10 height 10
radio input "true"
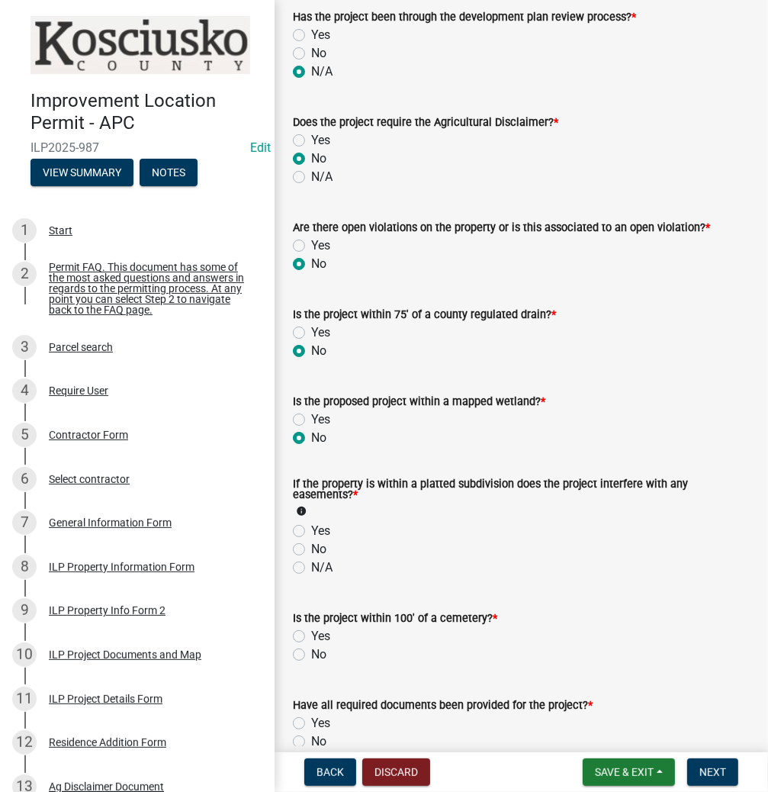
click at [311, 569] on label "N/A" at bounding box center [321, 568] width 21 height 18
click at [311, 569] on input "N/A" at bounding box center [316, 564] width 10 height 10
radio input "true"
click at [311, 653] on label "No" at bounding box center [318, 655] width 15 height 18
click at [311, 653] on input "No" at bounding box center [316, 651] width 10 height 10
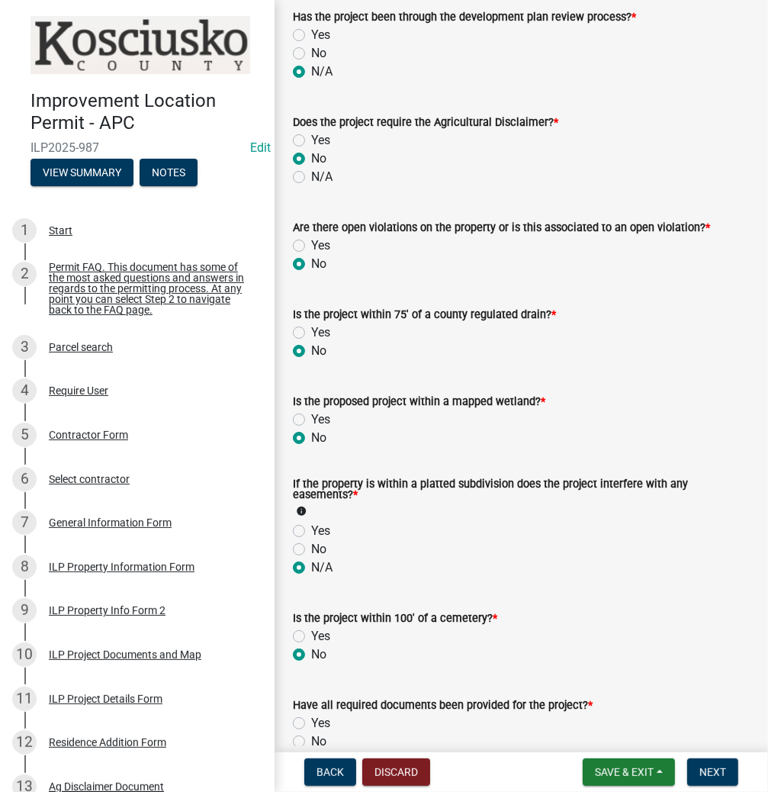
radio input "true"
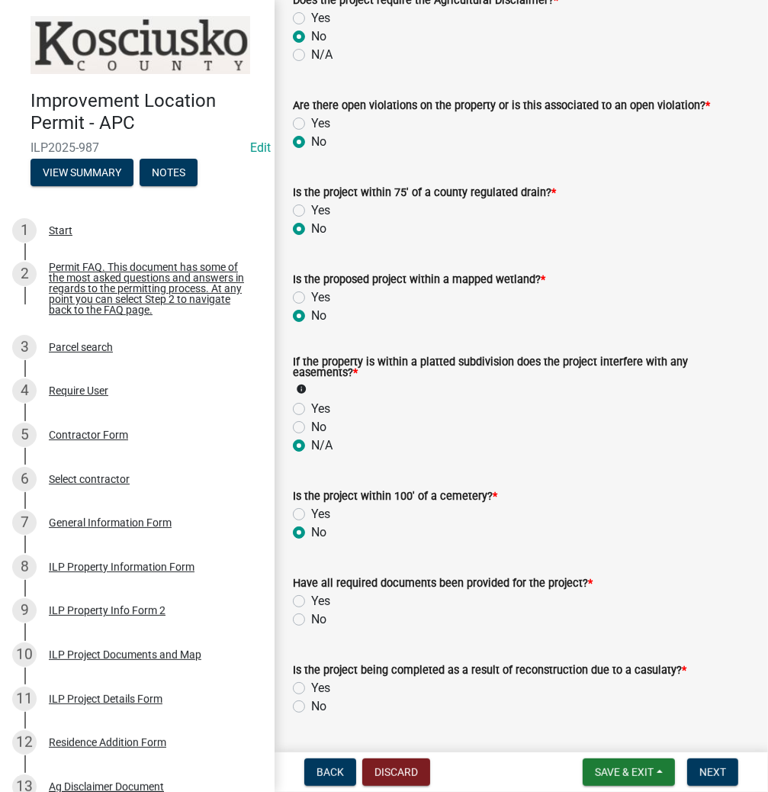
click at [311, 601] on label "Yes" at bounding box center [320, 601] width 19 height 18
click at [311, 601] on input "Yes" at bounding box center [316, 597] width 10 height 10
radio input "true"
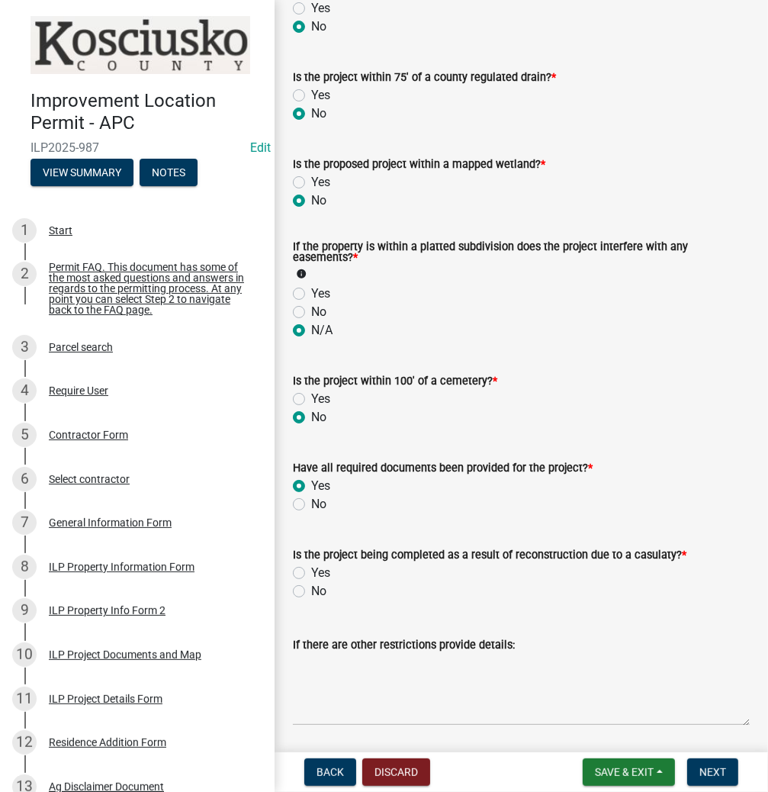
scroll to position [1343, 0]
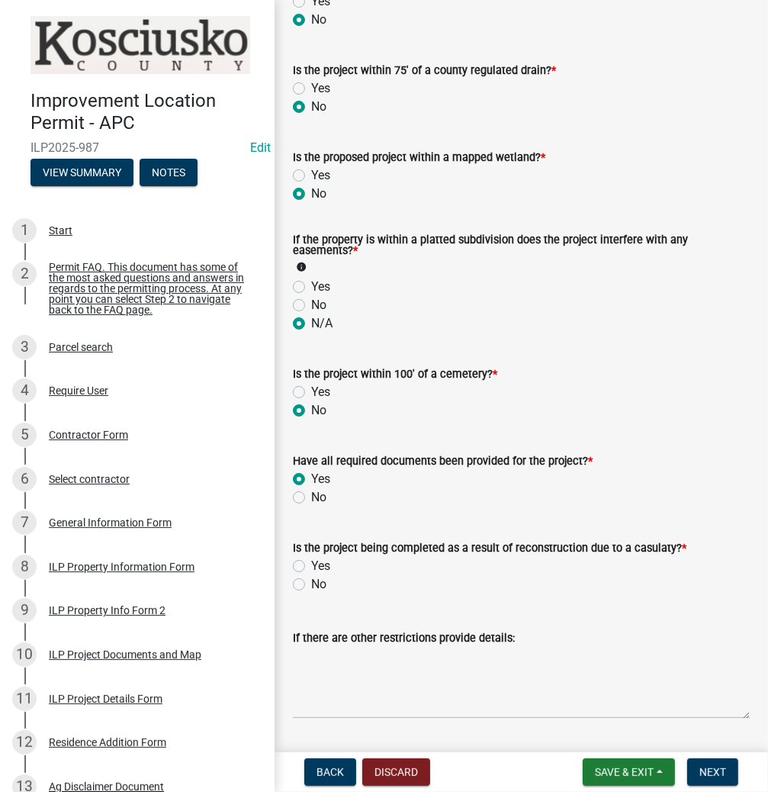
click at [311, 585] on label "No" at bounding box center [318, 584] width 15 height 18
click at [311, 585] on input "No" at bounding box center [316, 580] width 10 height 10
radio input "true"
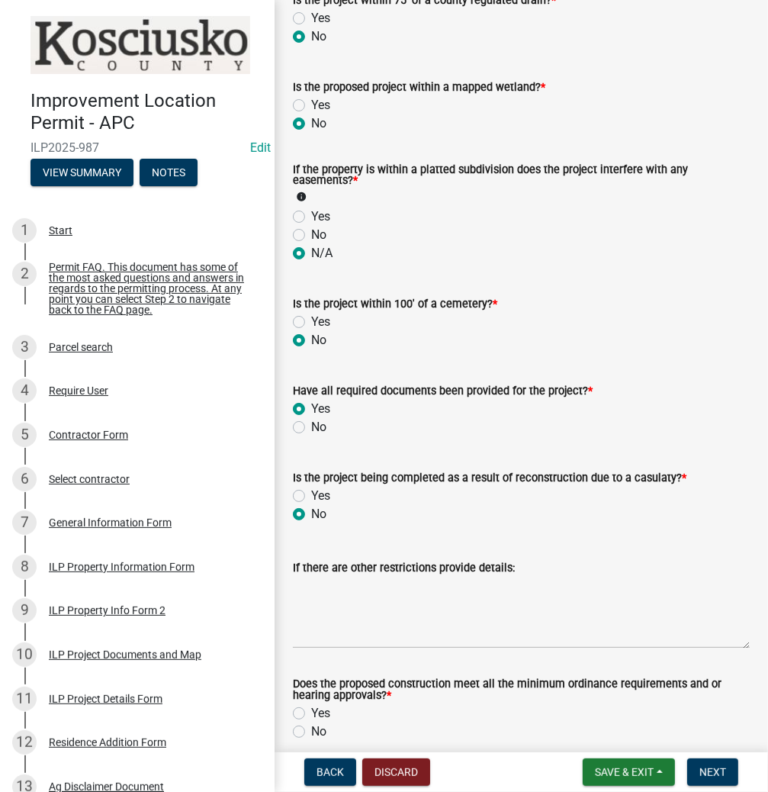
scroll to position [1465, 0]
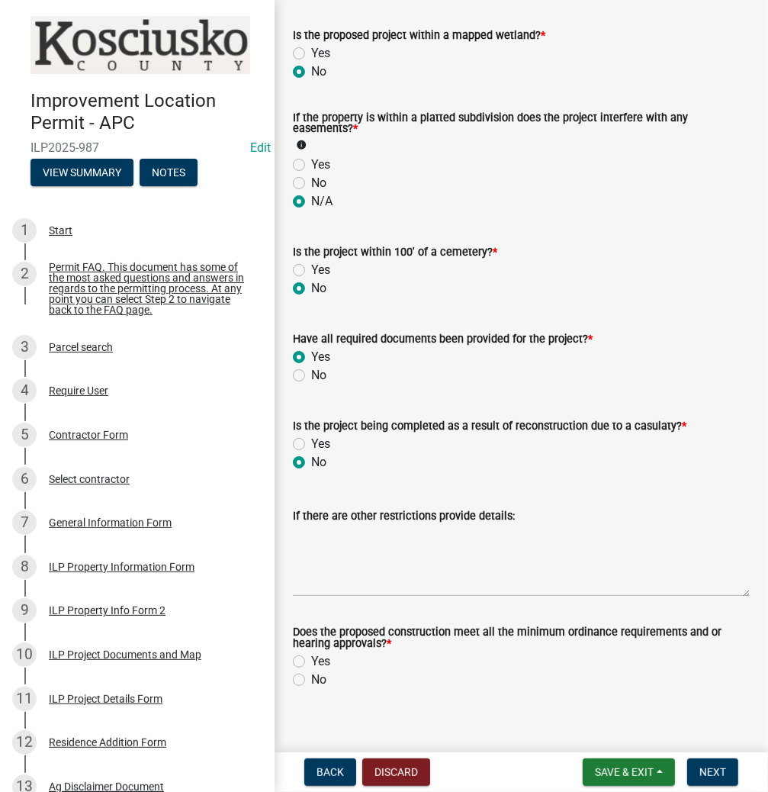
click at [311, 661] on label "Yes" at bounding box center [320, 661] width 19 height 18
click at [311, 661] on input "Yes" at bounding box center [316, 657] width 10 height 10
radio input "true"
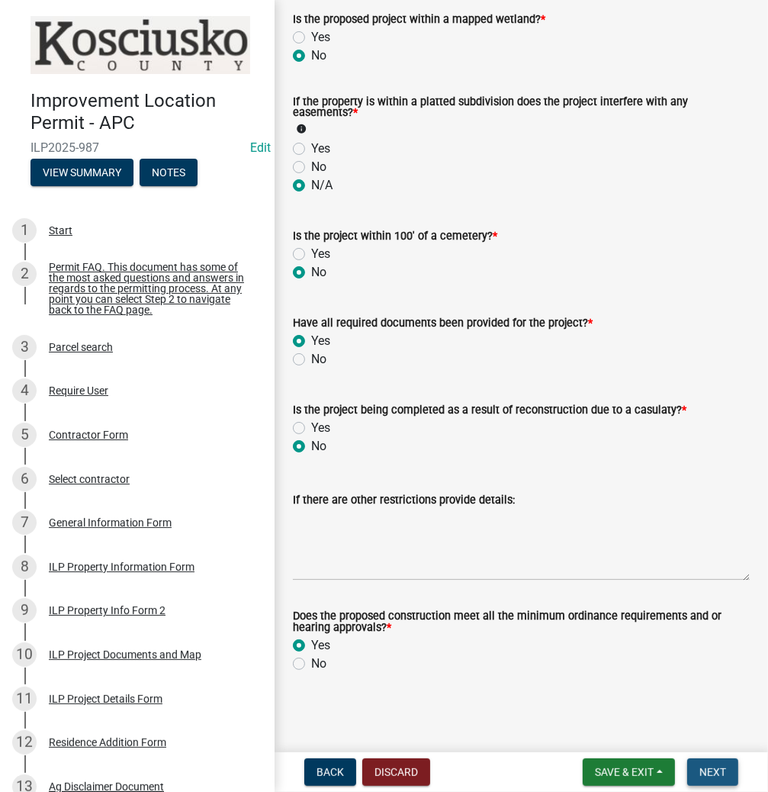
click at [711, 769] on span "Next" at bounding box center [713, 772] width 27 height 12
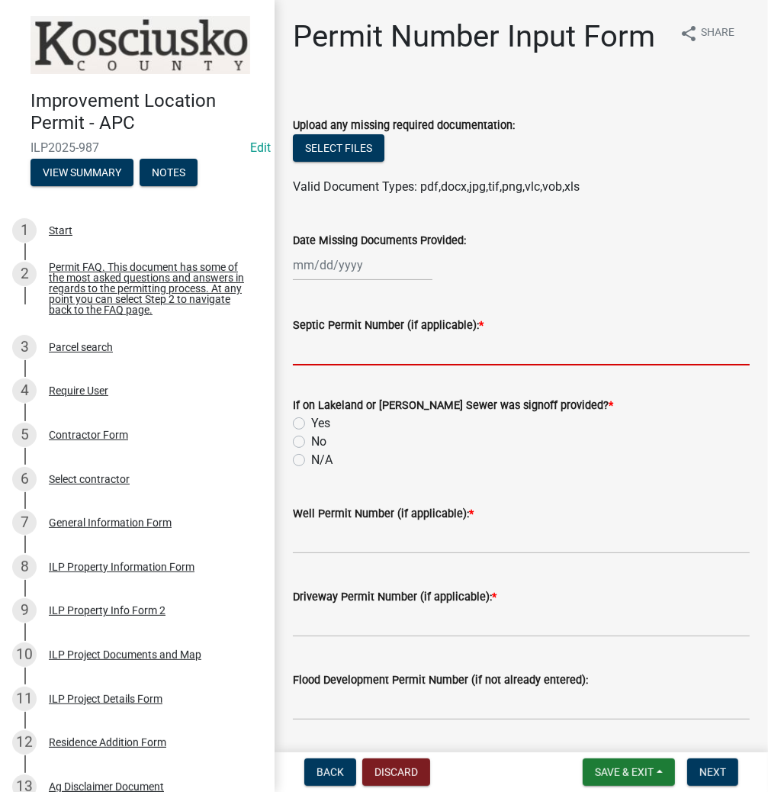
click at [341, 359] on input "Septic Permit Number (if applicable): *" at bounding box center [521, 349] width 457 height 31
type input "STATE"
click at [311, 461] on label "N/A" at bounding box center [321, 460] width 21 height 18
click at [311, 461] on input "N/A" at bounding box center [316, 456] width 10 height 10
radio input "true"
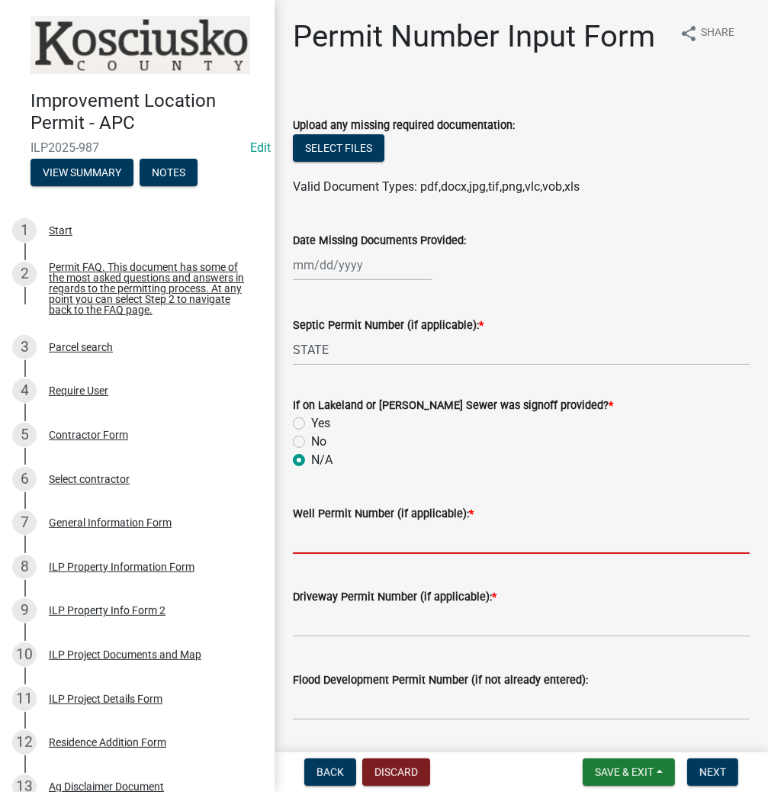
click at [379, 540] on input "Well Permit Number (if applicable): *" at bounding box center [521, 538] width 457 height 31
type input "STATE"
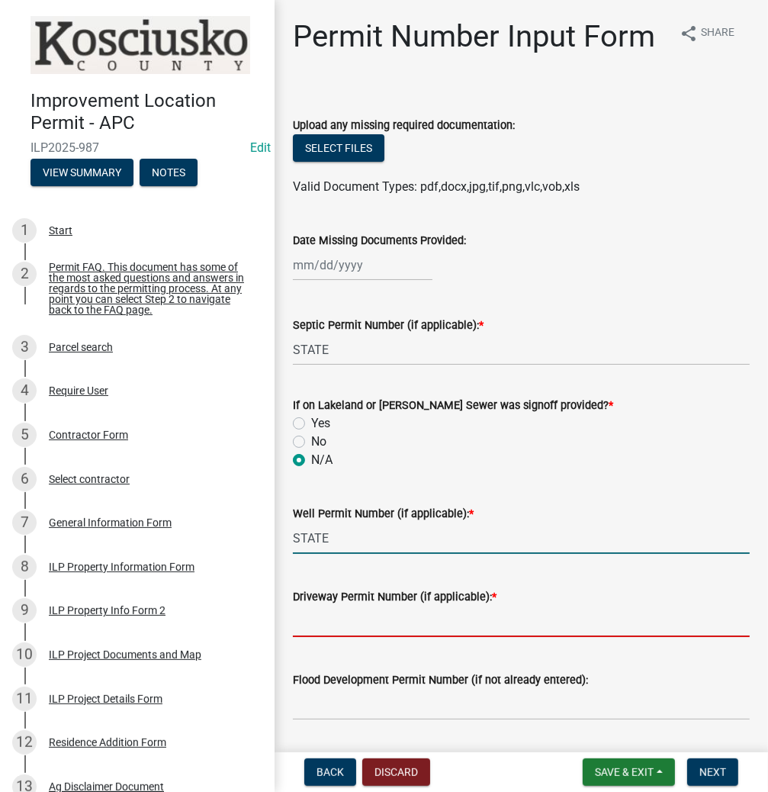
drag, startPoint x: 450, startPoint y: 624, endPoint x: 445, endPoint y: 615, distance: 10.6
click at [453, 620] on input "Driveway Permit Number (if applicable): *" at bounding box center [521, 621] width 457 height 31
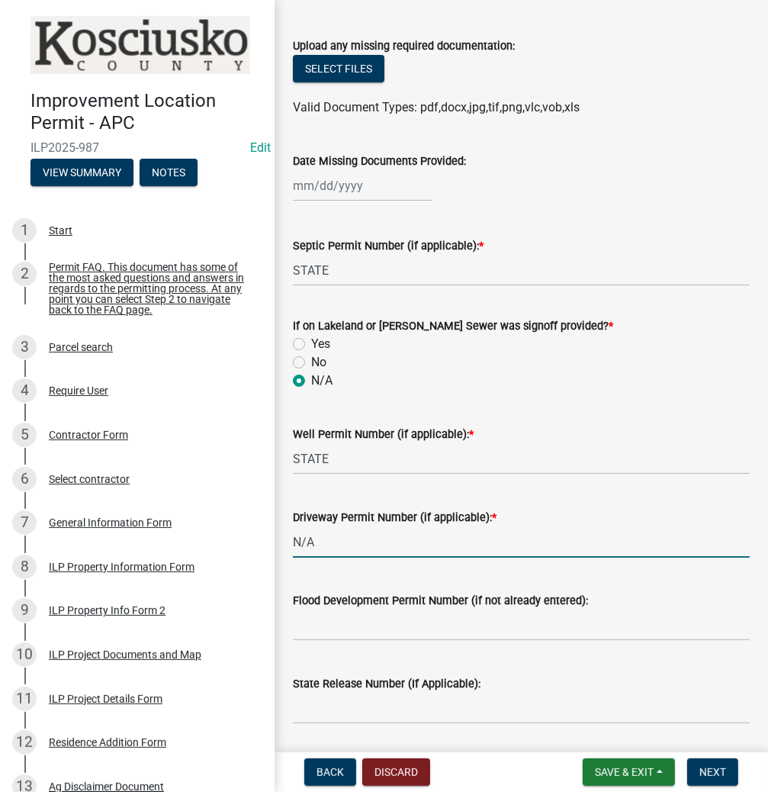
scroll to position [183, 0]
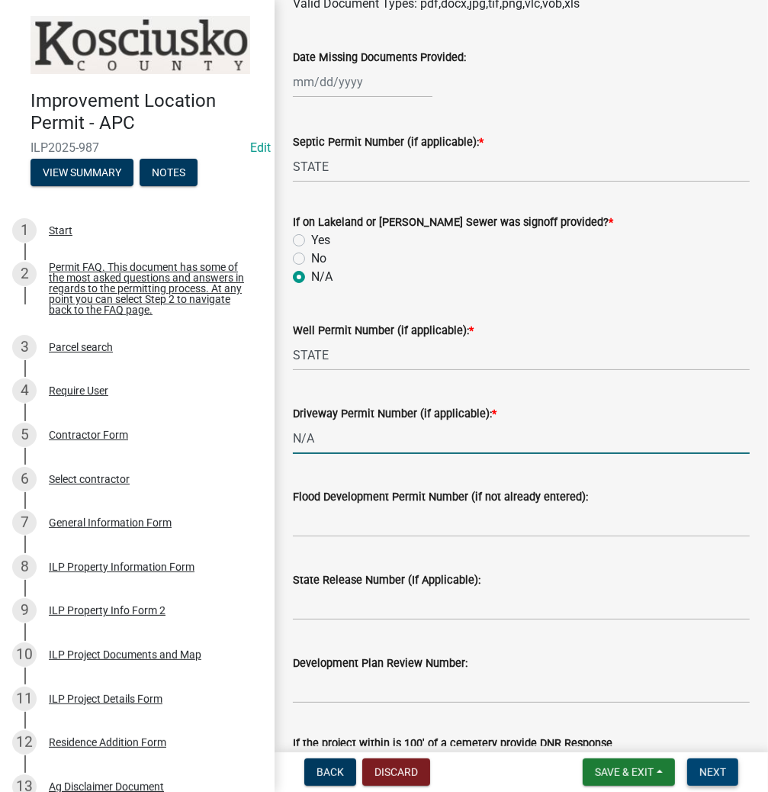
type input "N/A"
click at [711, 766] on span "Next" at bounding box center [713, 772] width 27 height 12
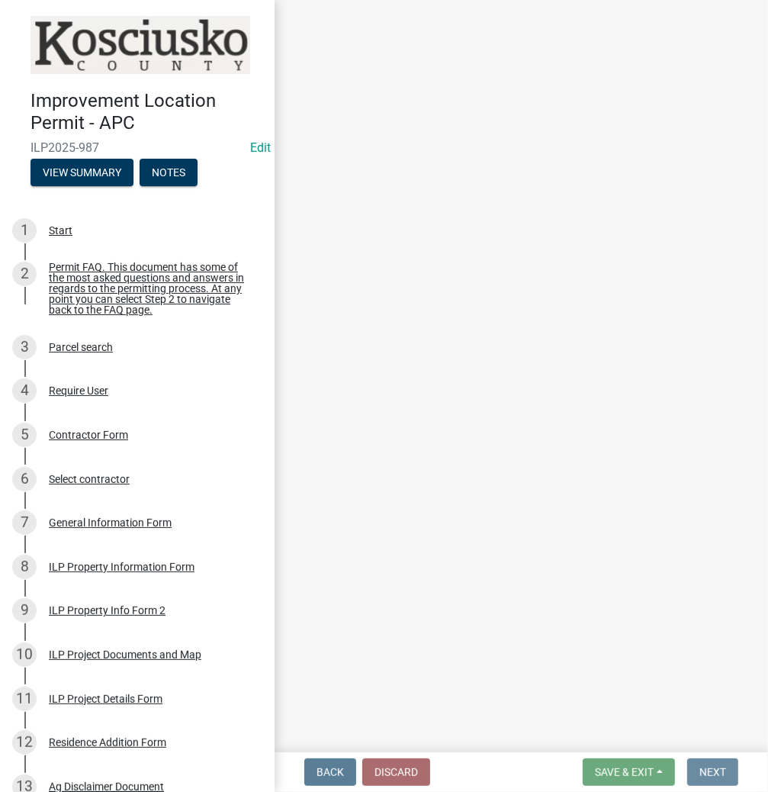
scroll to position [0, 0]
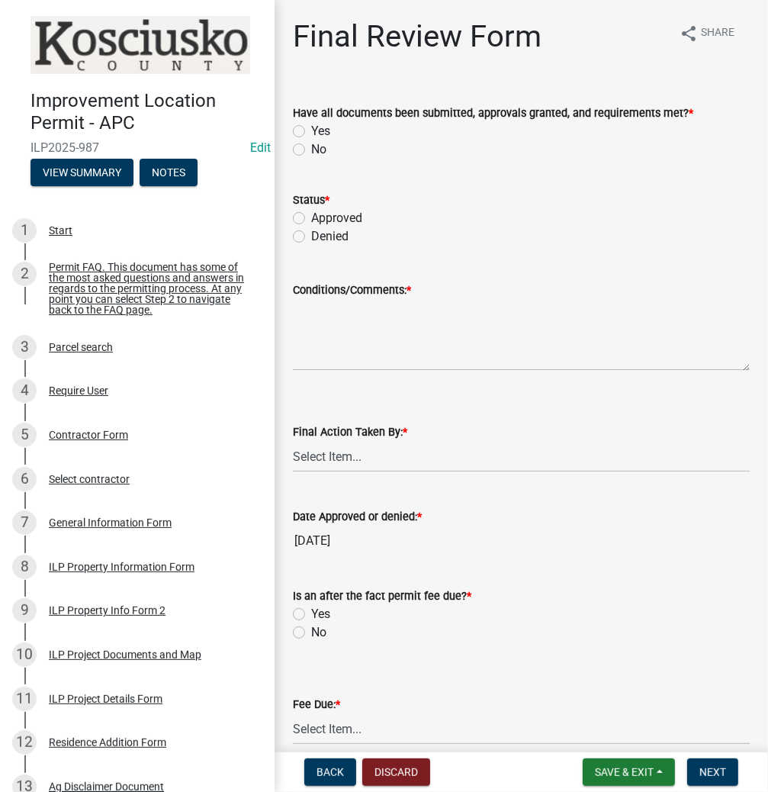
click at [311, 130] on label "Yes" at bounding box center [320, 131] width 19 height 18
click at [311, 130] on input "Yes" at bounding box center [316, 127] width 10 height 10
radio input "true"
click at [311, 221] on label "Approved" at bounding box center [336, 218] width 51 height 18
click at [311, 219] on input "Approved" at bounding box center [316, 214] width 10 height 10
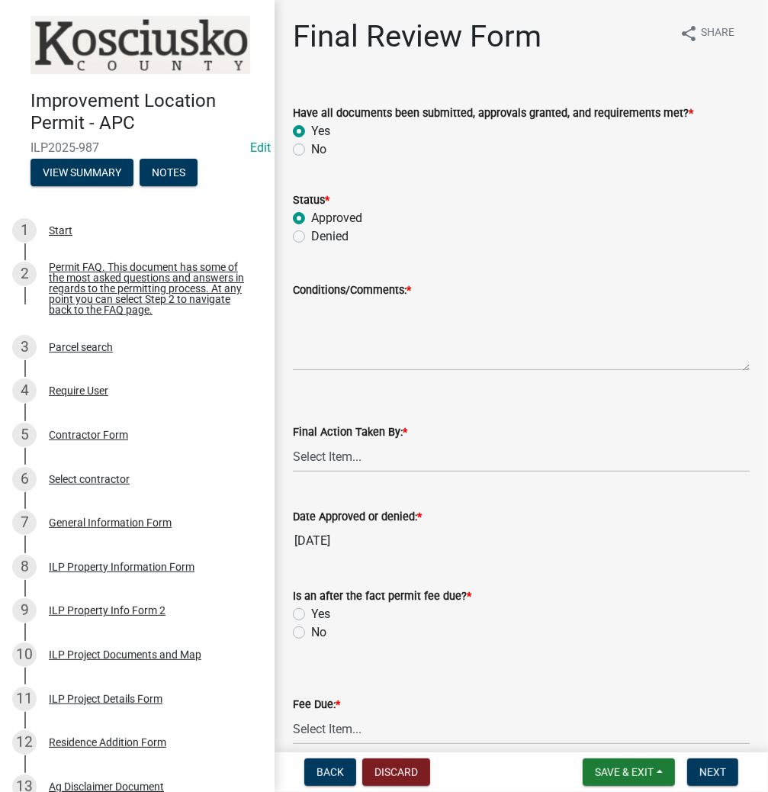
radio input "true"
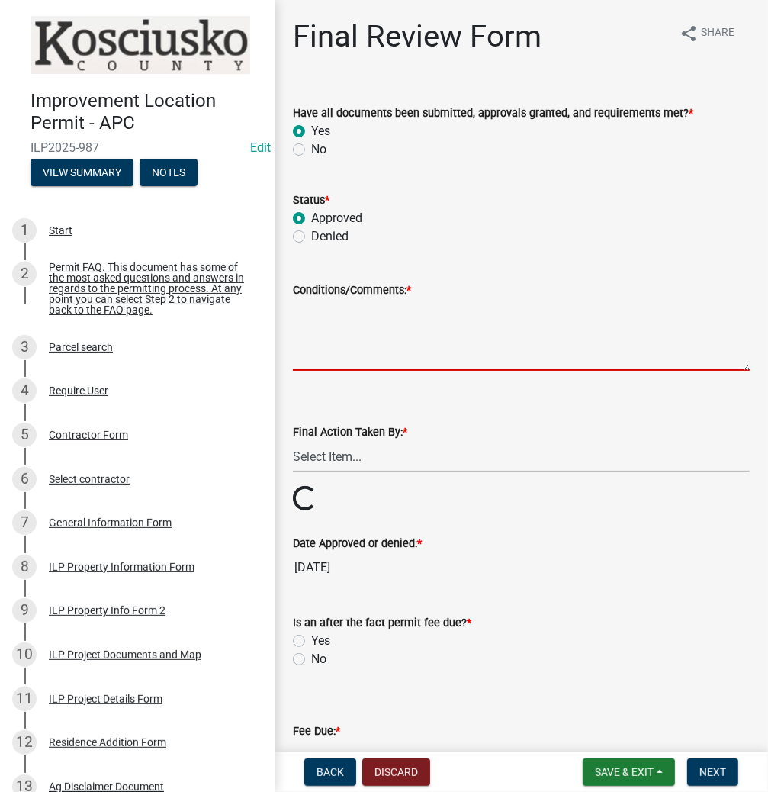
click at [387, 344] on textarea "Conditions/Comments: *" at bounding box center [521, 335] width 457 height 72
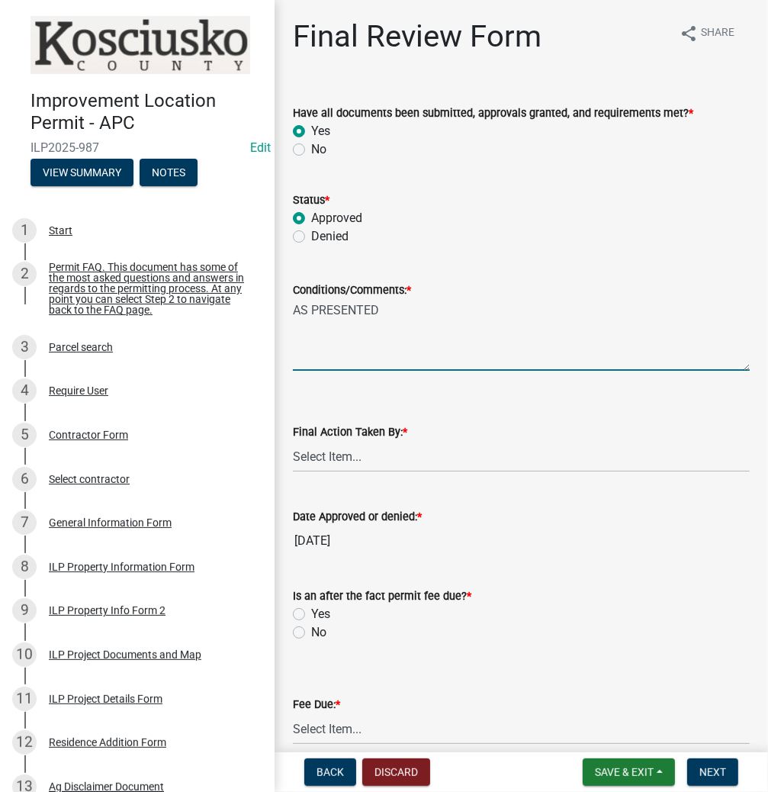
type textarea "AS PRESENTED"
click at [390, 462] on select "Select Item... MMS LT AT CS [PERSON_NAME]" at bounding box center [521, 456] width 457 height 31
click at [293, 441] on select "Select Item... MMS LT AT CS [PERSON_NAME]" at bounding box center [521, 456] width 457 height 31
select select "d95389f4-ab5a-4603-9826-29cf73316391"
click at [311, 633] on label "No" at bounding box center [318, 632] width 15 height 18
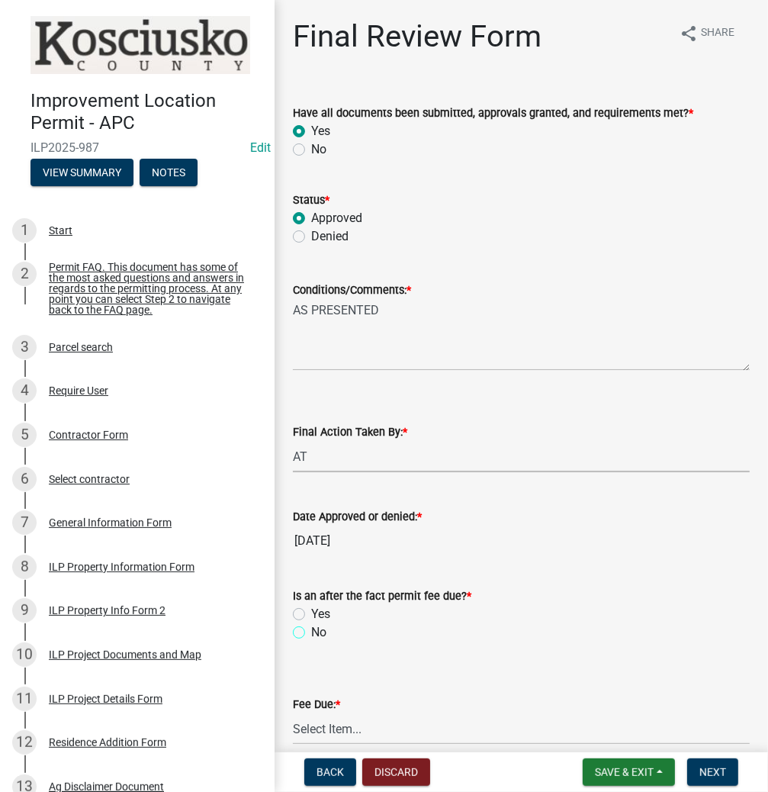
click at [311, 633] on input "No" at bounding box center [316, 628] width 10 height 10
radio input "true"
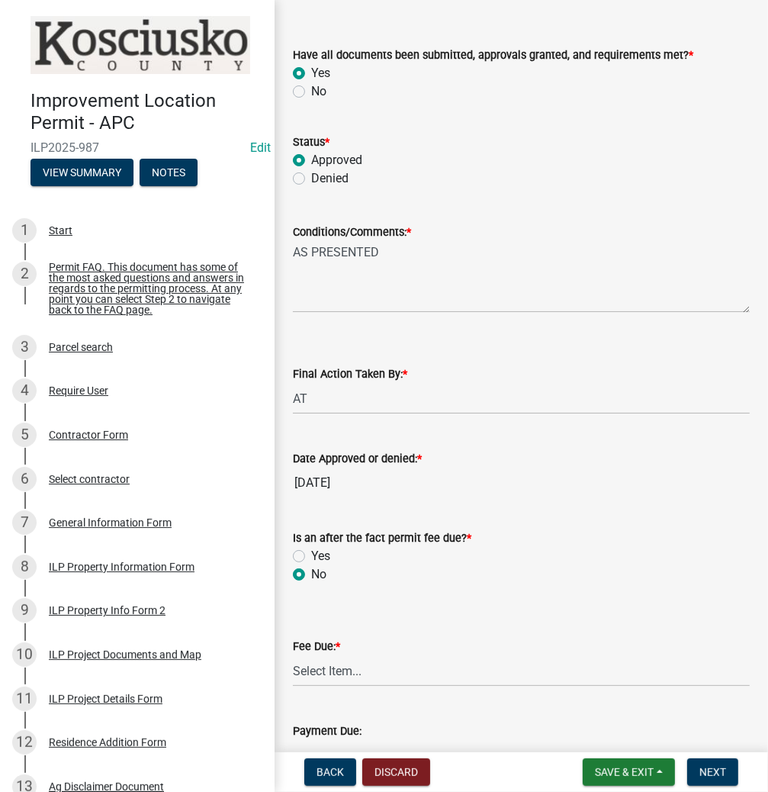
scroll to position [122, 0]
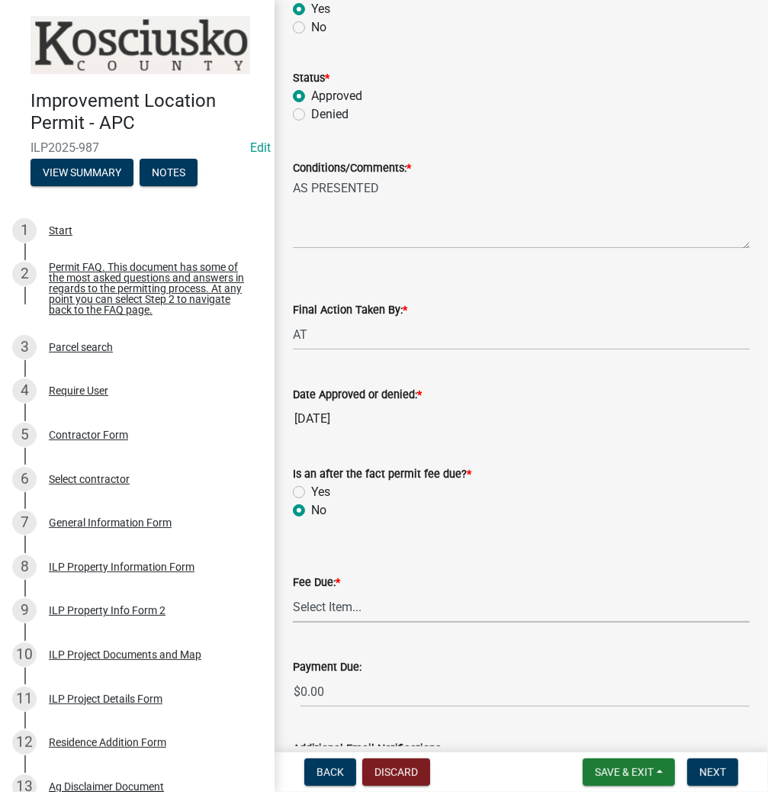
click at [387, 607] on select "Select Item... N/A $10.00 $25.00 $125.00 $250 $500 $500 + $10.00 for every 10 s…" at bounding box center [521, 606] width 457 height 31
click at [293, 591] on select "Select Item... N/A $10.00 $25.00 $125.00 $250 $500 $500 + $10.00 for every 10 s…" at bounding box center [521, 606] width 457 height 31
select select "6f482d1d-eb35-47e6-92b0-143404755581"
drag, startPoint x: 699, startPoint y: 767, endPoint x: 691, endPoint y: 770, distance: 8.9
click at [700, 766] on span "Next" at bounding box center [713, 772] width 27 height 12
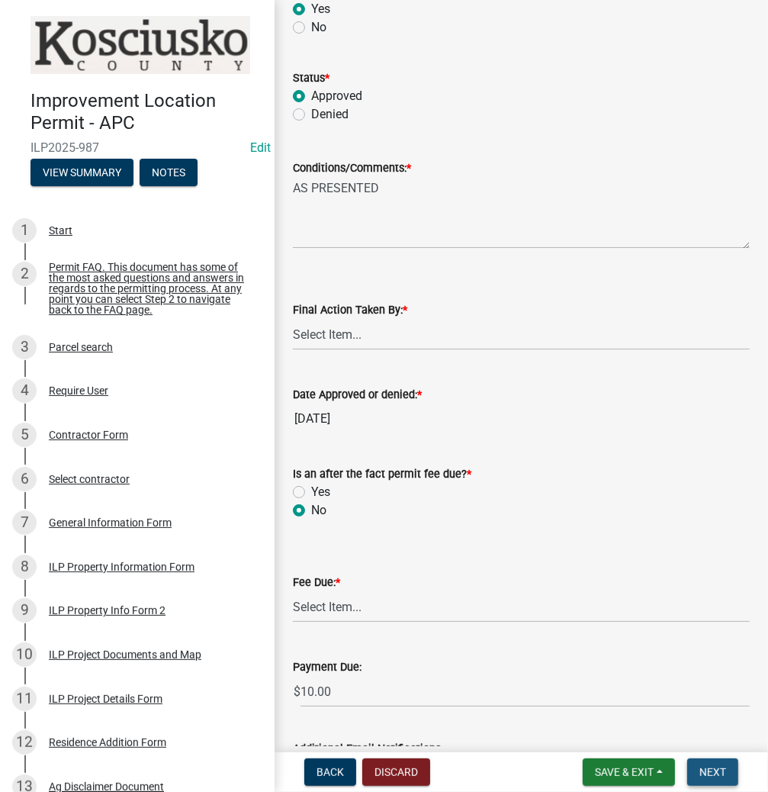
scroll to position [0, 0]
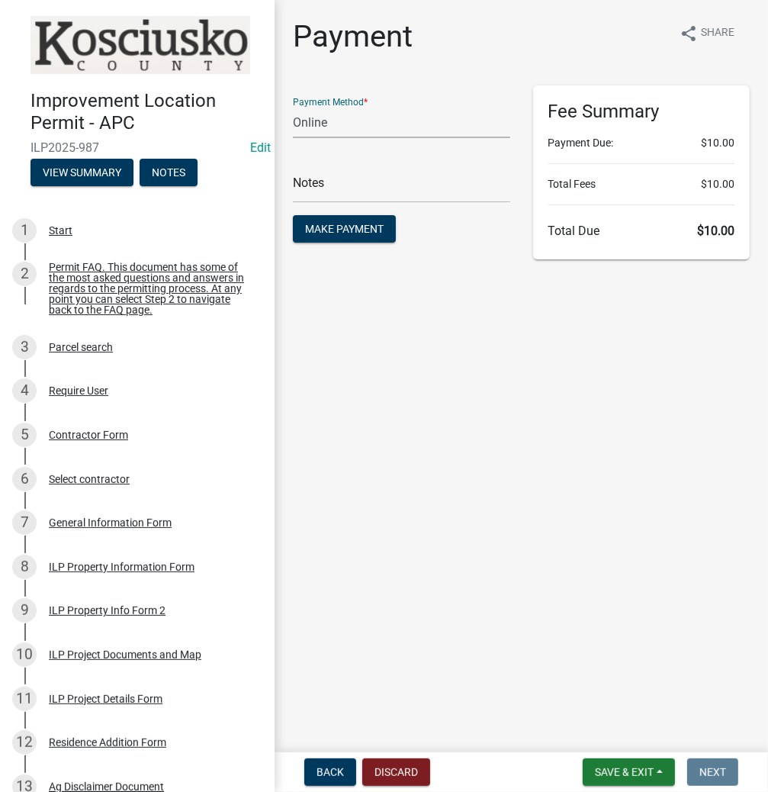
click at [374, 124] on select "Credit Card POS Check Cash Online" at bounding box center [401, 122] width 217 height 31
select select "2: 1"
click at [293, 107] on select "Credit Card POS Check Cash Online" at bounding box center [401, 122] width 217 height 31
click at [353, 225] on span "Make Payment" at bounding box center [344, 229] width 79 height 12
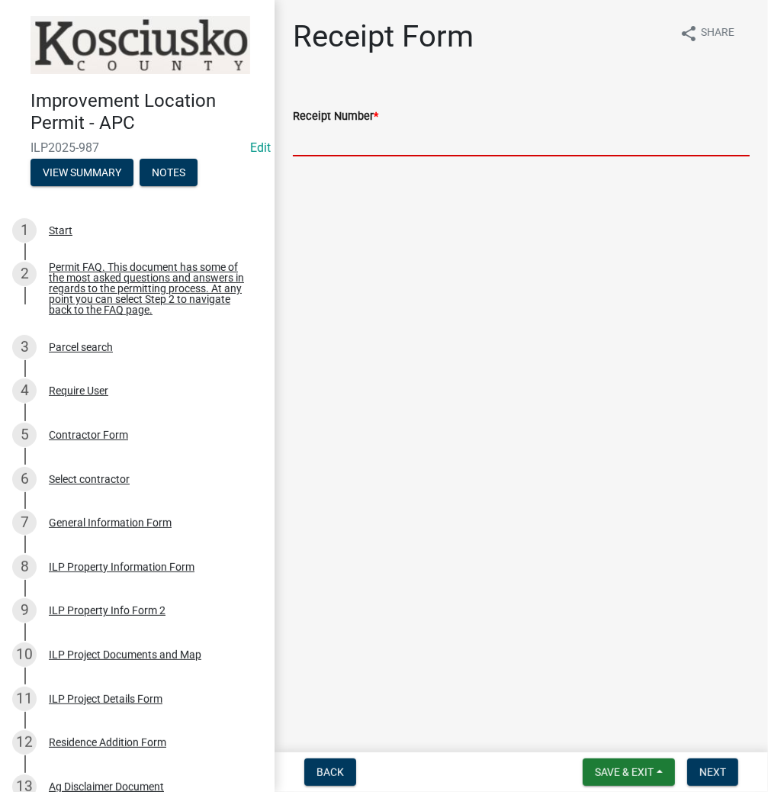
click at [401, 137] on input "Receipt Number *" at bounding box center [521, 140] width 457 height 31
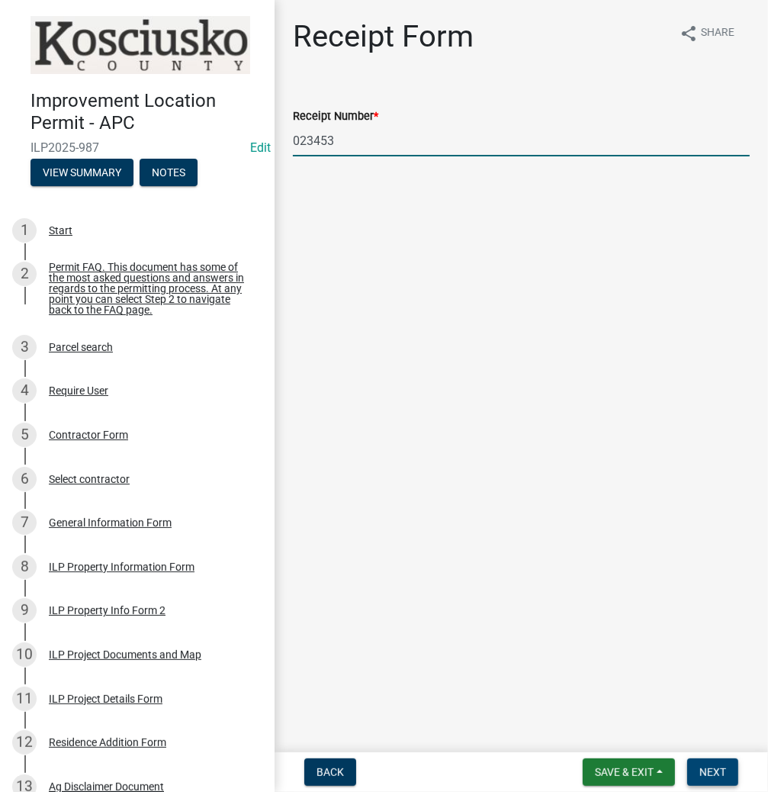
type input "023453"
click at [717, 768] on span "Next" at bounding box center [713, 772] width 27 height 12
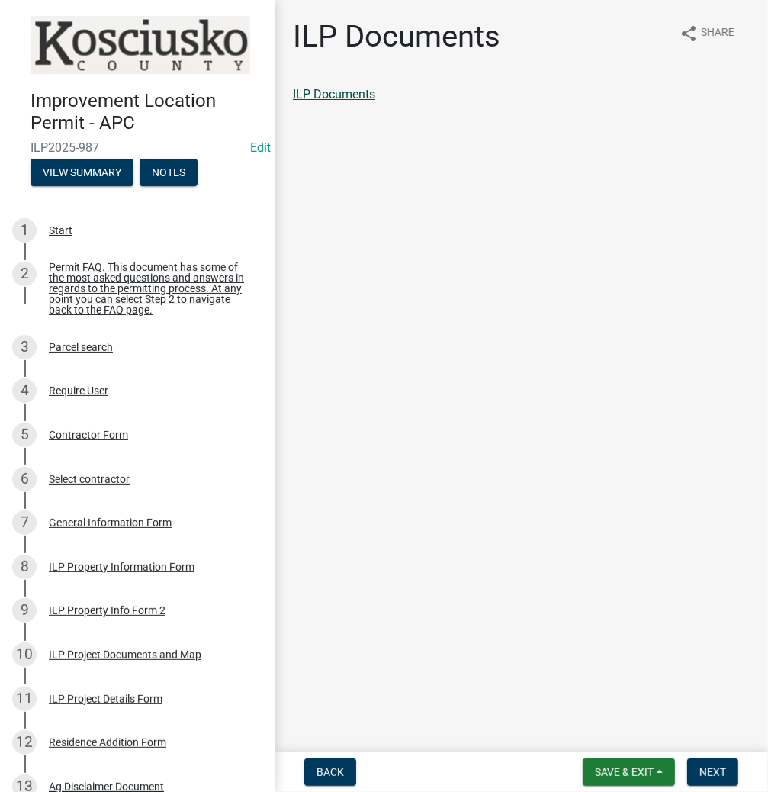
click at [332, 92] on link "ILP Documents" at bounding box center [334, 94] width 82 height 14
click at [711, 763] on button "Next" at bounding box center [713, 772] width 51 height 27
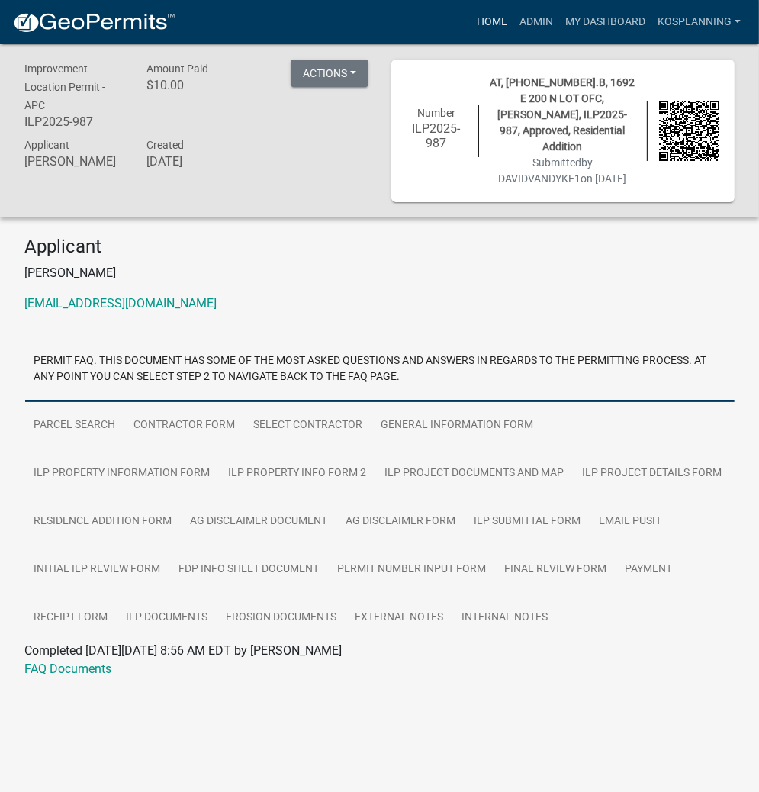
click at [490, 24] on link "Home" at bounding box center [492, 22] width 43 height 29
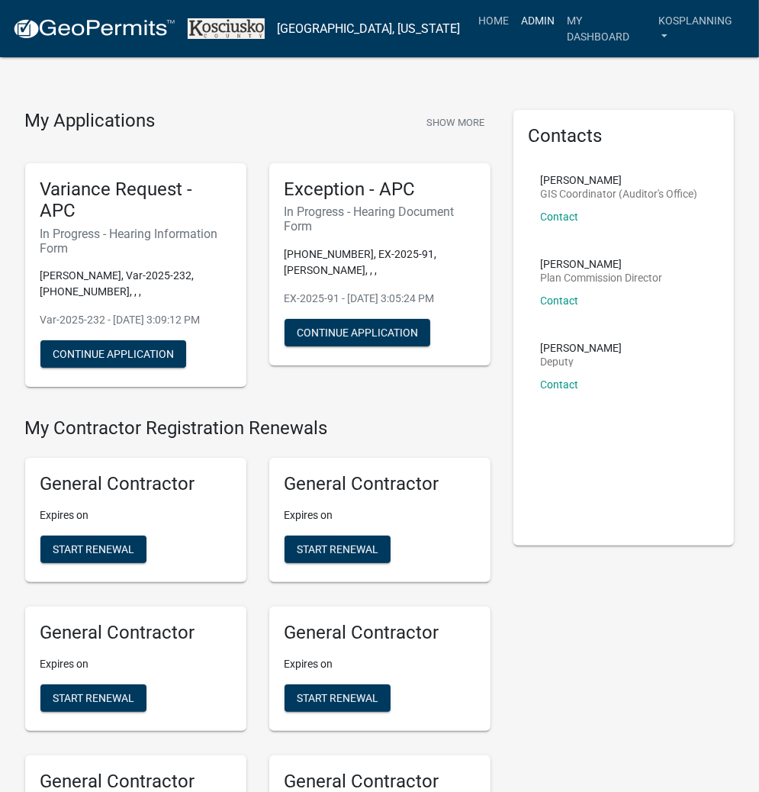
click at [531, 23] on link "Admin" at bounding box center [538, 20] width 46 height 29
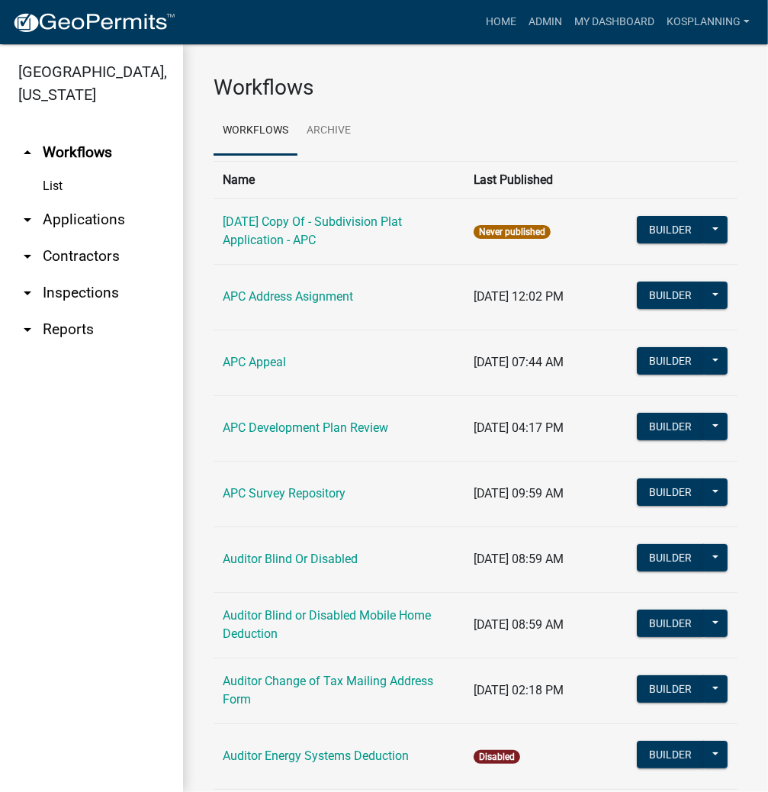
click at [75, 221] on link "arrow_drop_down Applications" at bounding box center [91, 219] width 183 height 37
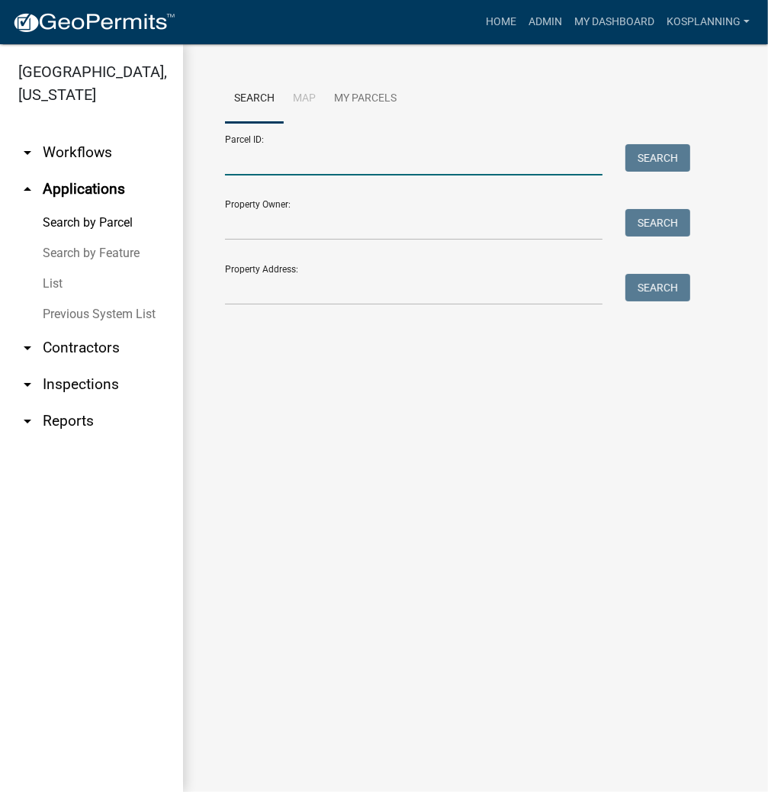
click at [327, 158] on input "Parcel ID:" at bounding box center [414, 159] width 378 height 31
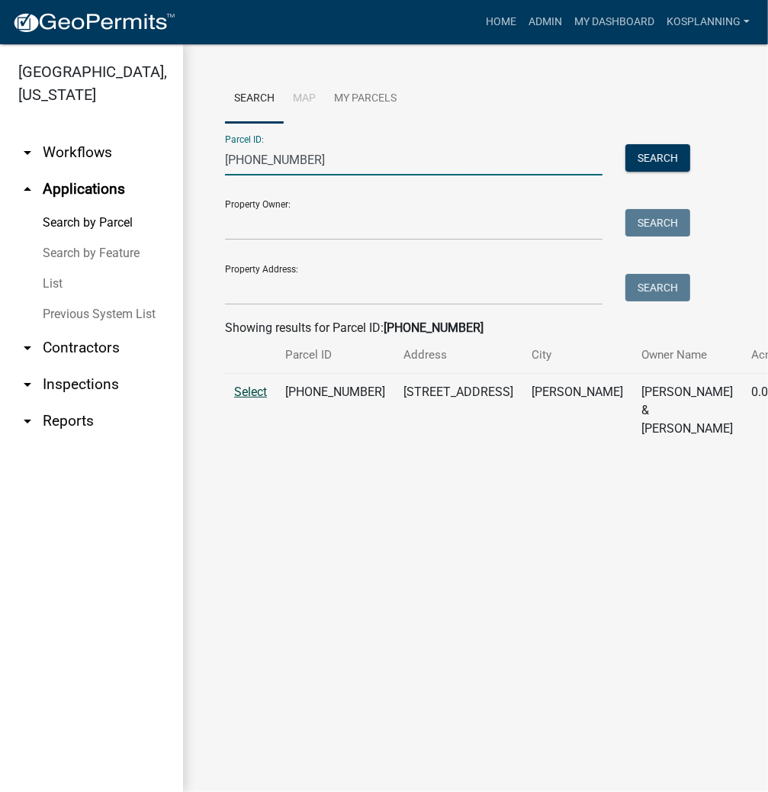
type input "[PHONE_NUMBER]"
click at [241, 399] on span "Select" at bounding box center [250, 392] width 33 height 14
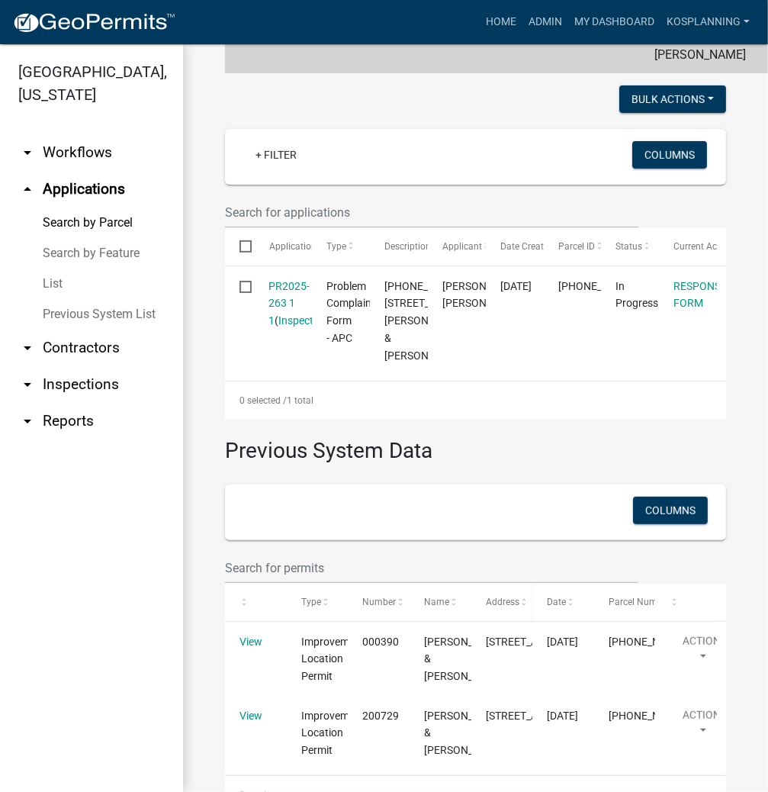
scroll to position [488, 0]
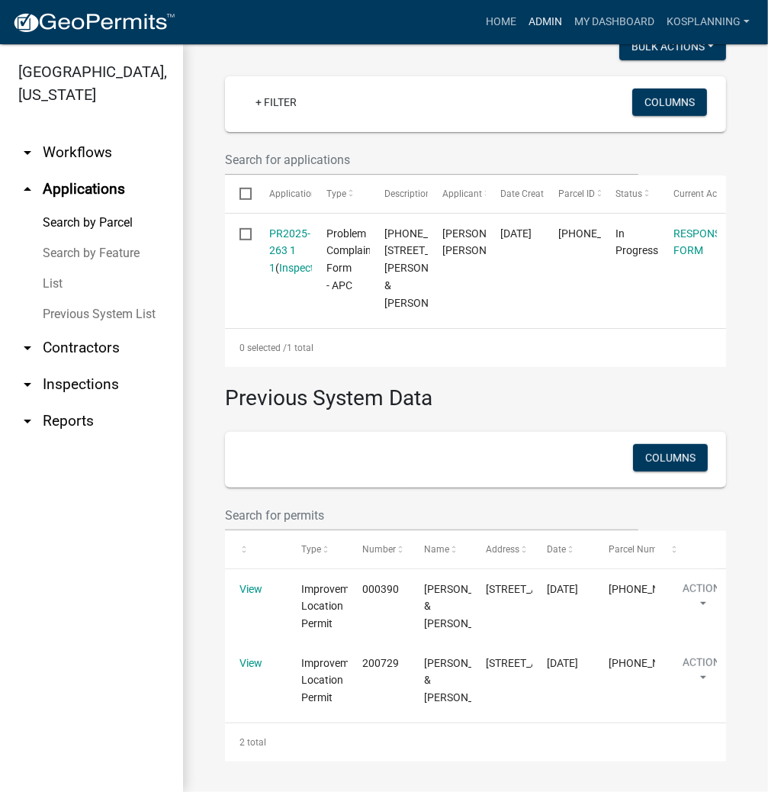
click at [550, 21] on link "Admin" at bounding box center [546, 22] width 46 height 29
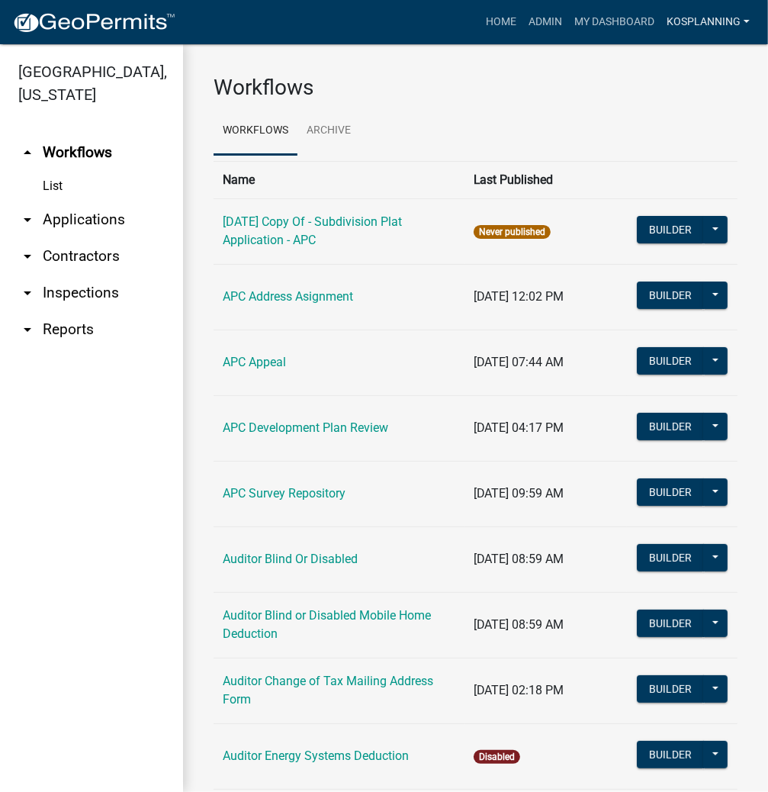
click at [701, 17] on link "kosplanning" at bounding box center [708, 22] width 95 height 29
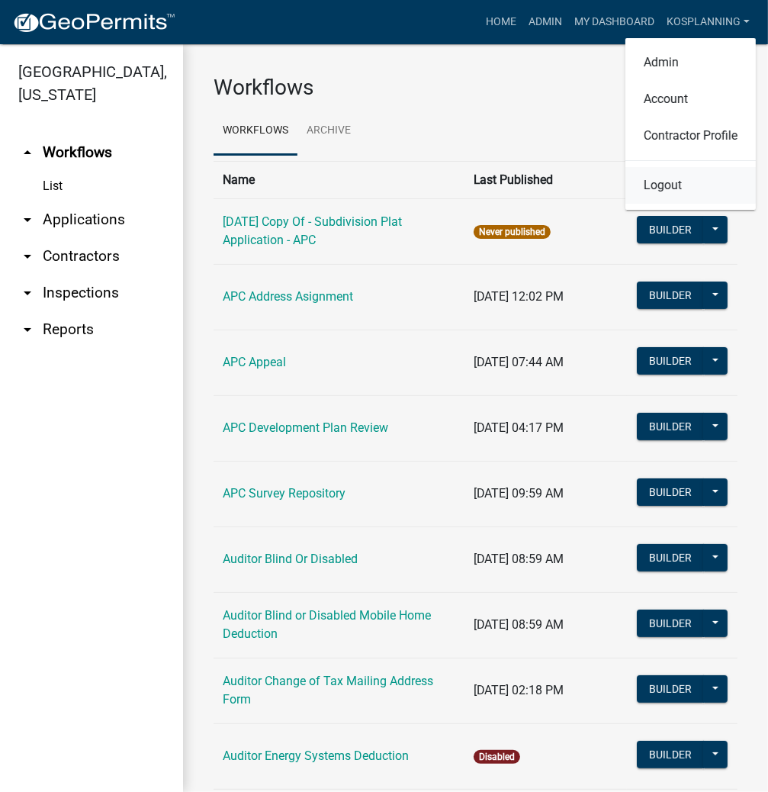
click at [655, 187] on link "Logout" at bounding box center [691, 185] width 130 height 37
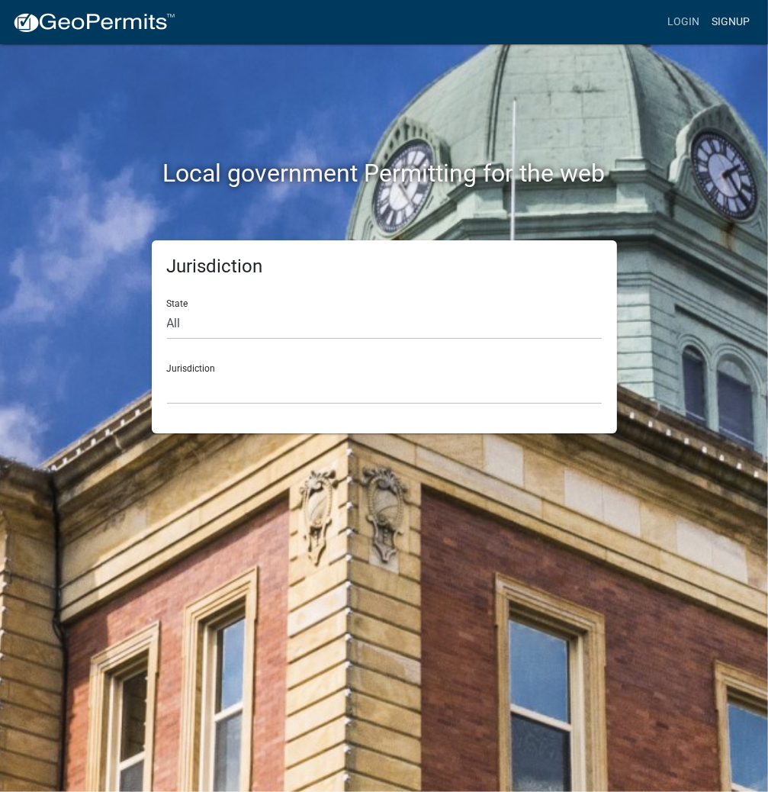
click at [722, 21] on link "Signup" at bounding box center [731, 22] width 50 height 29
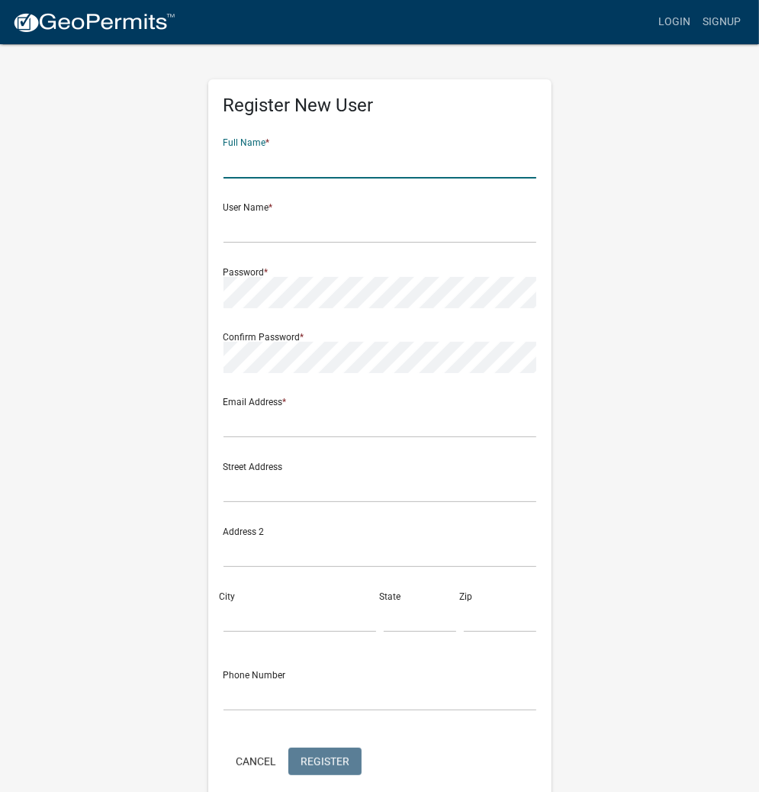
click at [349, 162] on input "text" at bounding box center [380, 162] width 313 height 31
type input "[PERSON_NAME]"
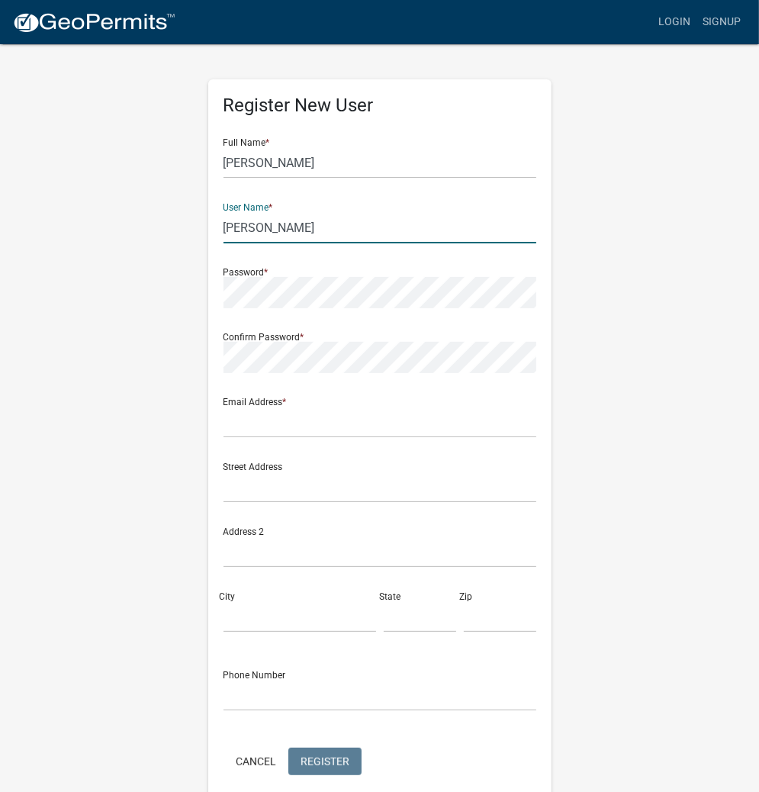
type input "[PERSON_NAME]"
type input "[EMAIL_ADDRESS][DOMAIN_NAME]"
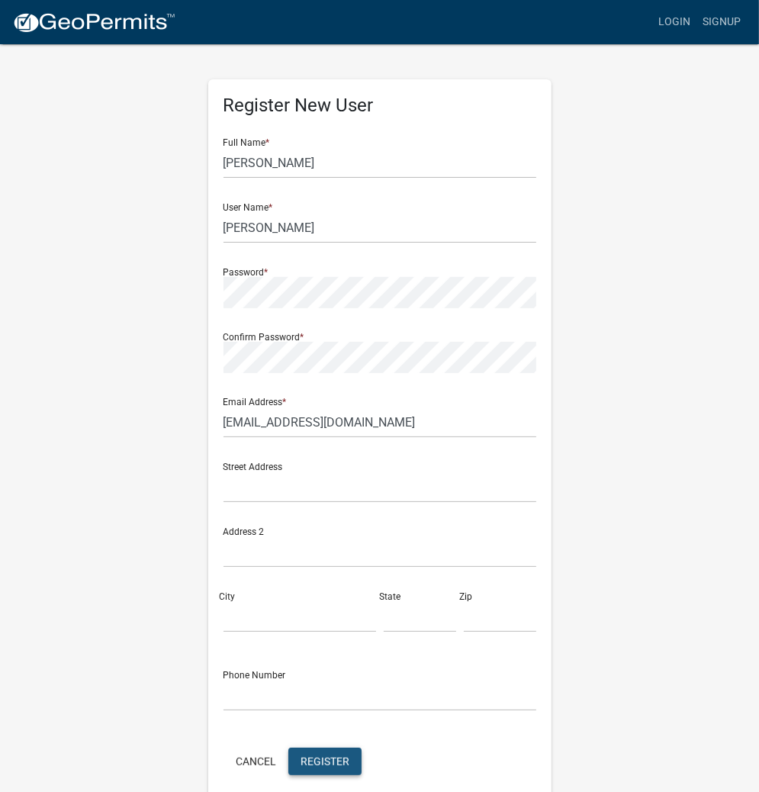
click at [332, 763] on span "Register" at bounding box center [325, 761] width 49 height 12
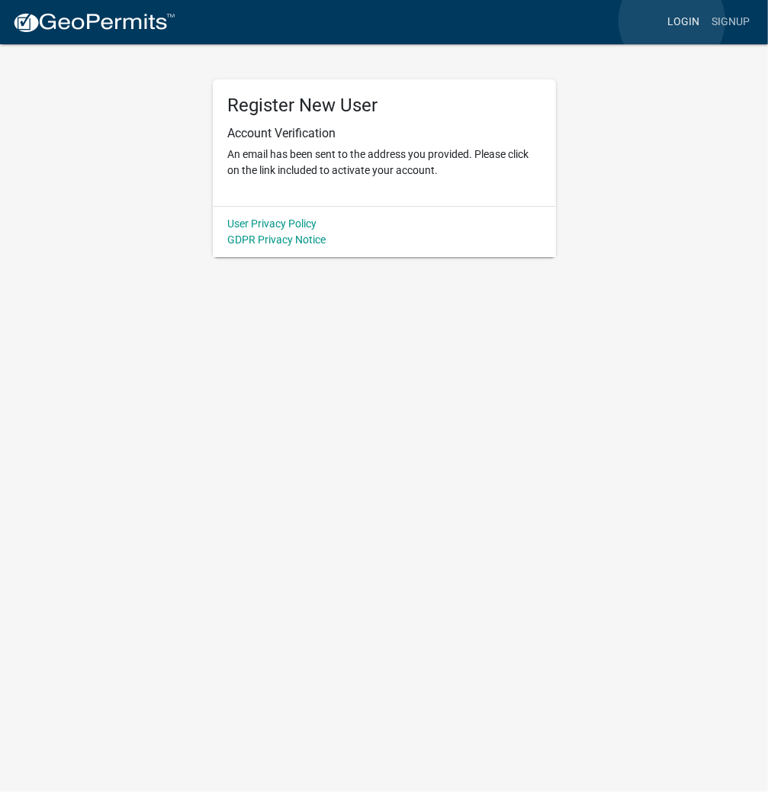
click at [672, 21] on link "Login" at bounding box center [684, 22] width 44 height 29
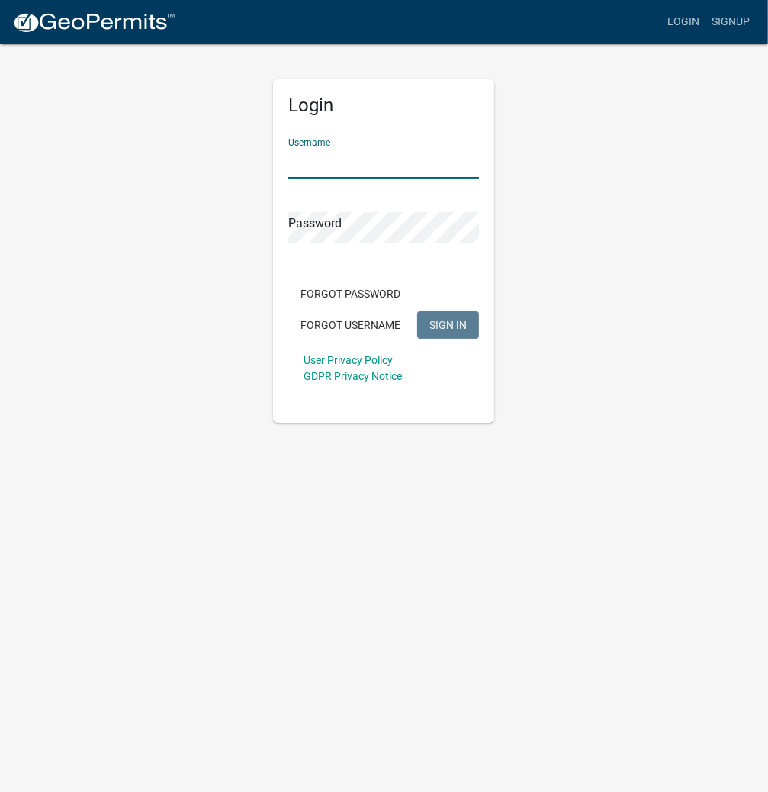
click at [371, 159] on input "Username" at bounding box center [383, 162] width 191 height 31
type input "j"
type input "K"
type input "[PERSON_NAME]"
click at [417, 311] on button "SIGN IN" at bounding box center [448, 324] width 62 height 27
